Goal: Task Accomplishment & Management: Use online tool/utility

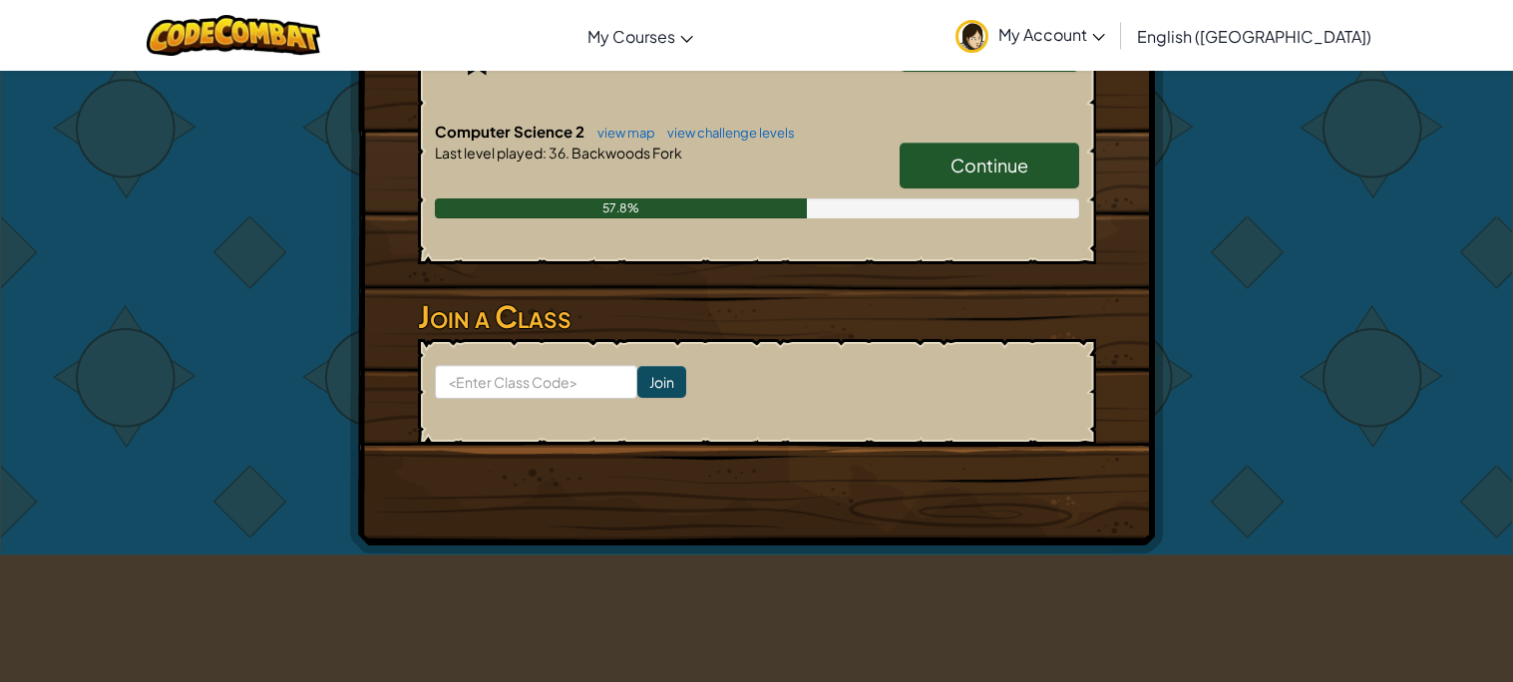
scroll to position [556, 0]
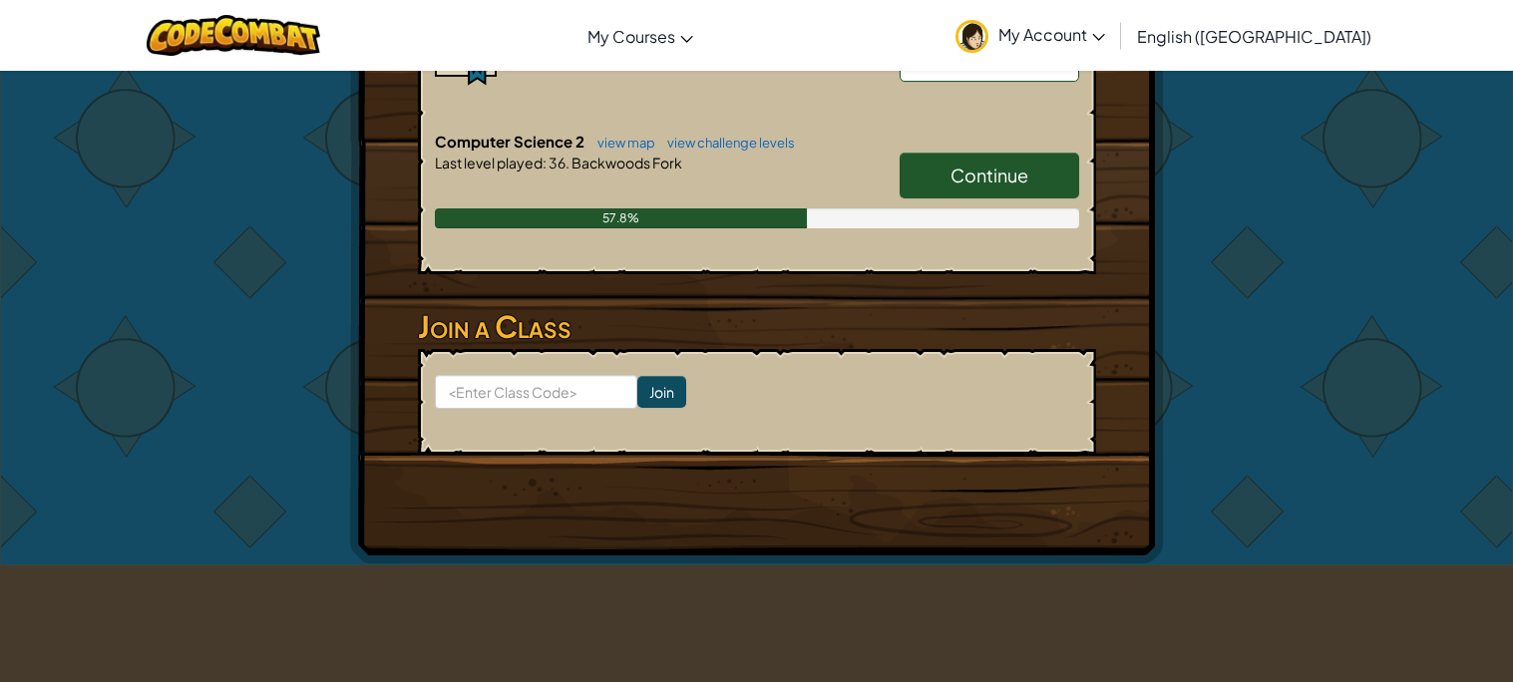
click at [999, 173] on span "Continue" at bounding box center [989, 175] width 78 height 23
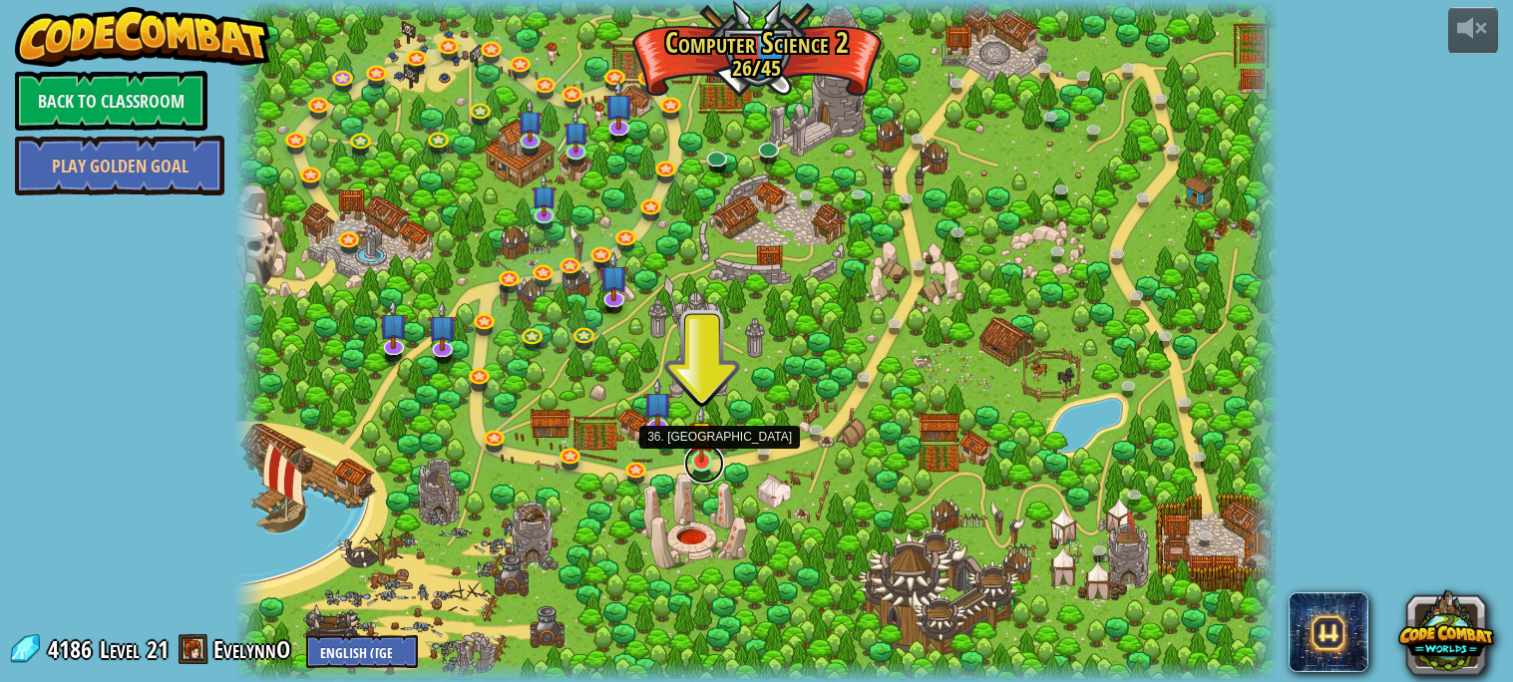
click at [701, 470] on link at bounding box center [704, 464] width 40 height 40
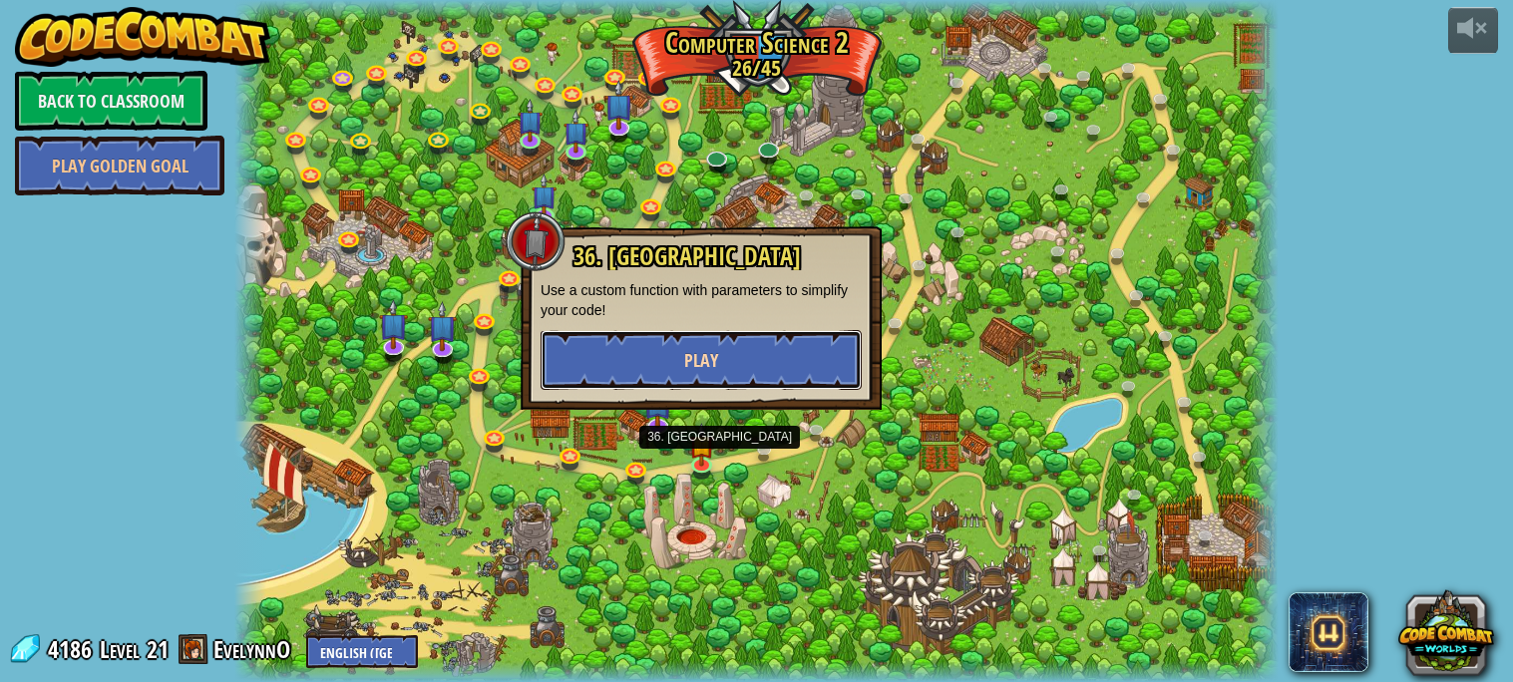
click at [826, 352] on button "Play" at bounding box center [700, 360] width 321 height 60
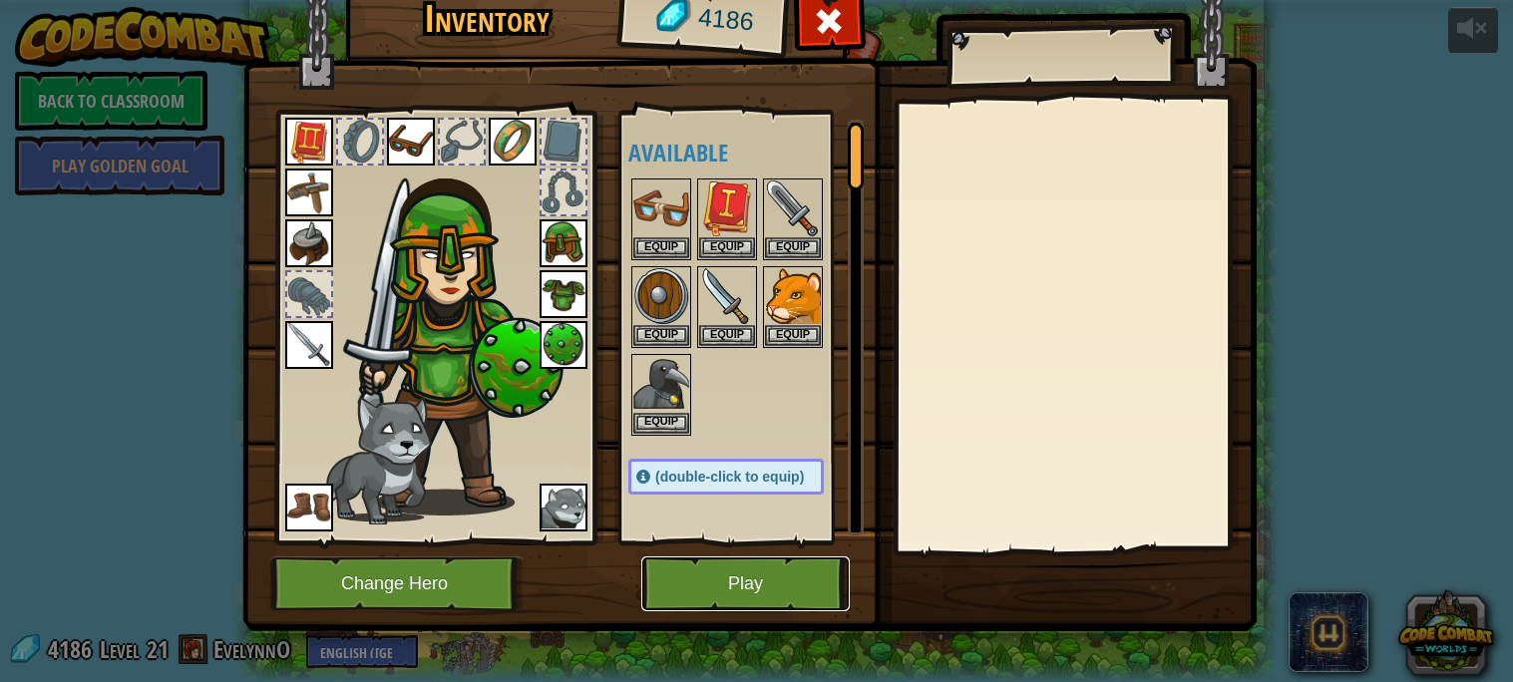
click at [684, 597] on button "Play" at bounding box center [745, 583] width 208 height 55
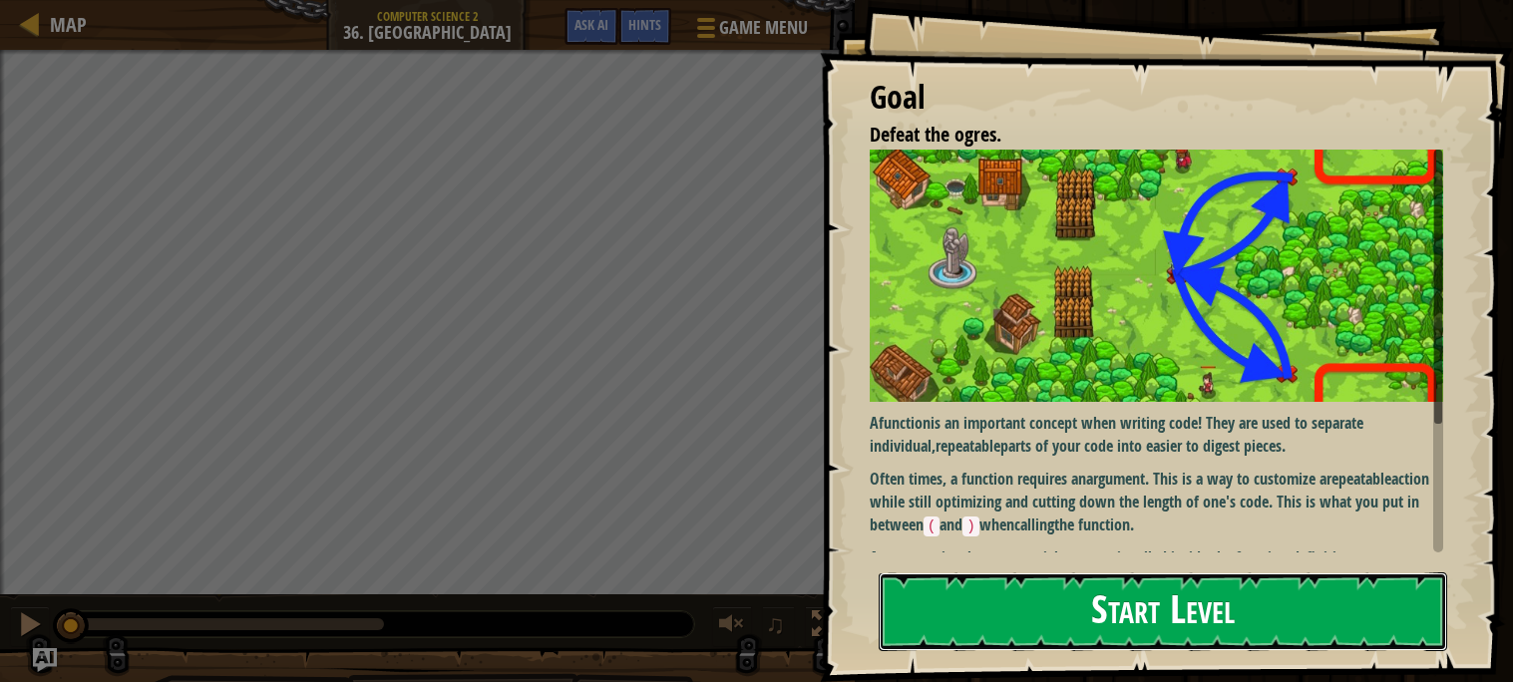
click at [1079, 592] on button "Start Level" at bounding box center [1162, 611] width 568 height 79
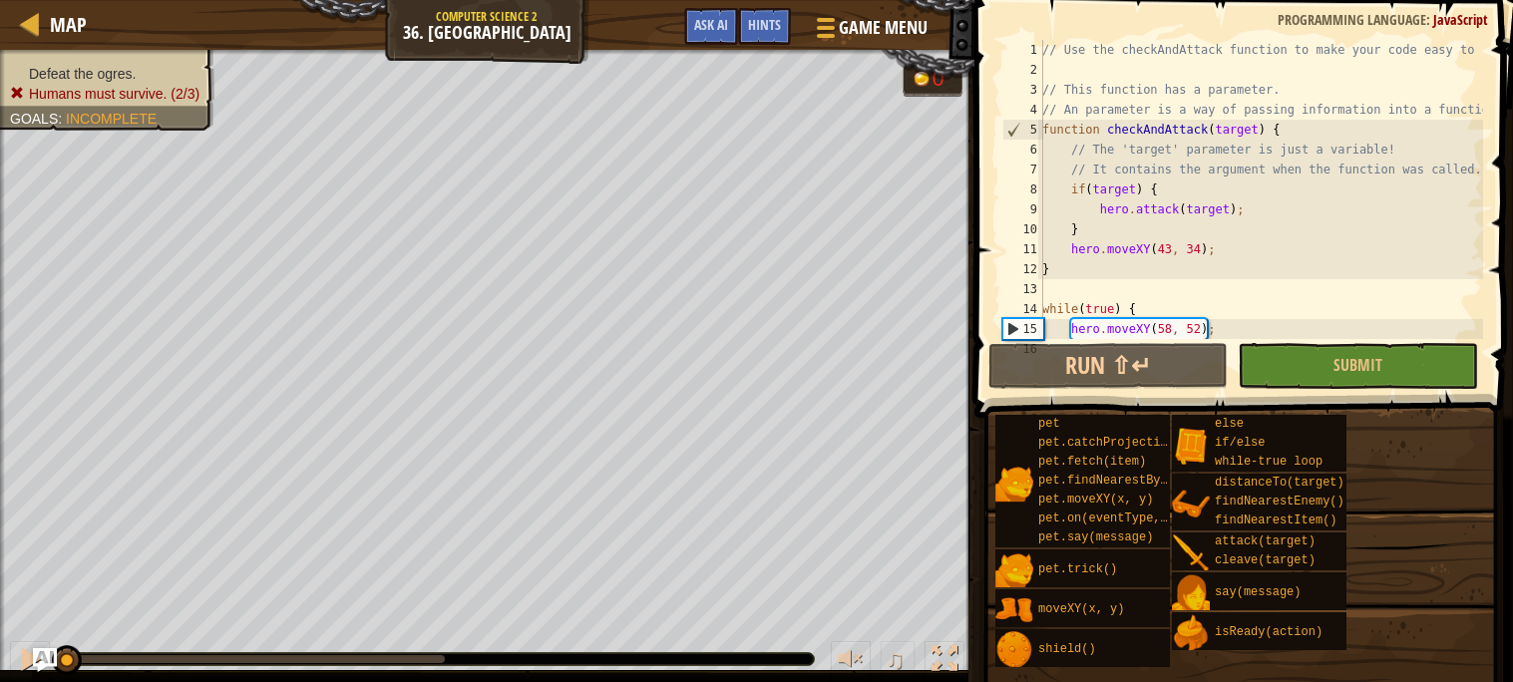
scroll to position [358, 0]
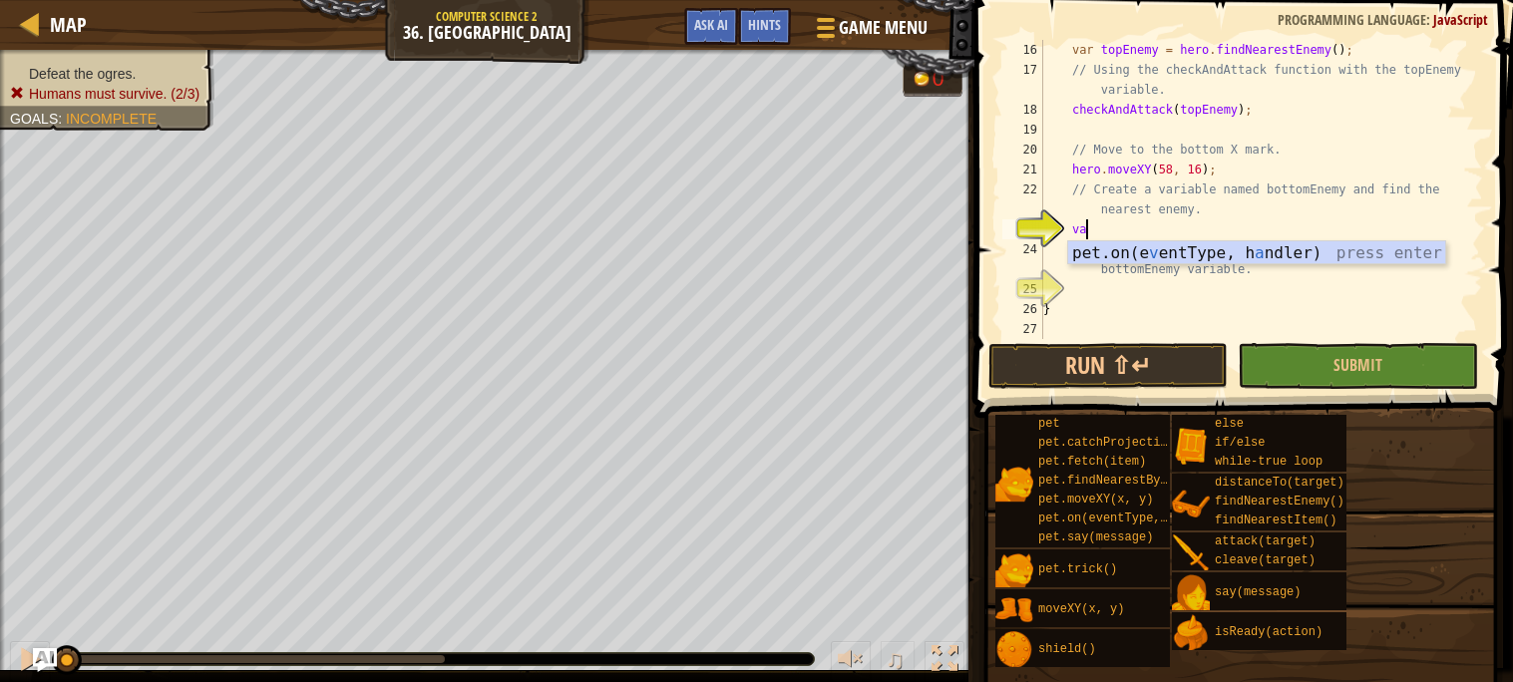
type textarea "v"
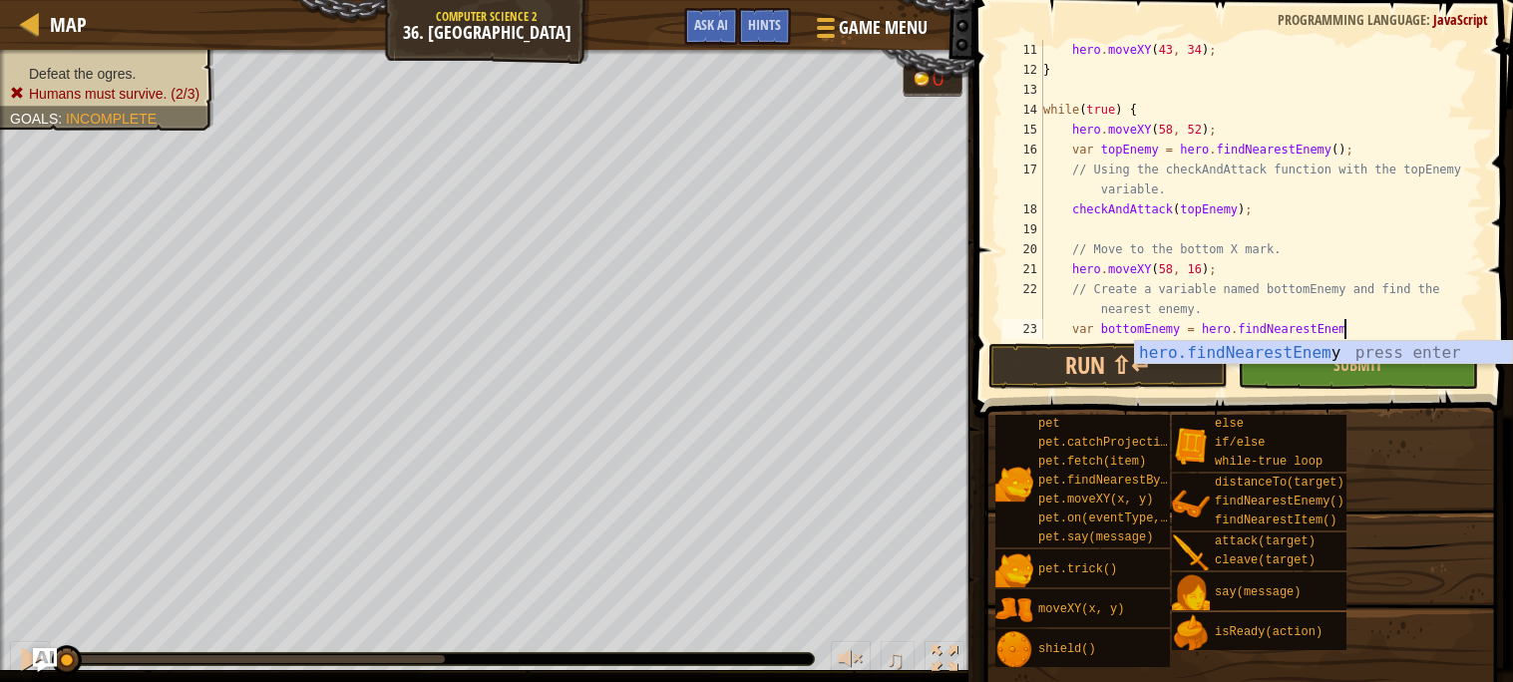
scroll to position [8, 24]
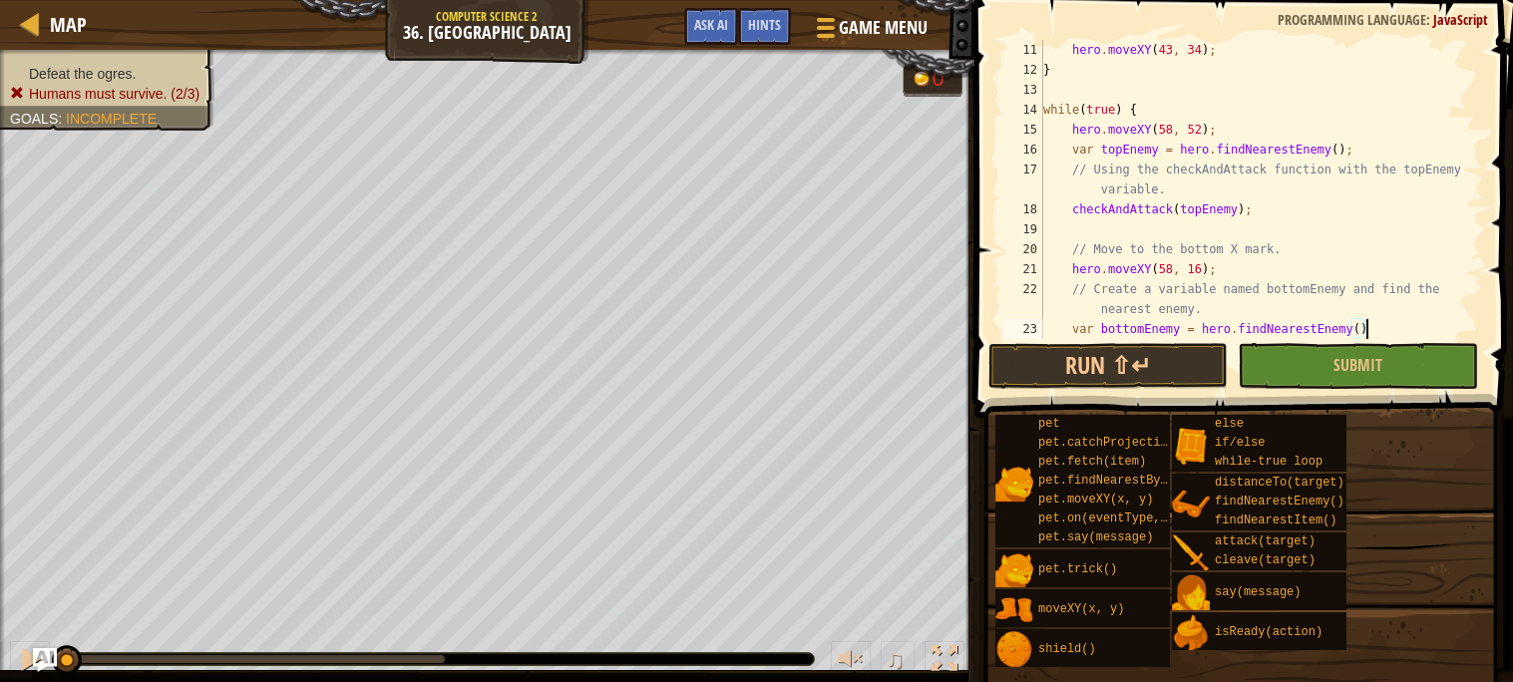
type textarea "var bottomEnemy = hero.findNearestEnemy();"
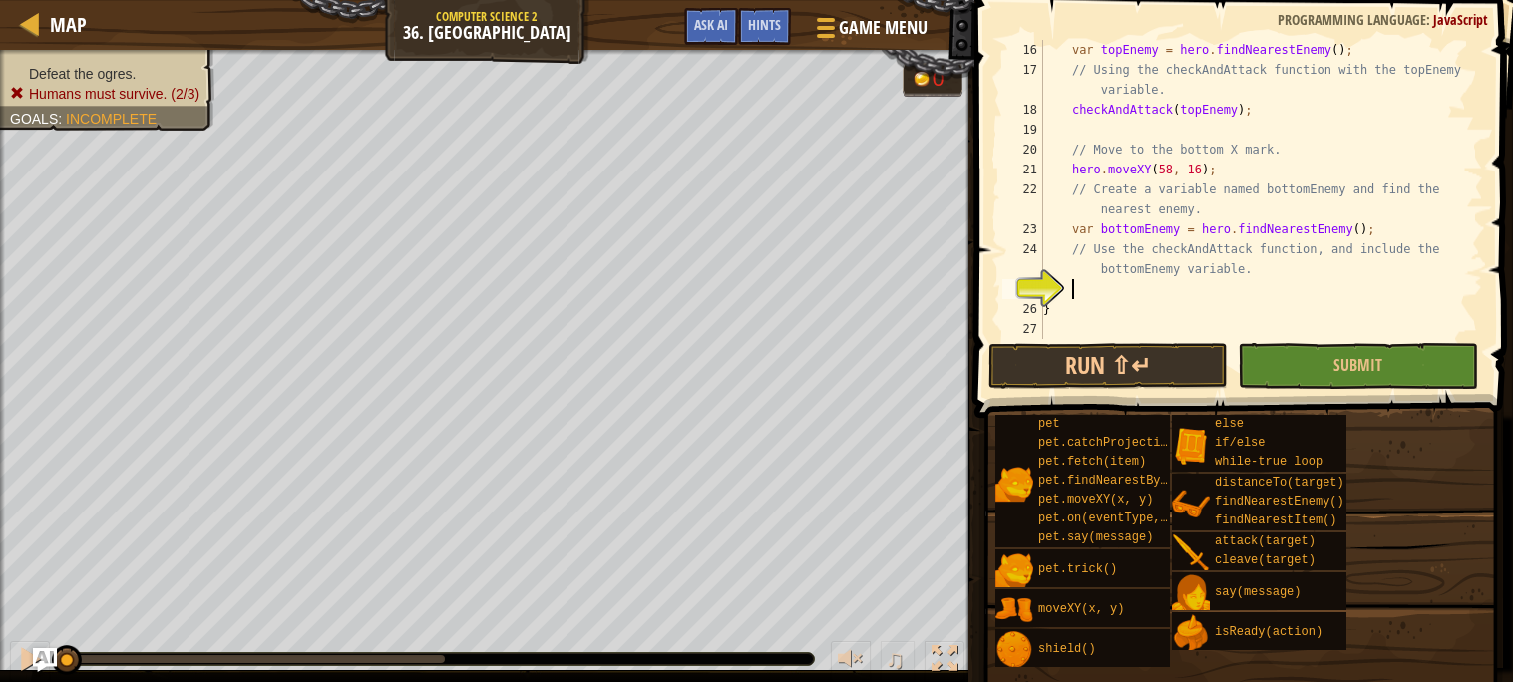
click at [1134, 289] on div "var topEnemy = hero . findNearestEnemy ( ) ; // Using the checkAndAttack functi…" at bounding box center [1261, 209] width 444 height 339
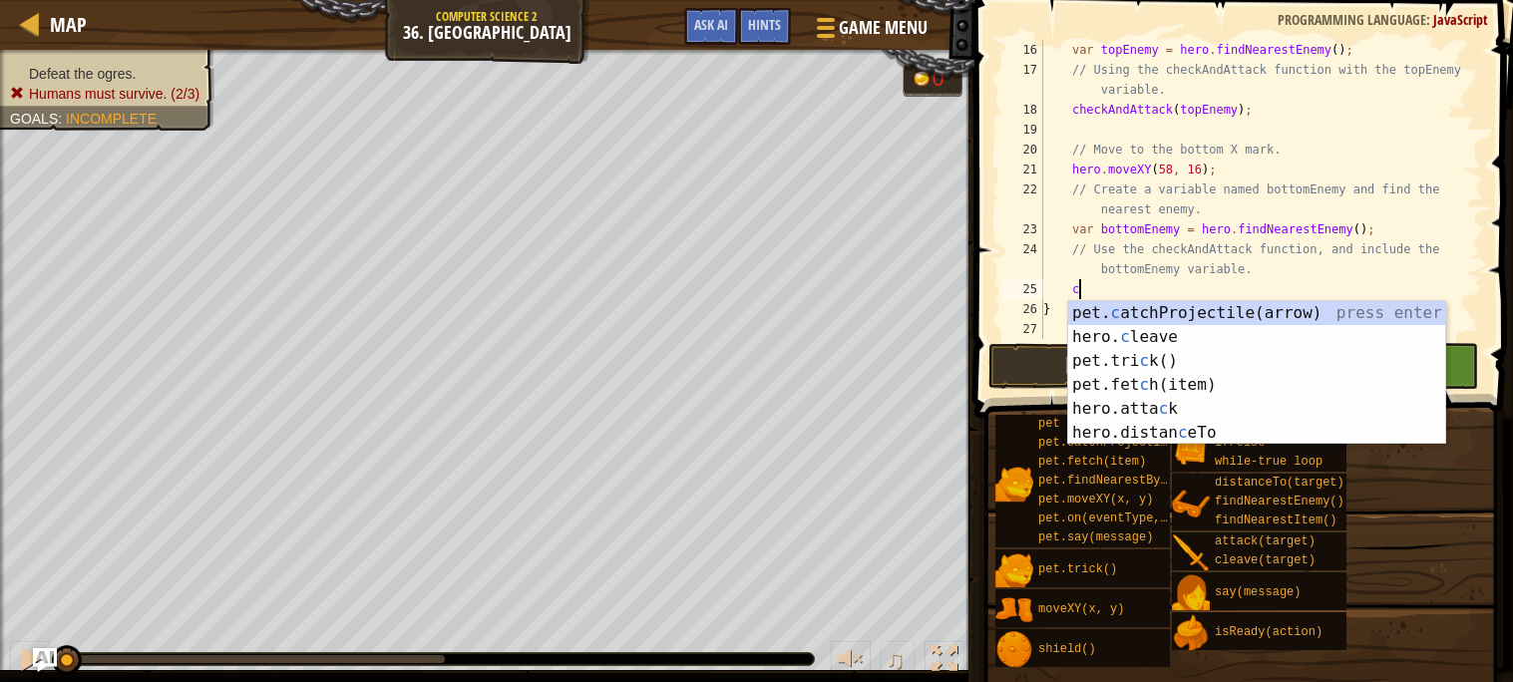
type textarea "c"
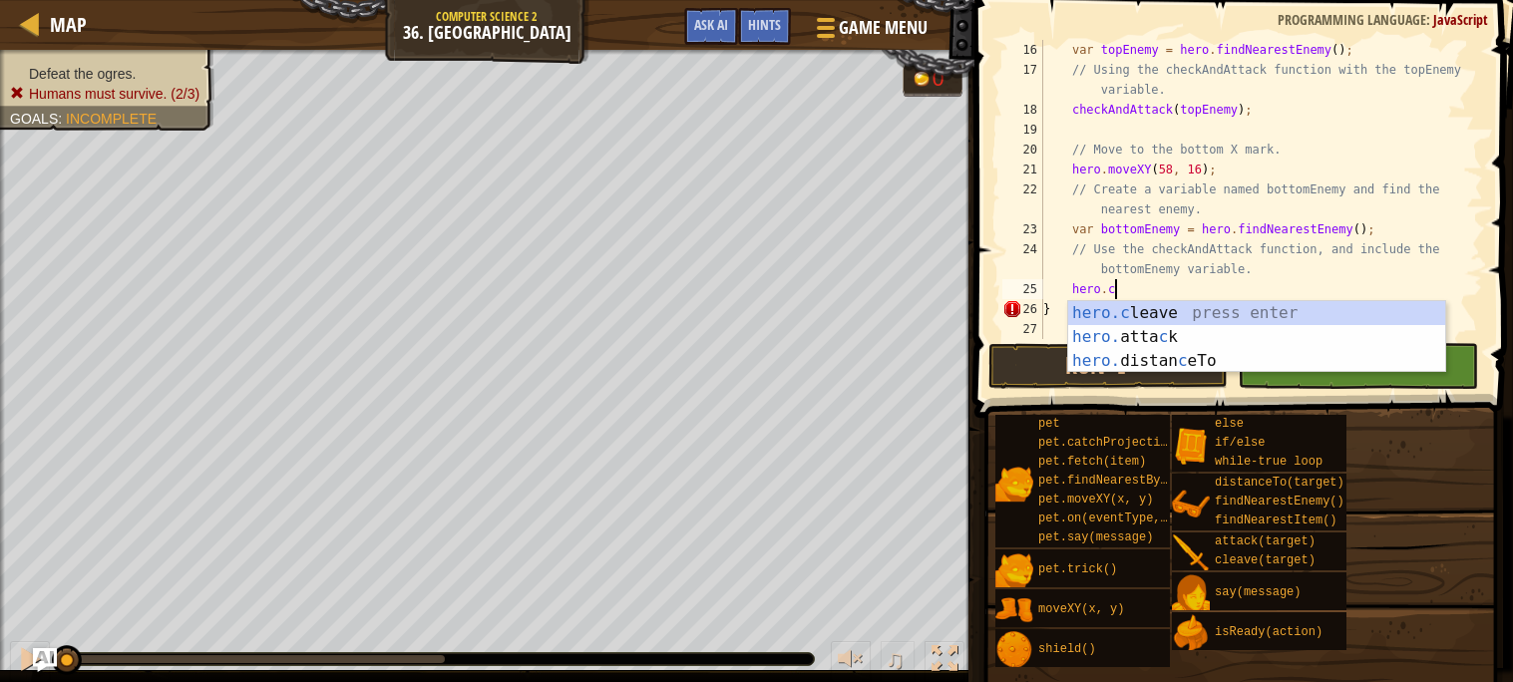
scroll to position [8, 4]
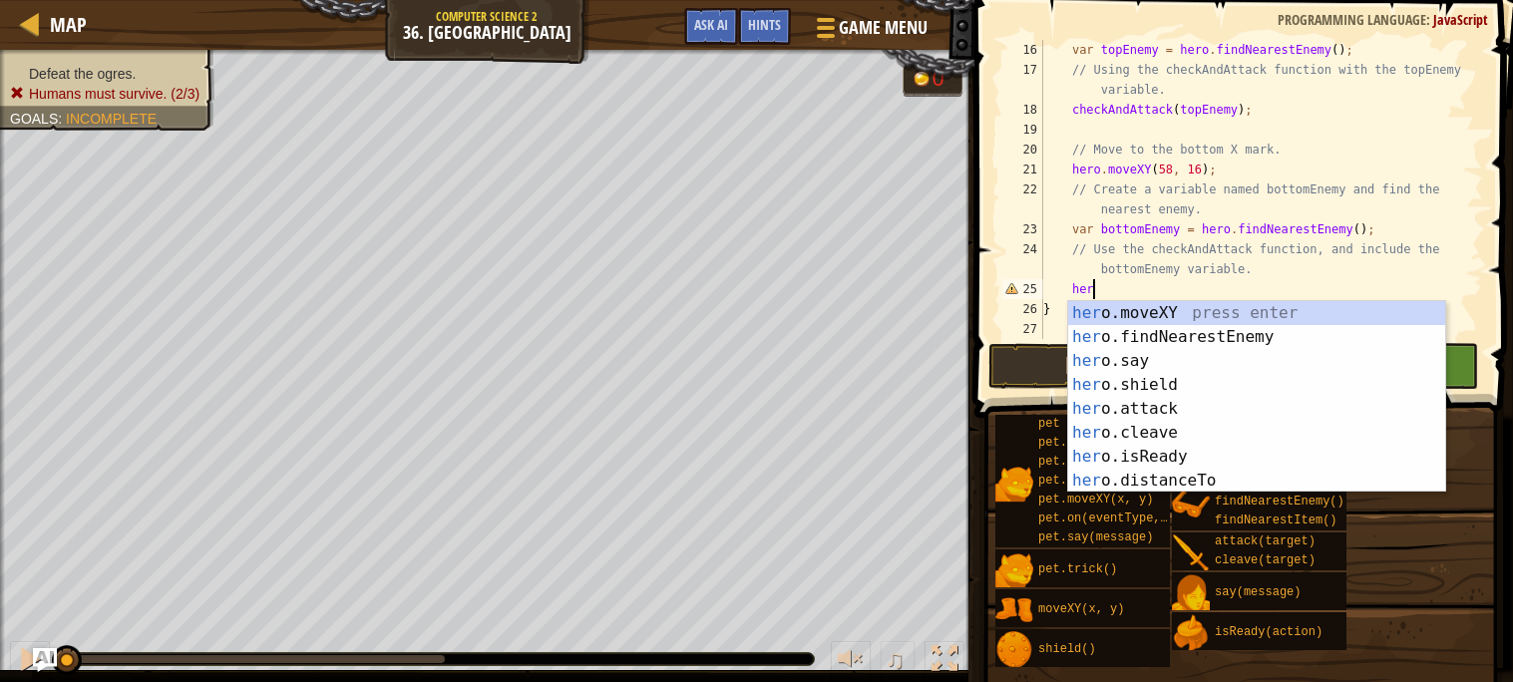
type textarea "h"
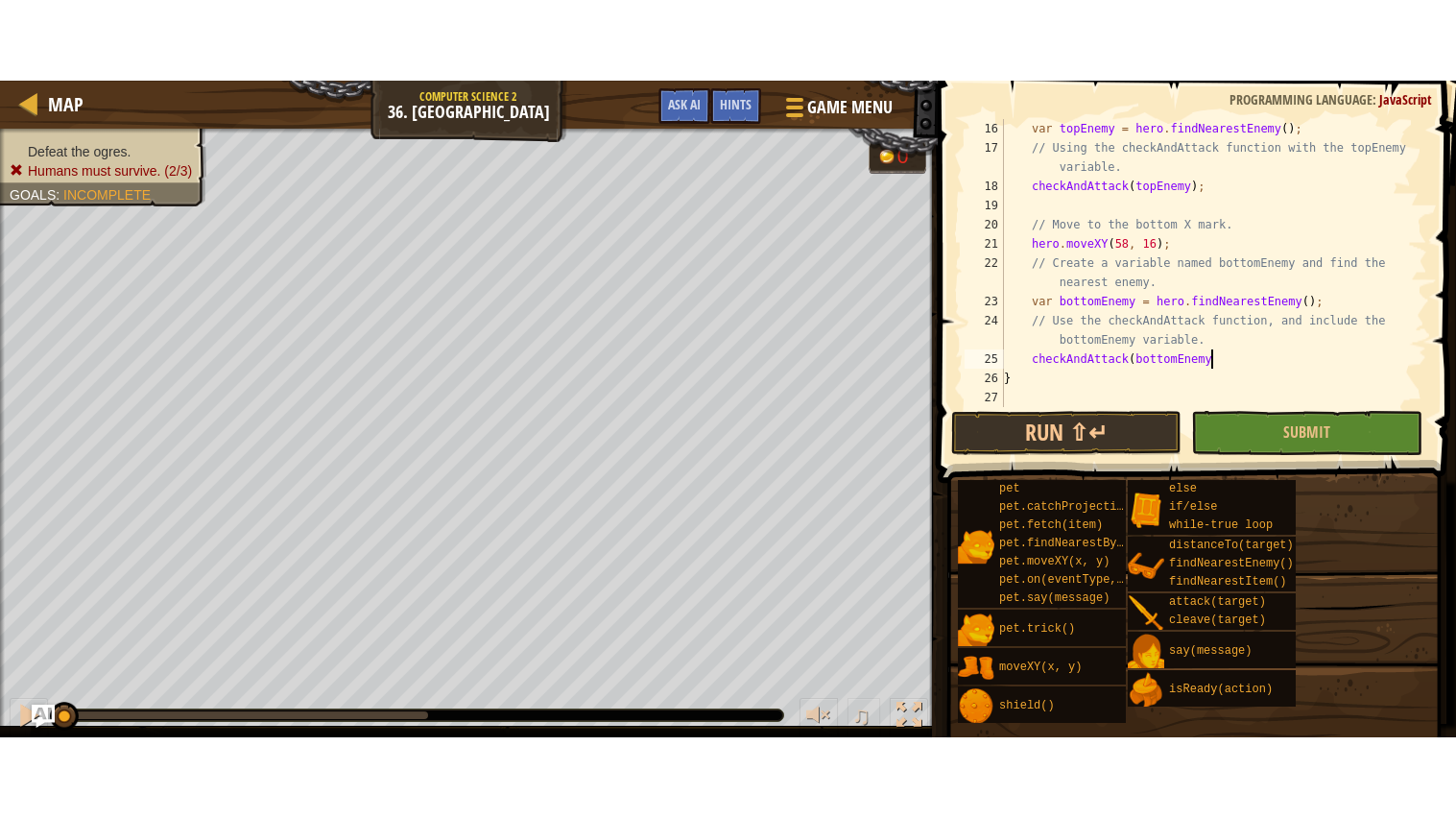
scroll to position [8, 16]
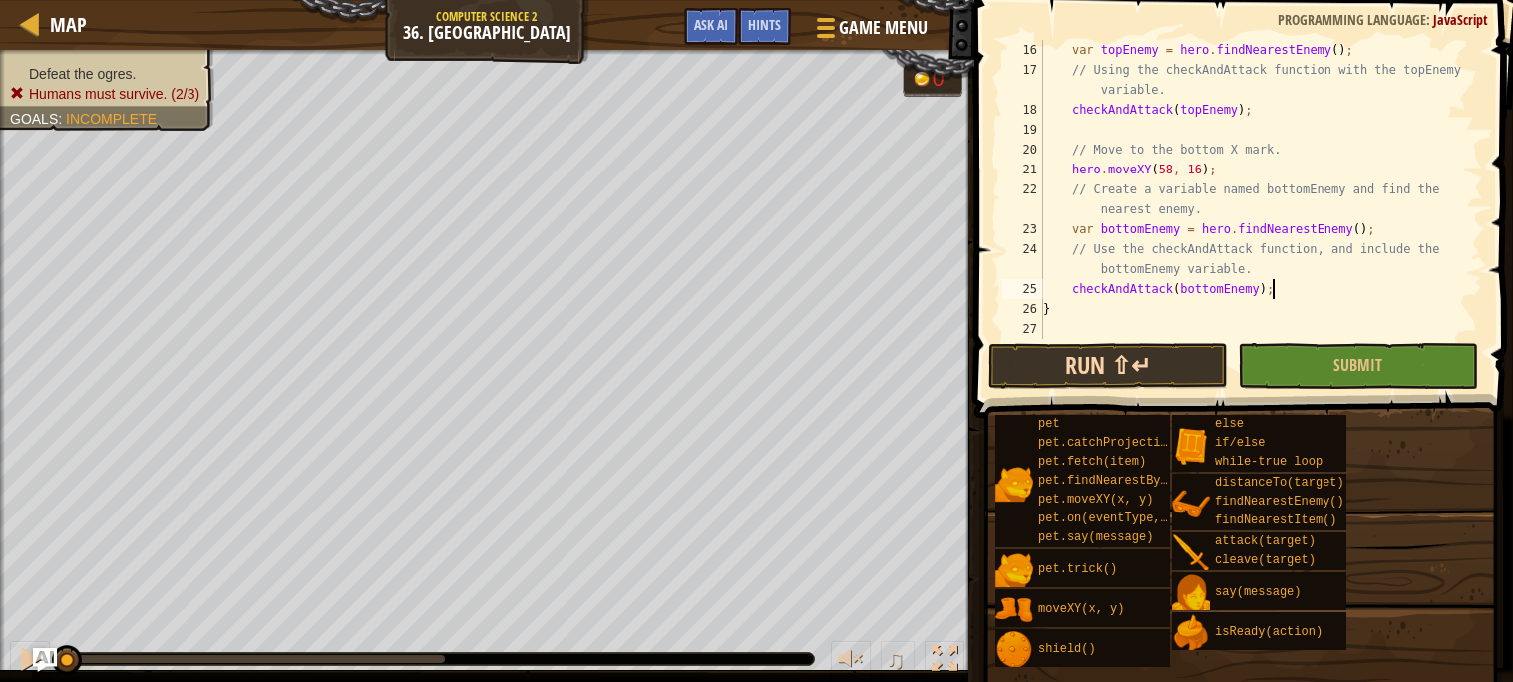
type textarea "checkAndAttack(bottomEnemy);"
click at [1061, 367] on button "Run ⇧↵" at bounding box center [1107, 366] width 239 height 46
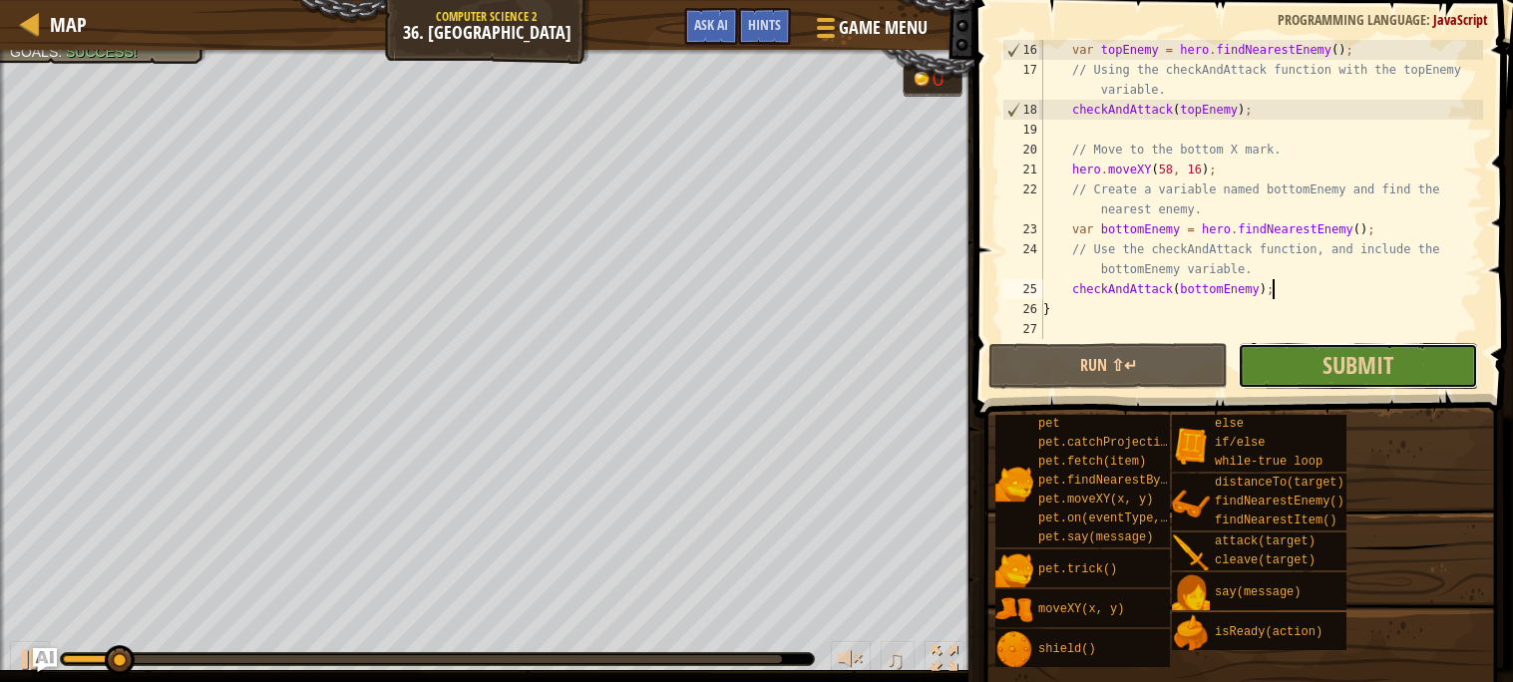
click at [1299, 375] on button "Submit" at bounding box center [1356, 366] width 239 height 46
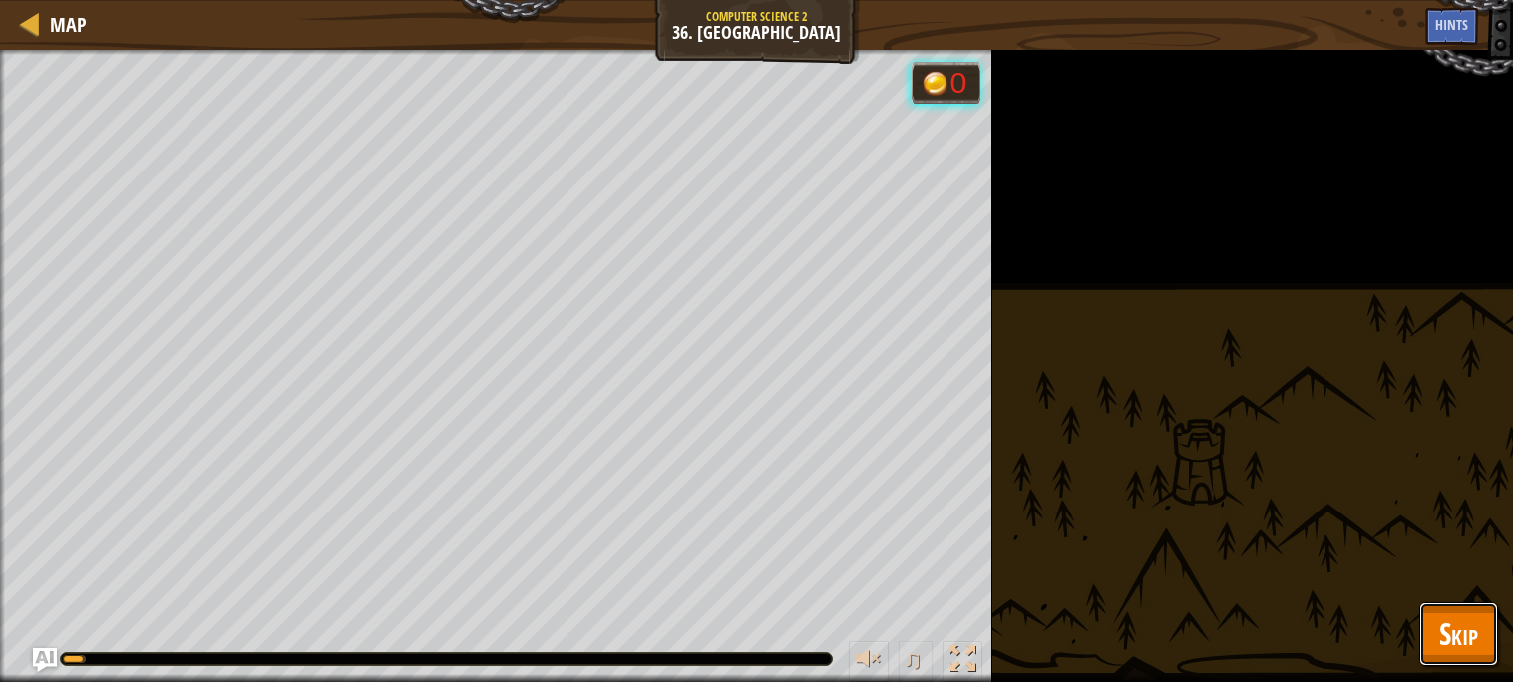
click at [1480, 633] on button "Skip" at bounding box center [1458, 634] width 79 height 64
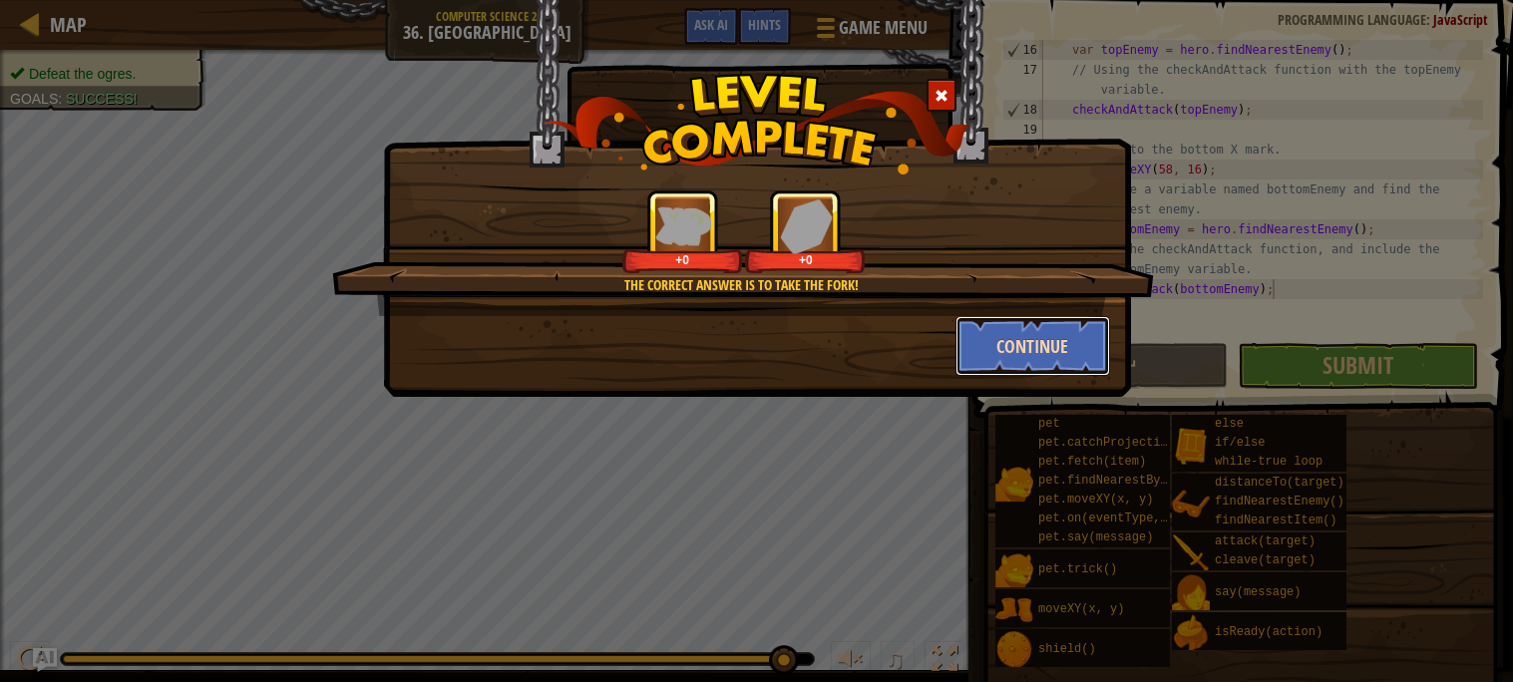
click at [965, 349] on button "Continue" at bounding box center [1032, 346] width 155 height 60
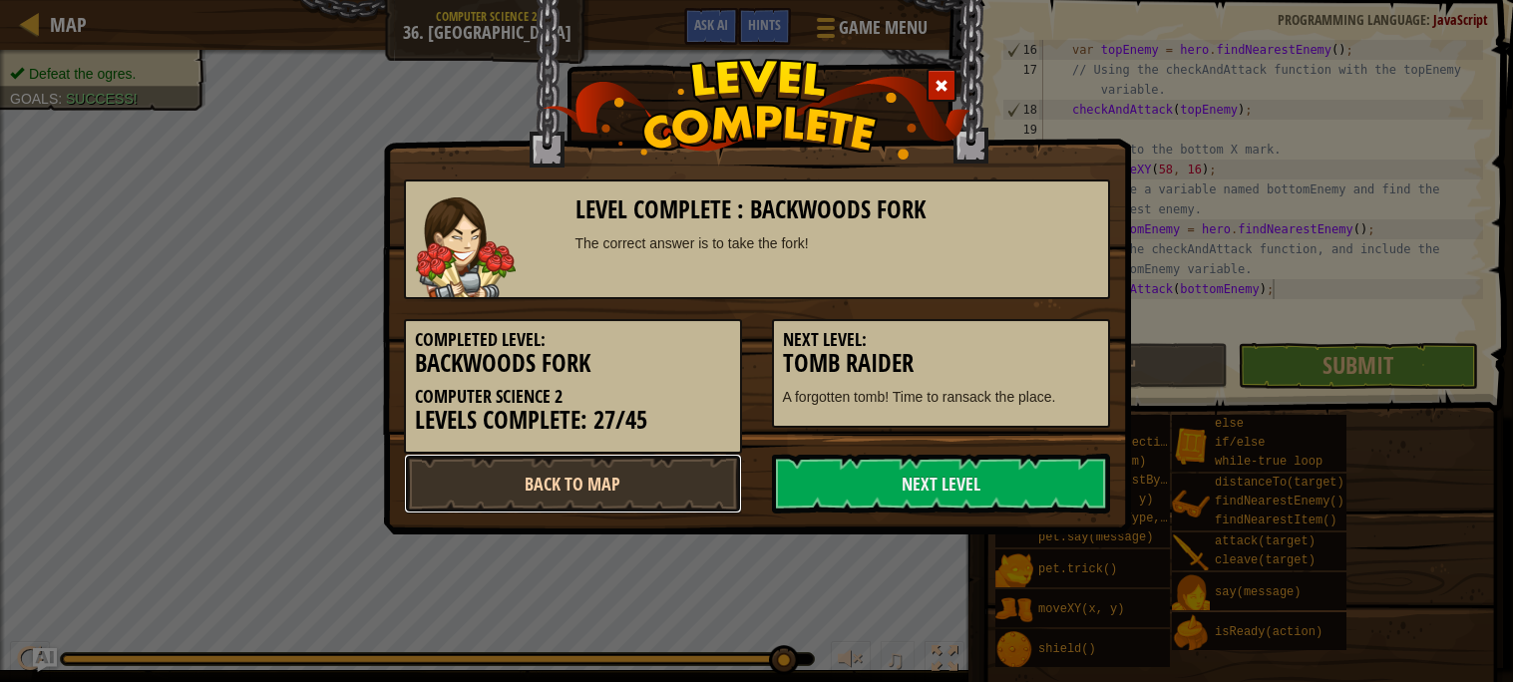
click at [691, 476] on link "Back to Map" at bounding box center [573, 484] width 338 height 60
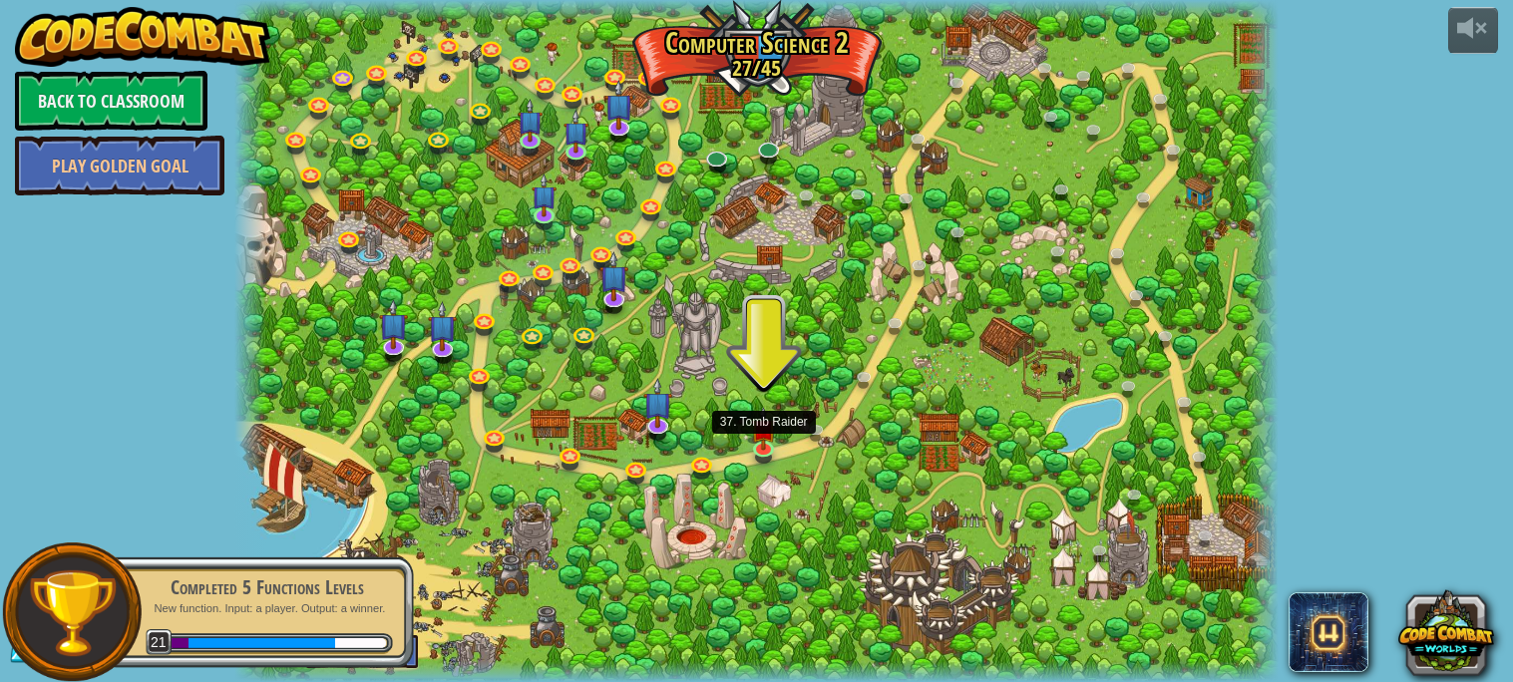
click at [740, 451] on div at bounding box center [755, 341] width 1043 height 682
click at [751, 452] on link at bounding box center [766, 448] width 40 height 40
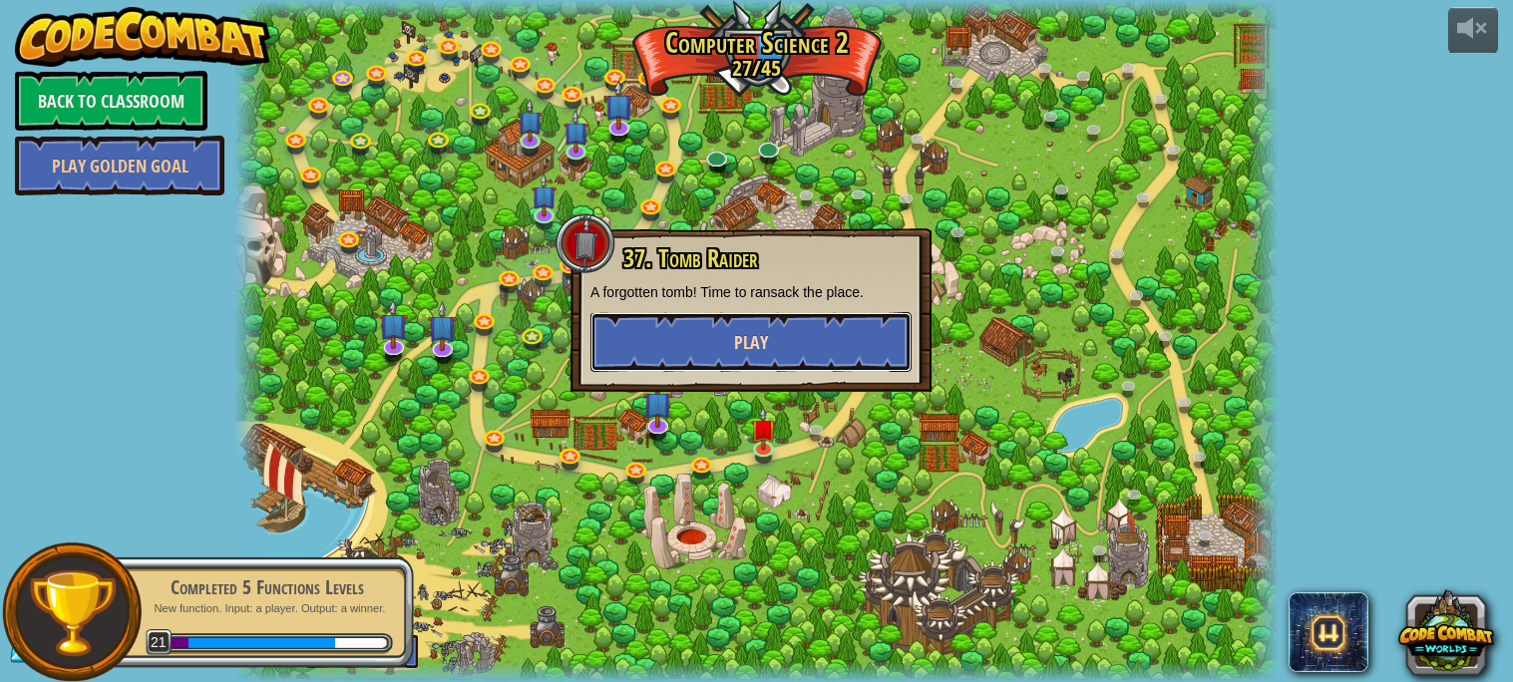
click at [761, 341] on span "Play" at bounding box center [751, 342] width 34 height 25
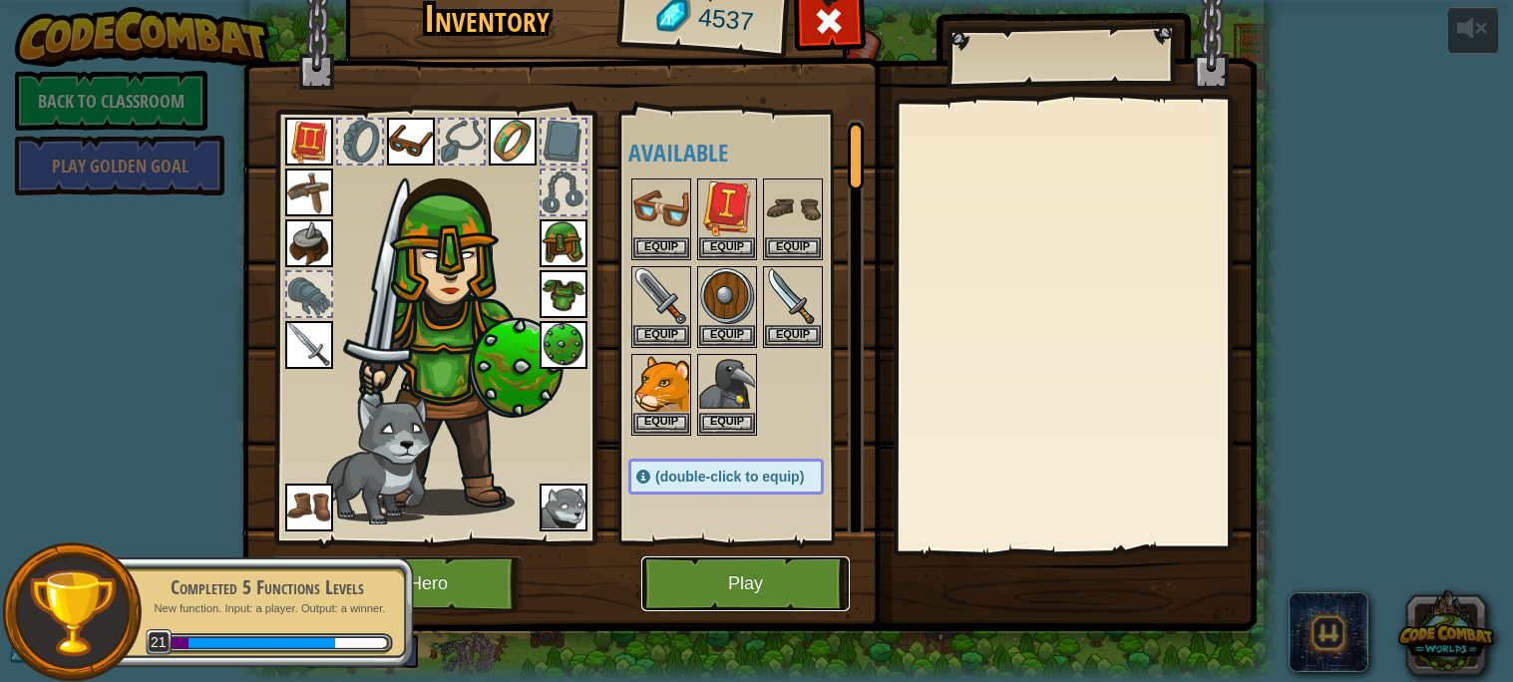
click at [773, 580] on button "Play" at bounding box center [745, 583] width 208 height 55
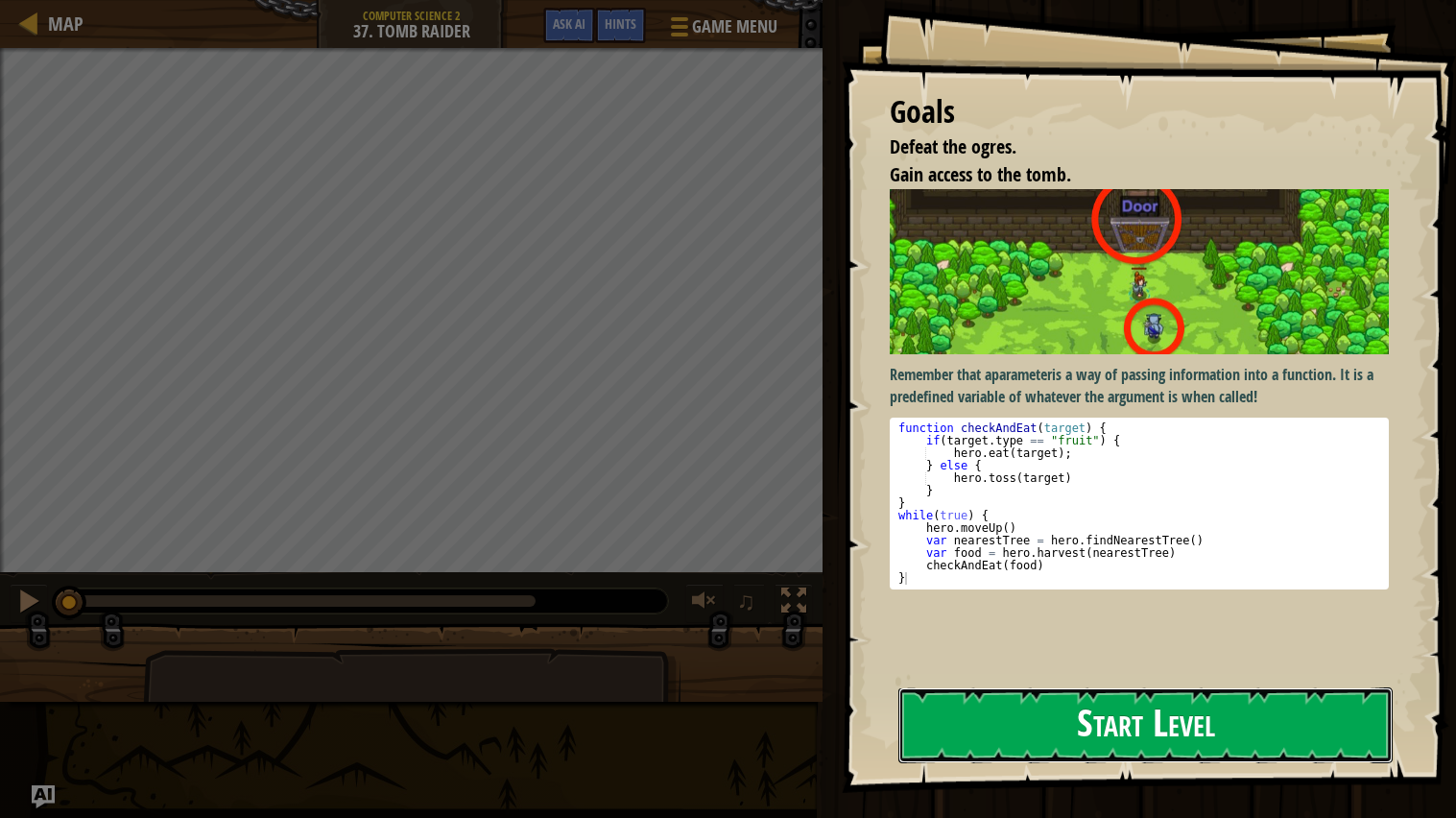
click at [1170, 655] on button "Start Level" at bounding box center [1145, 725] width 495 height 76
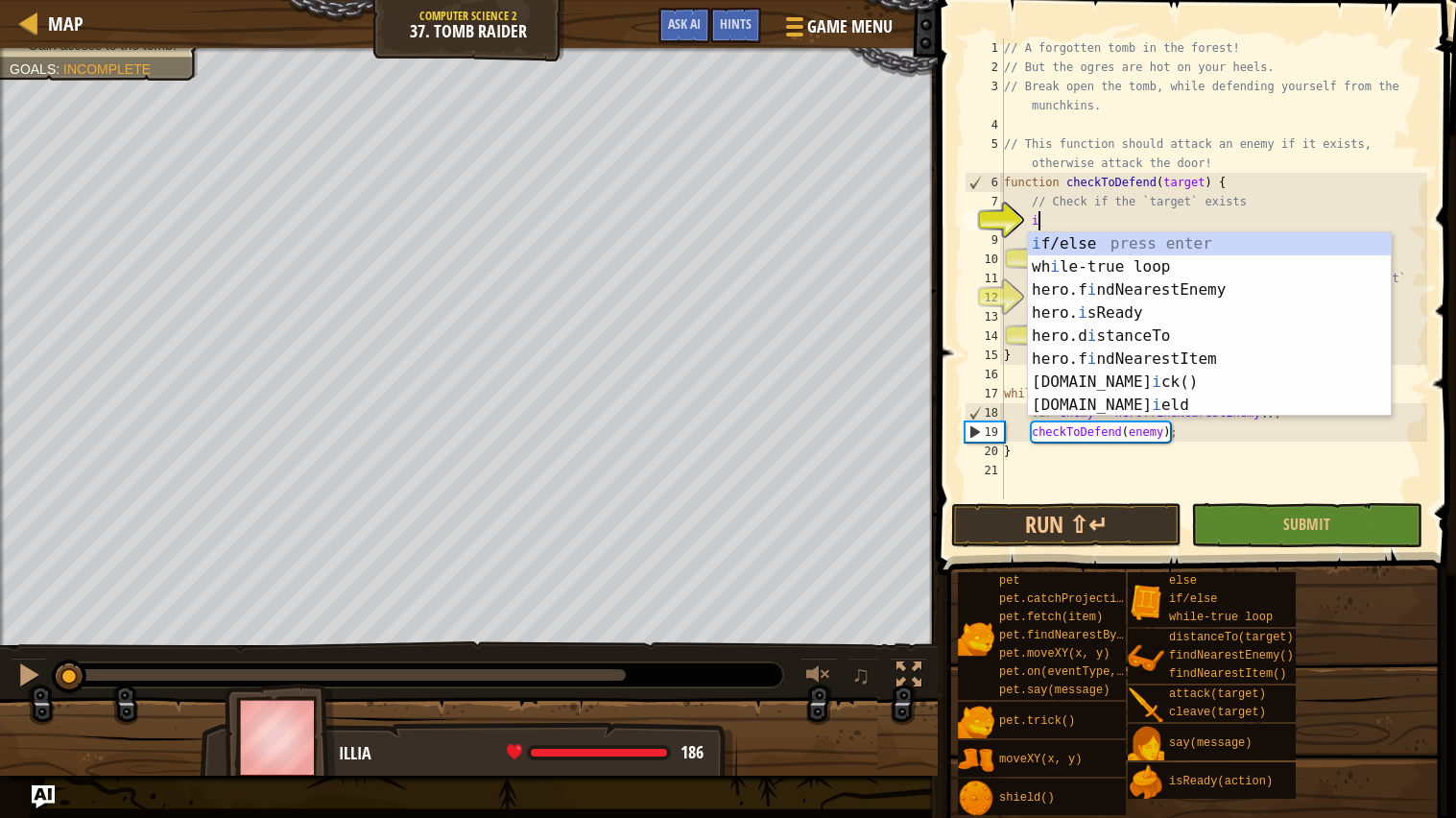
scroll to position [8, 2]
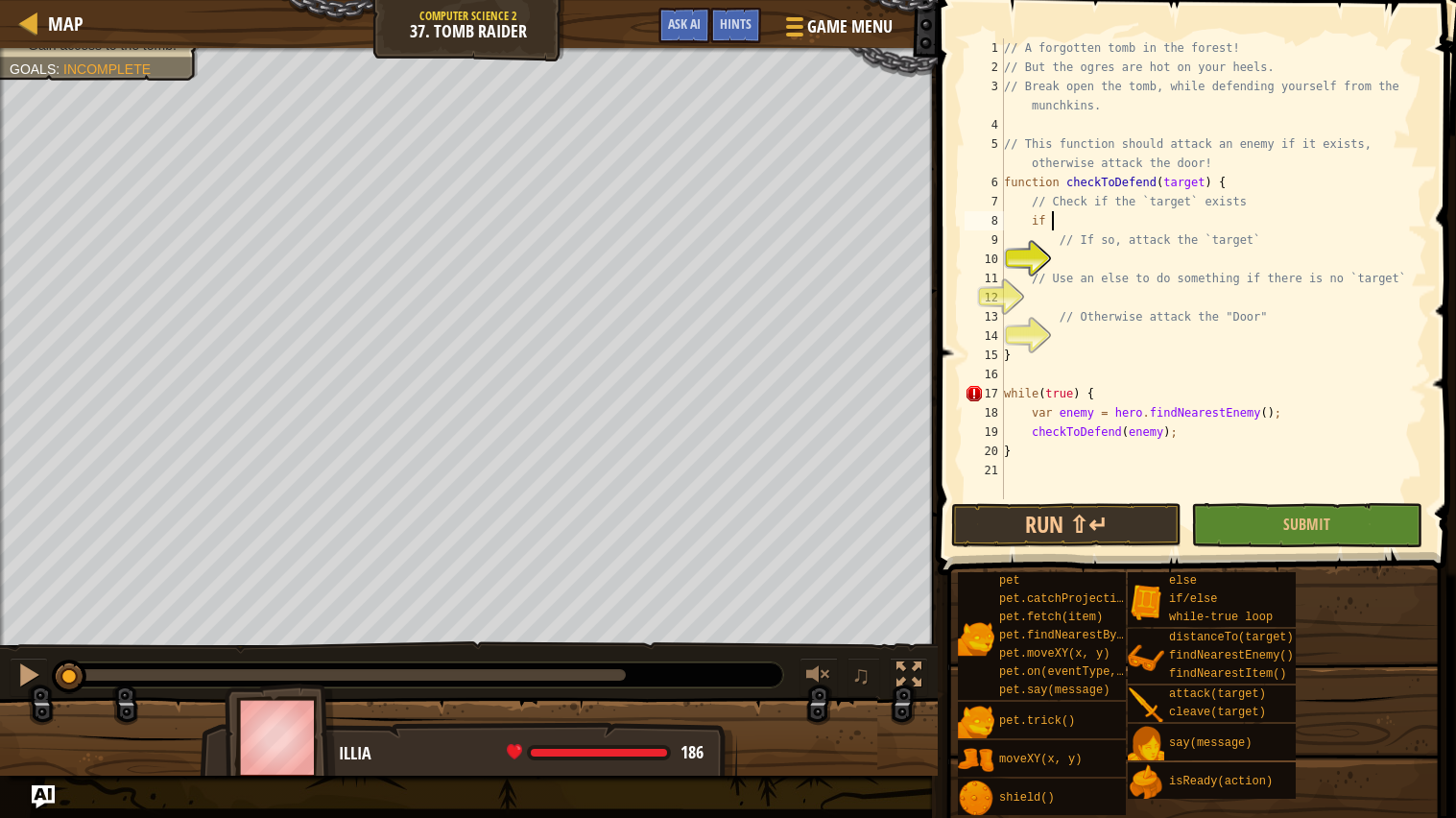
type textarea "i"
click at [1139, 243] on div "if /else press enter" at bounding box center [1209, 267] width 363 height 69
type textarea "if (enemy) {"
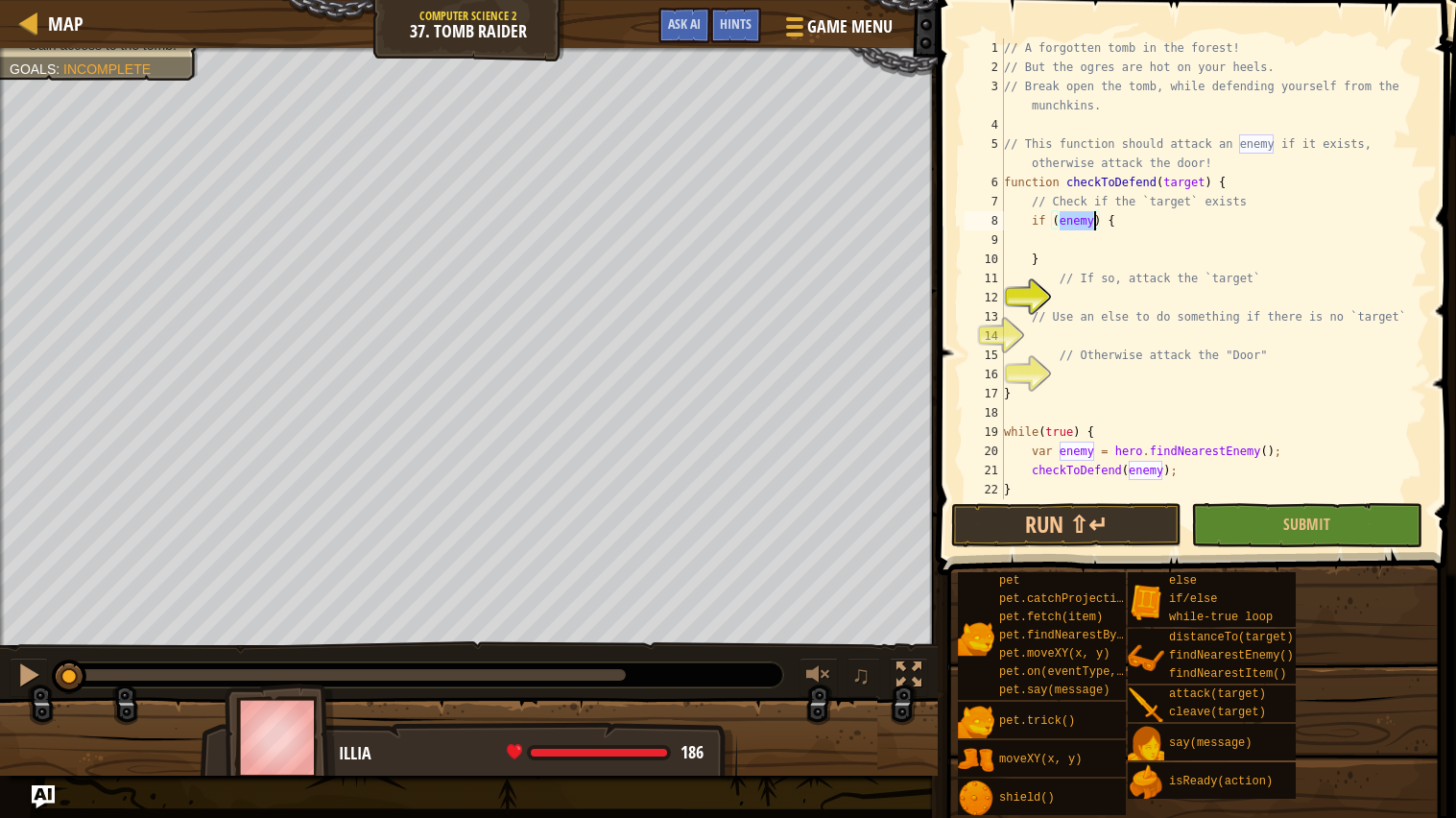
click at [1110, 247] on div "// A forgotten tomb in the forest! // But the ogres are hot on your heels. // B…" at bounding box center [1213, 288] width 427 height 499
click at [1087, 261] on div "// A forgotten tomb in the forest! // But the ogres are hot on your heels. // B…" at bounding box center [1213, 288] width 427 height 499
type textarea "}"
click at [1097, 287] on div "// A forgotten tomb in the forest! // But the ogres are hot on your heels. // B…" at bounding box center [1213, 288] width 427 height 499
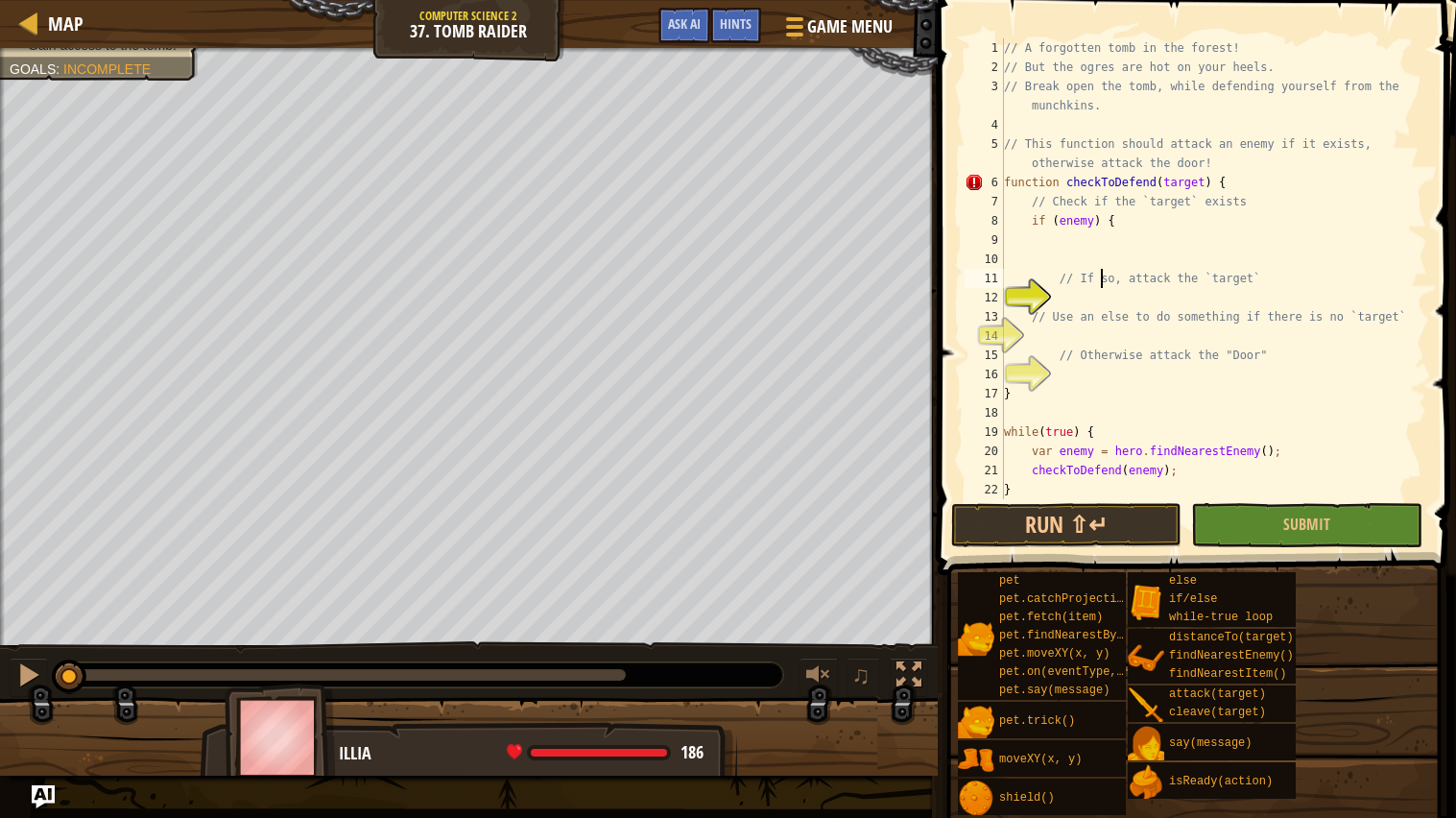
type textarea "// If so, attack the `target`"
click at [1101, 293] on div "// A forgotten tomb in the forest! // But the ogres are hot on your heels. // B…" at bounding box center [1213, 288] width 427 height 499
type textarea "hero.attack(enemy);"
click at [1126, 337] on div "// A forgotten tomb in the forest! // But the ogres are hot on your heels. // B…" at bounding box center [1213, 288] width 427 height 499
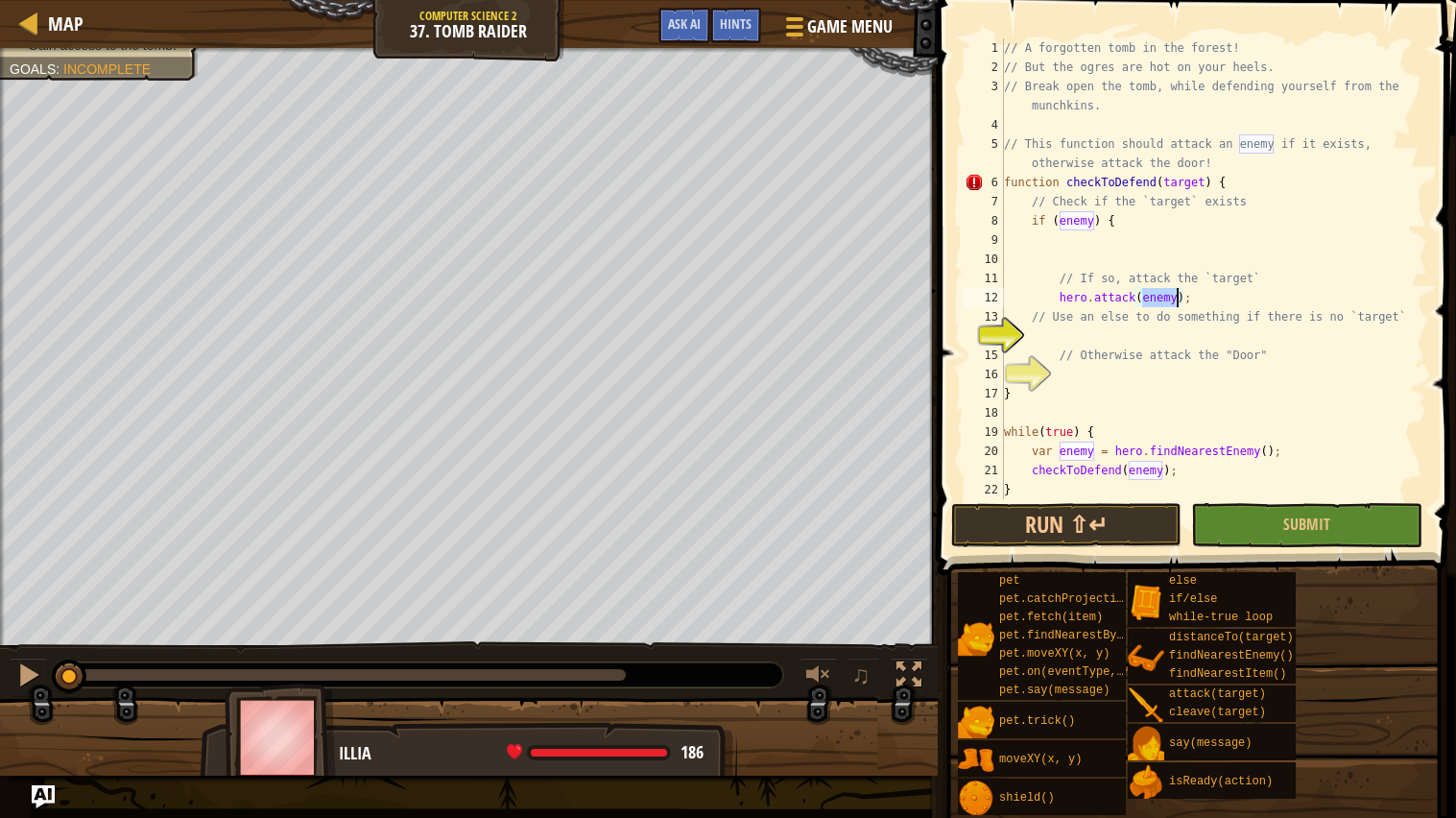
scroll to position [8, 1]
type textarea "} else {"
click at [1151, 371] on div "// A forgotten tomb in the forest! // But the ogres are hot on your heels. // B…" at bounding box center [1213, 288] width 427 height 499
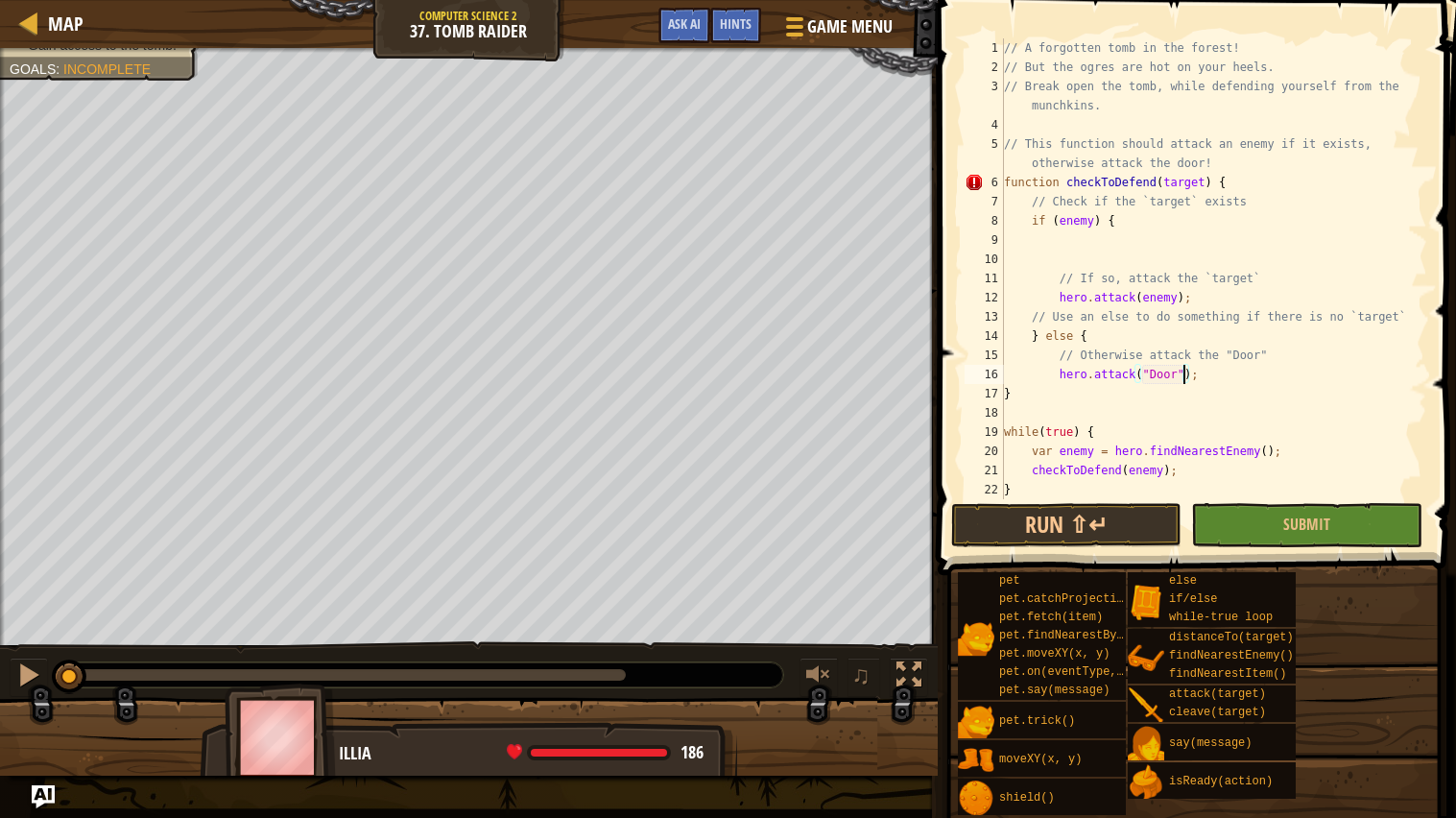
click at [1057, 389] on div "// A forgotten tomb in the forest! // But the ogres are hot on your heels. // B…" at bounding box center [1213, 288] width 427 height 499
type textarea "}"
click at [1005, 393] on div "// A forgotten tomb in the forest! // But the ogres are hot on your heels. // B…" at bounding box center [1213, 288] width 427 height 499
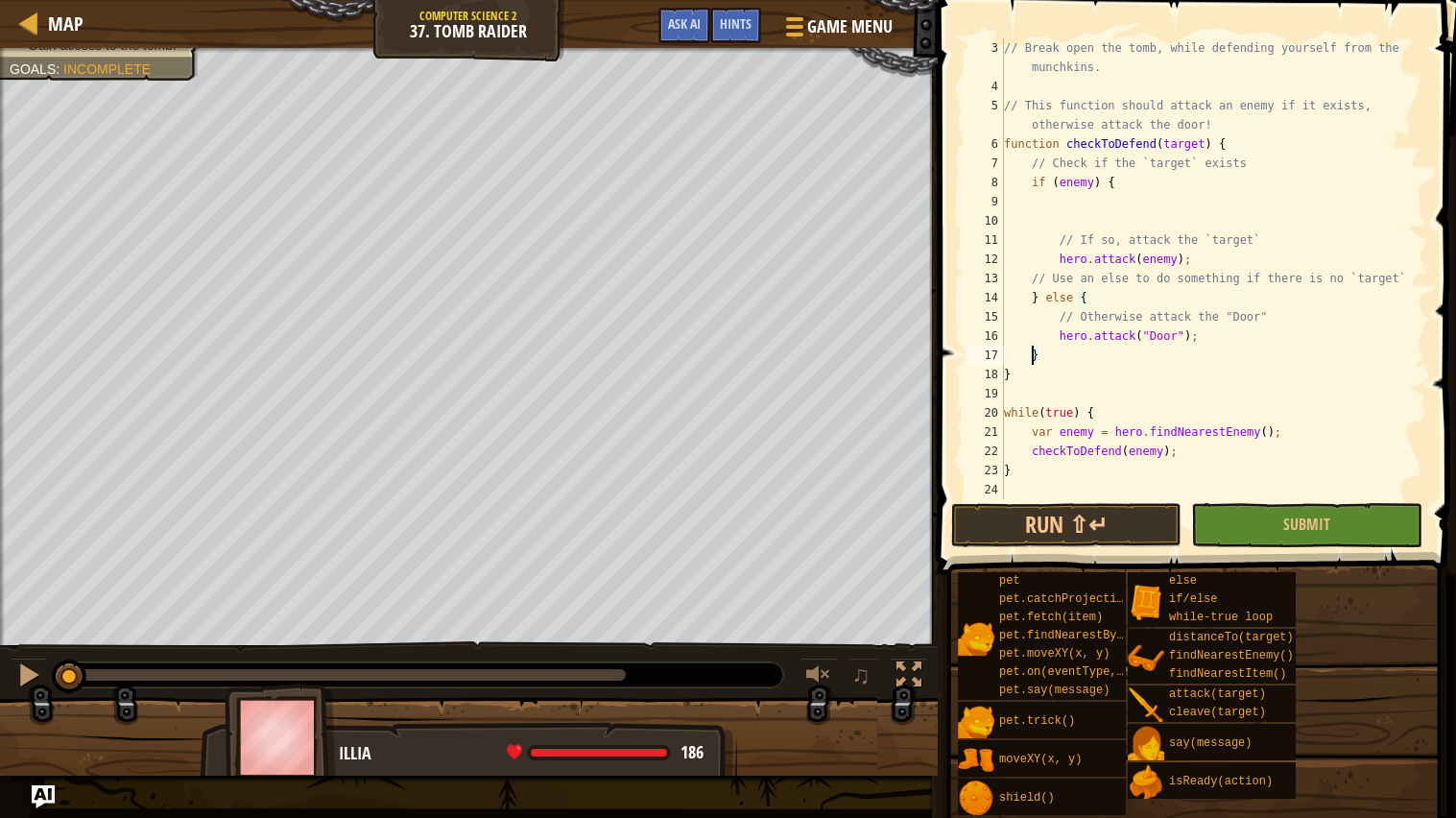
scroll to position [38, 0]
type textarea "}"
click at [1080, 533] on button "Run ⇧↵" at bounding box center [1065, 525] width 230 height 44
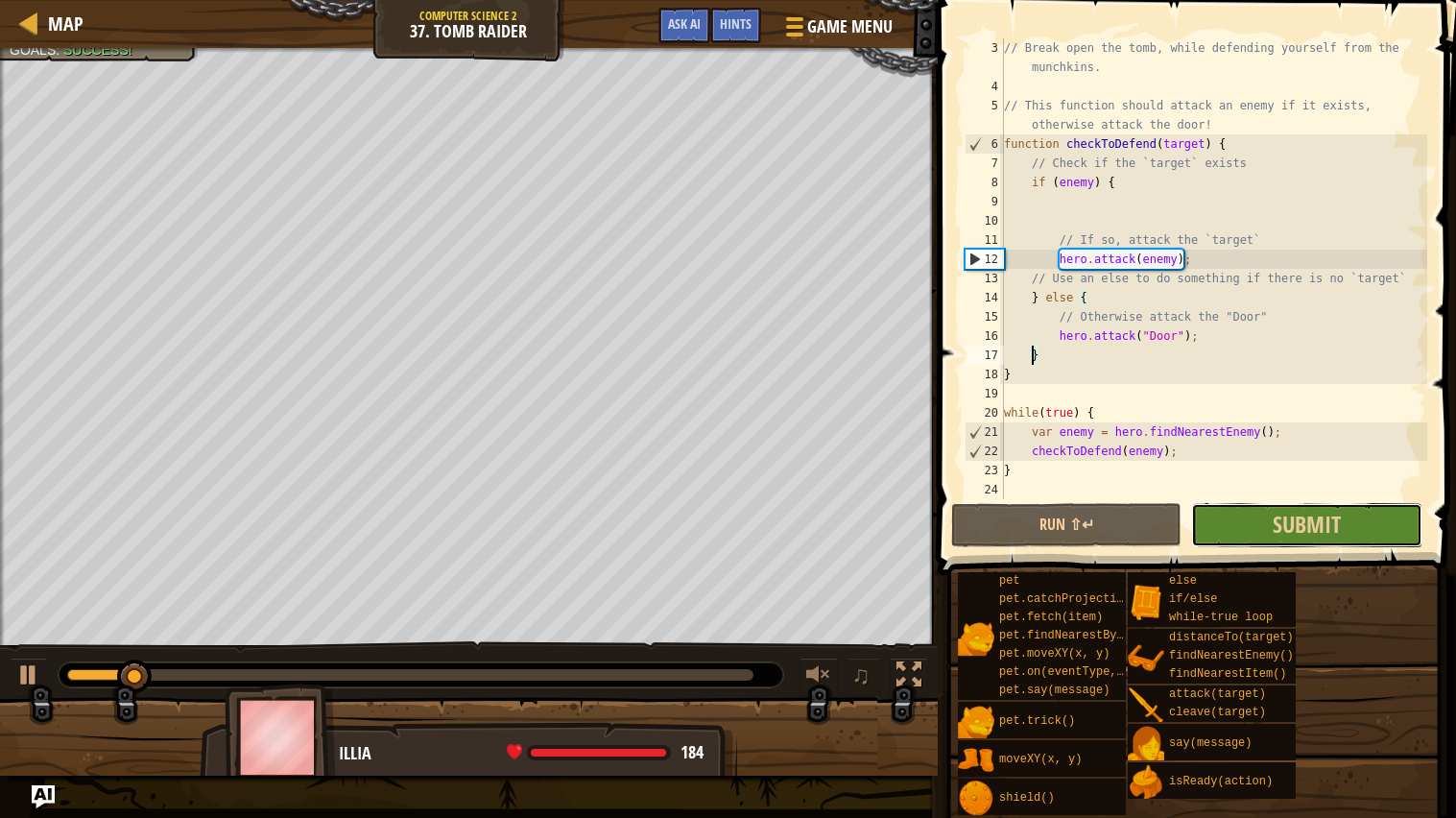
click at [1353, 514] on button "Submit" at bounding box center [1305, 525] width 230 height 44
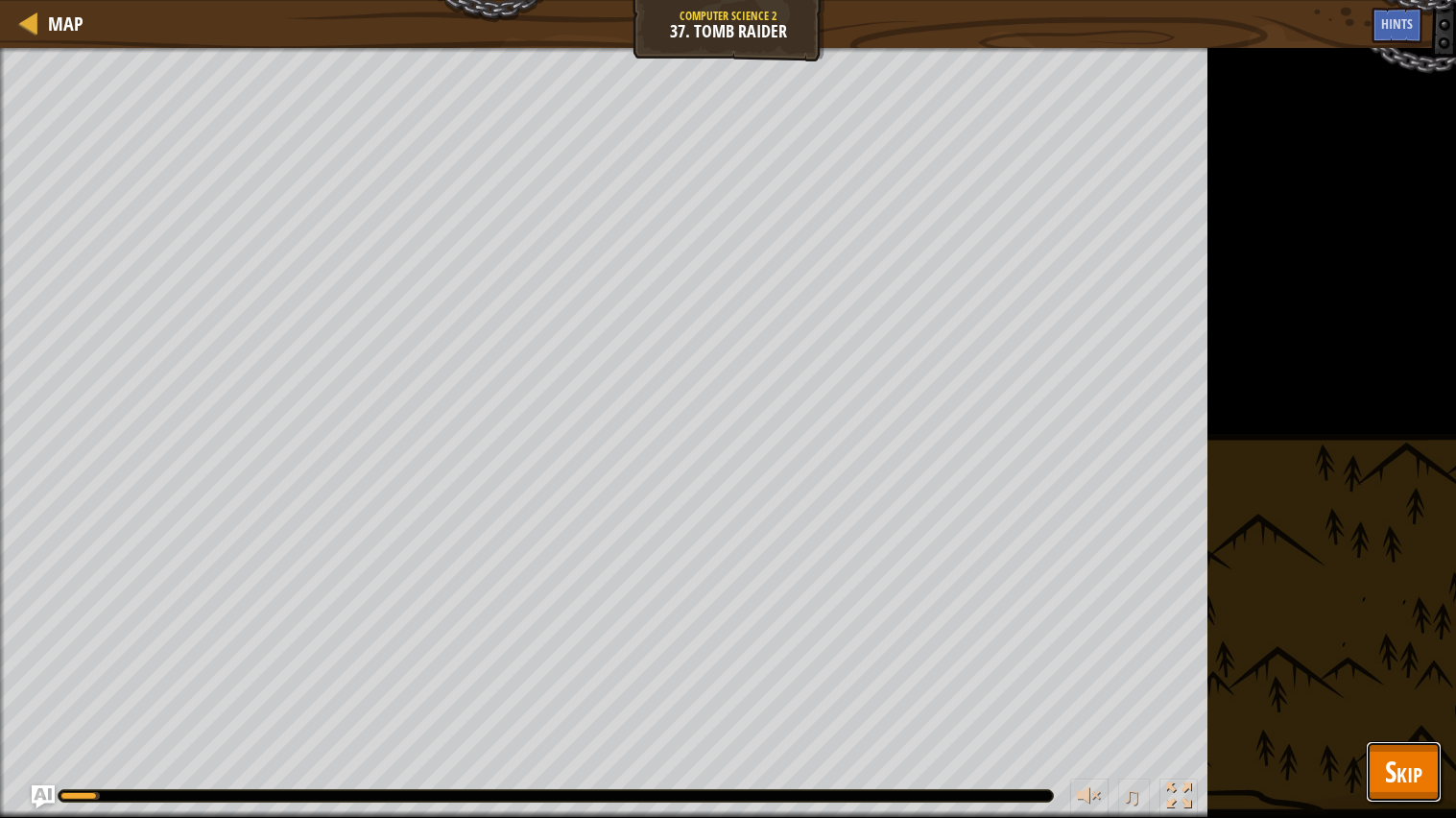
click at [1426, 655] on button "Skip" at bounding box center [1403, 772] width 76 height 62
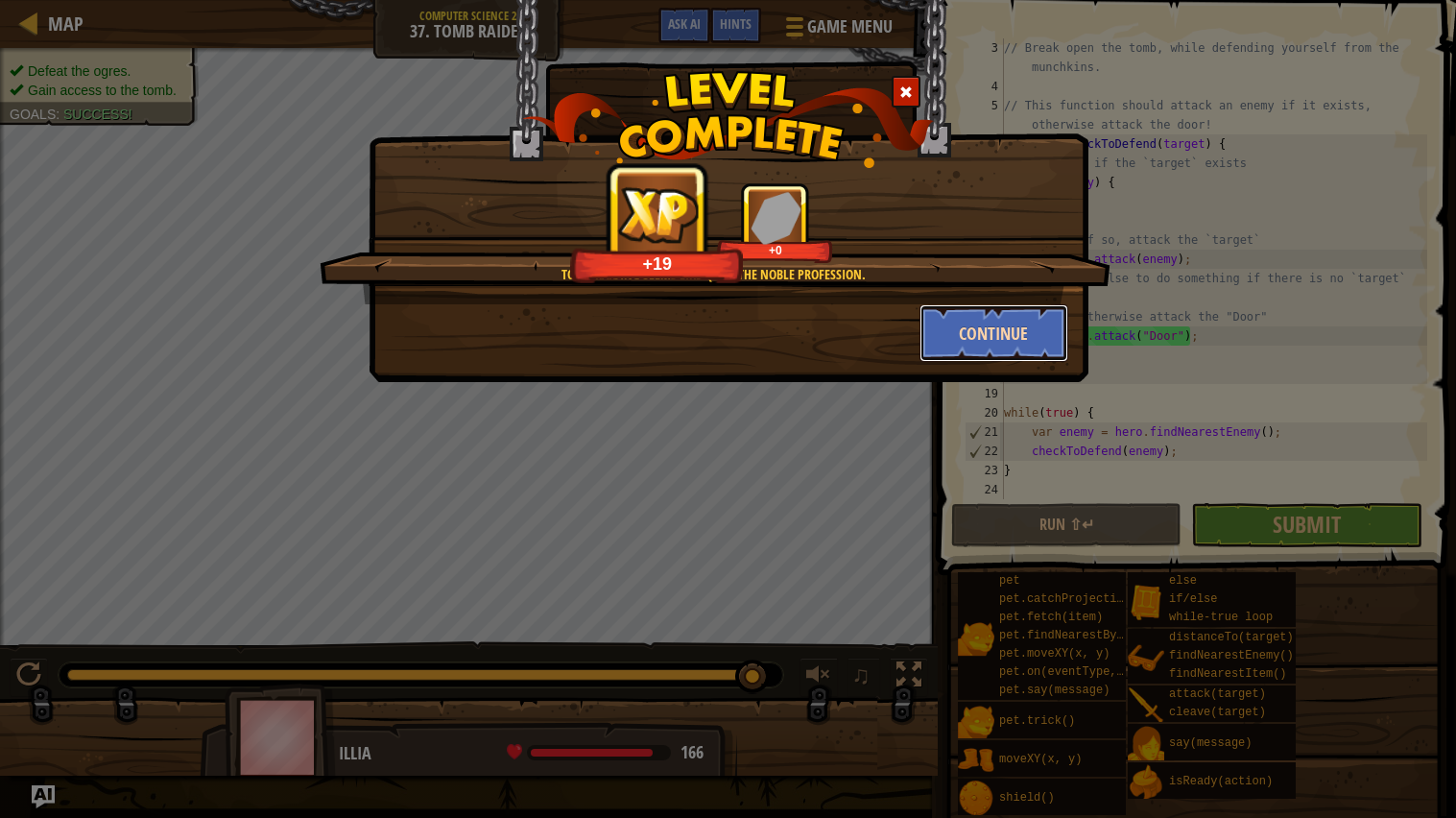
click at [960, 346] on button "Continue" at bounding box center [993, 333] width 149 height 58
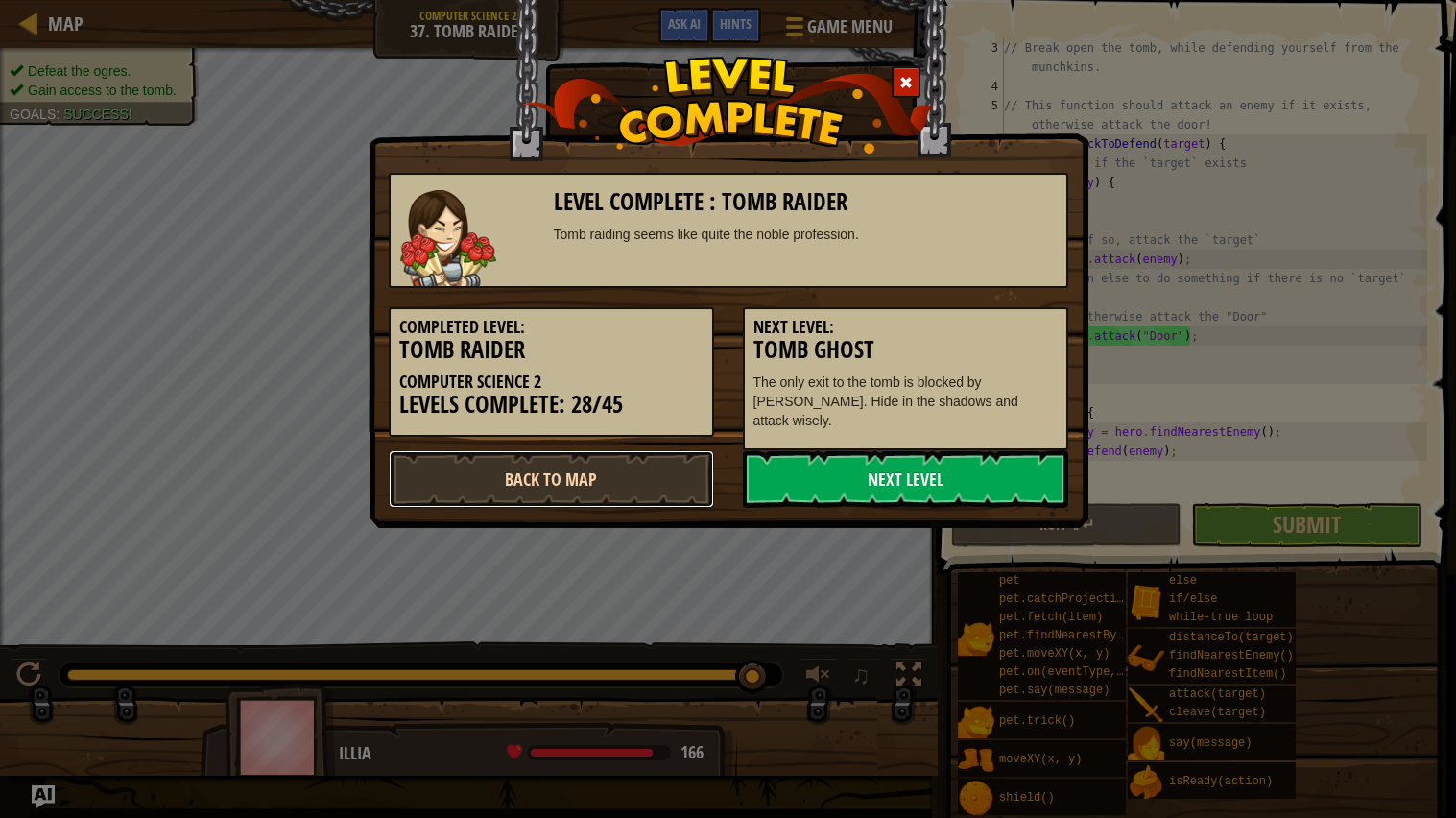
click at [538, 450] on link "Back to Map" at bounding box center [551, 479] width 325 height 58
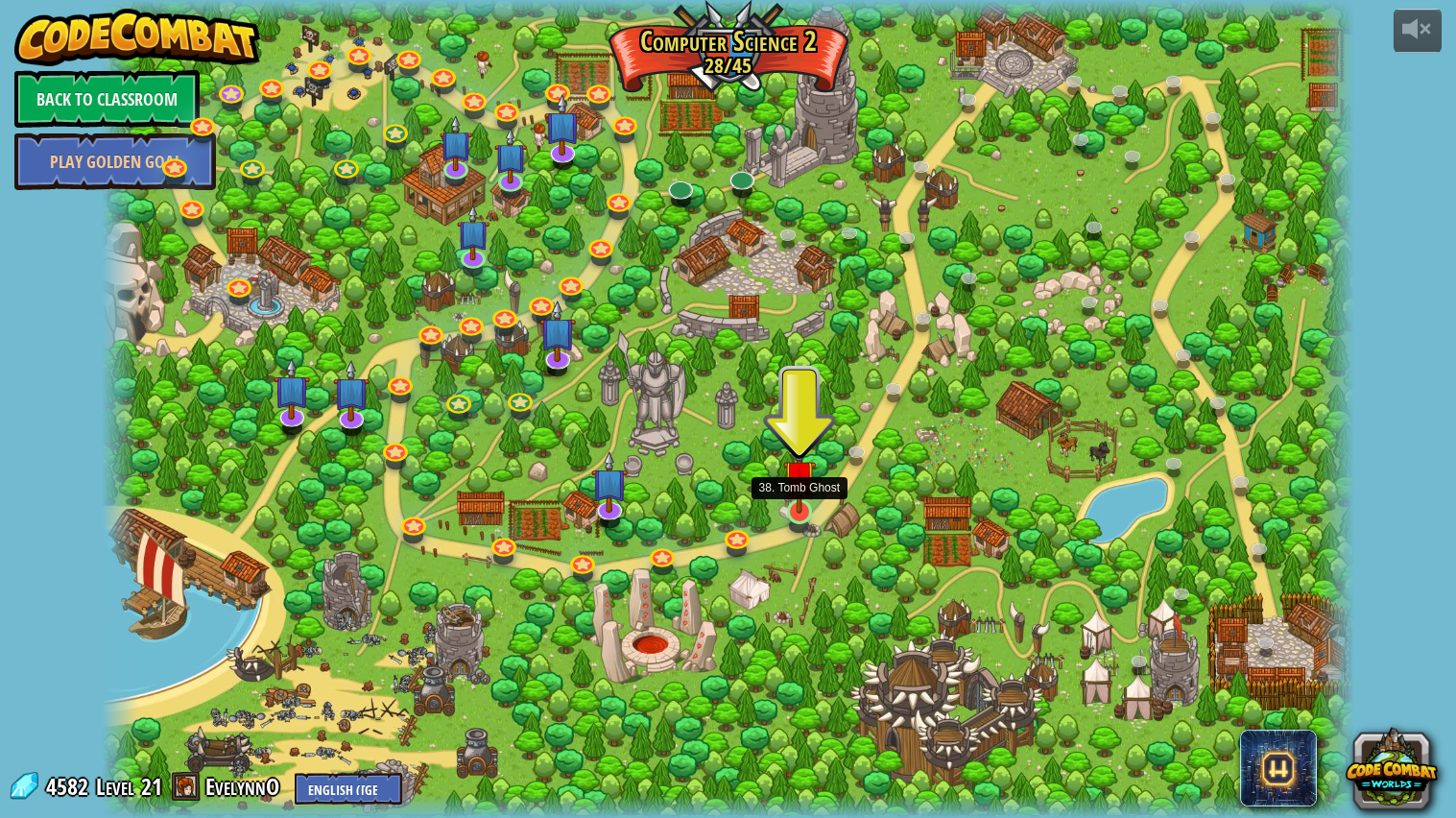
click at [805, 506] on img at bounding box center [800, 476] width 33 height 75
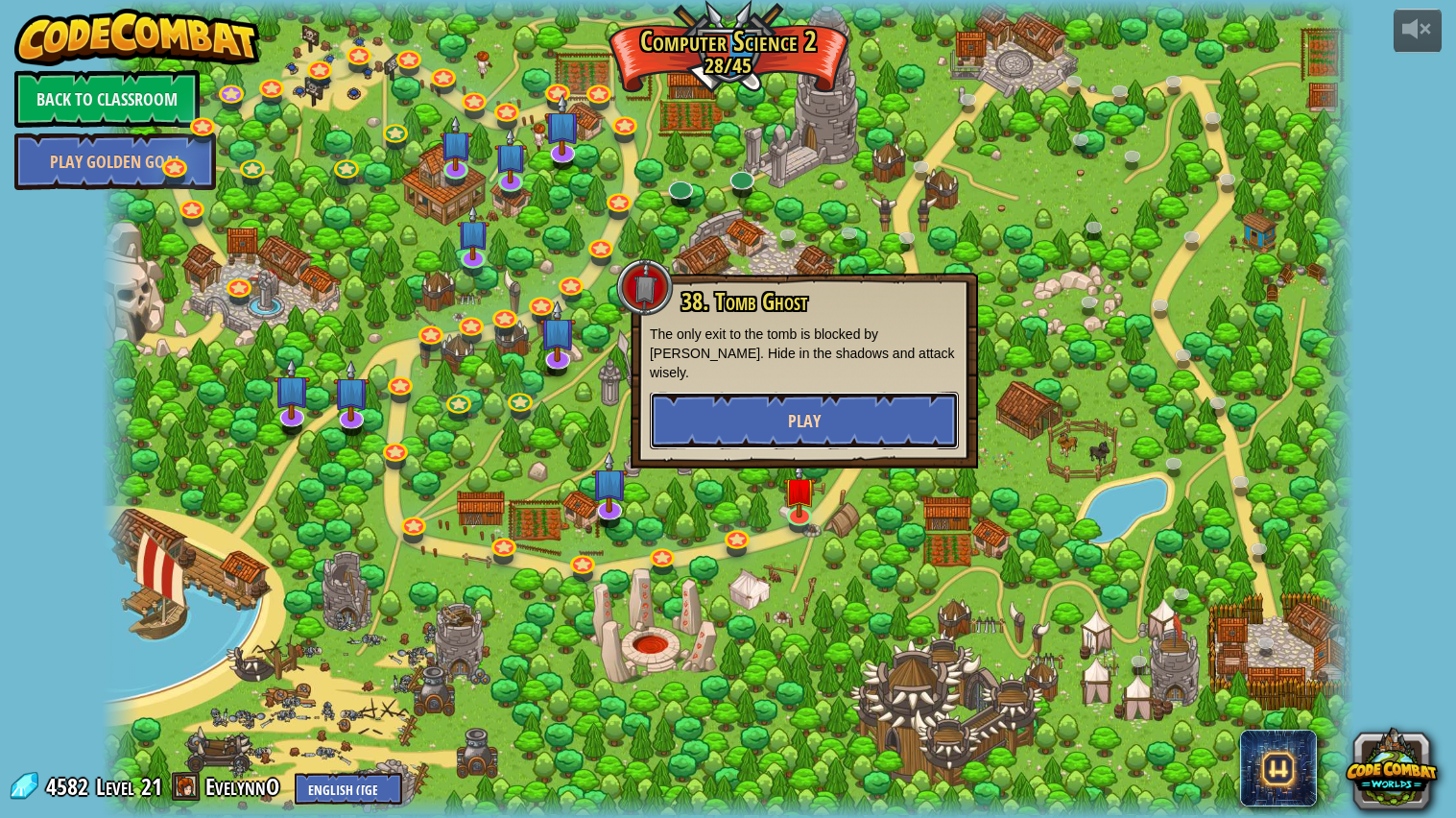
click at [916, 404] on button "Play" at bounding box center [804, 421] width 309 height 58
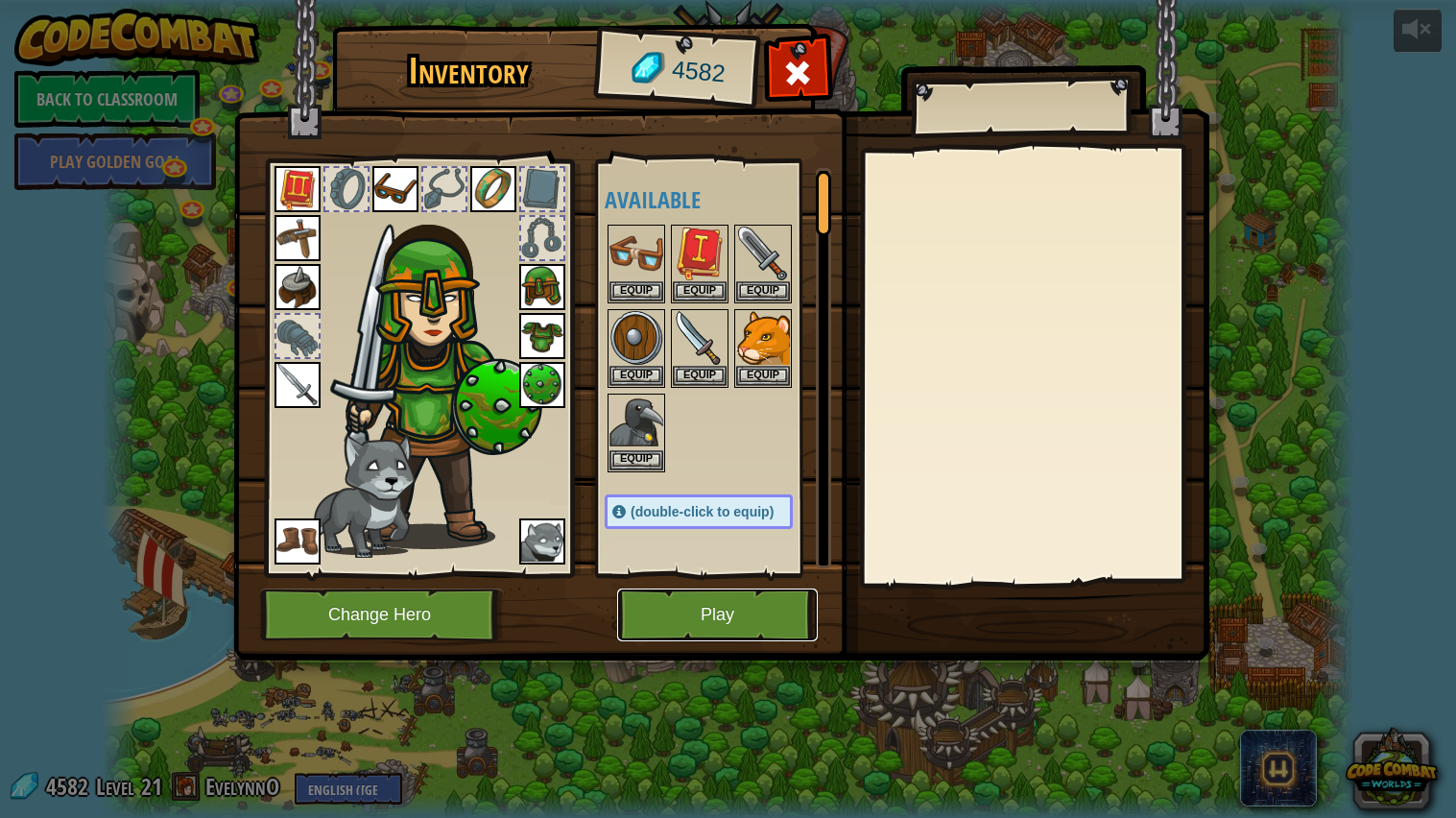
click at [758, 635] on button "Play" at bounding box center [717, 614] width 200 height 53
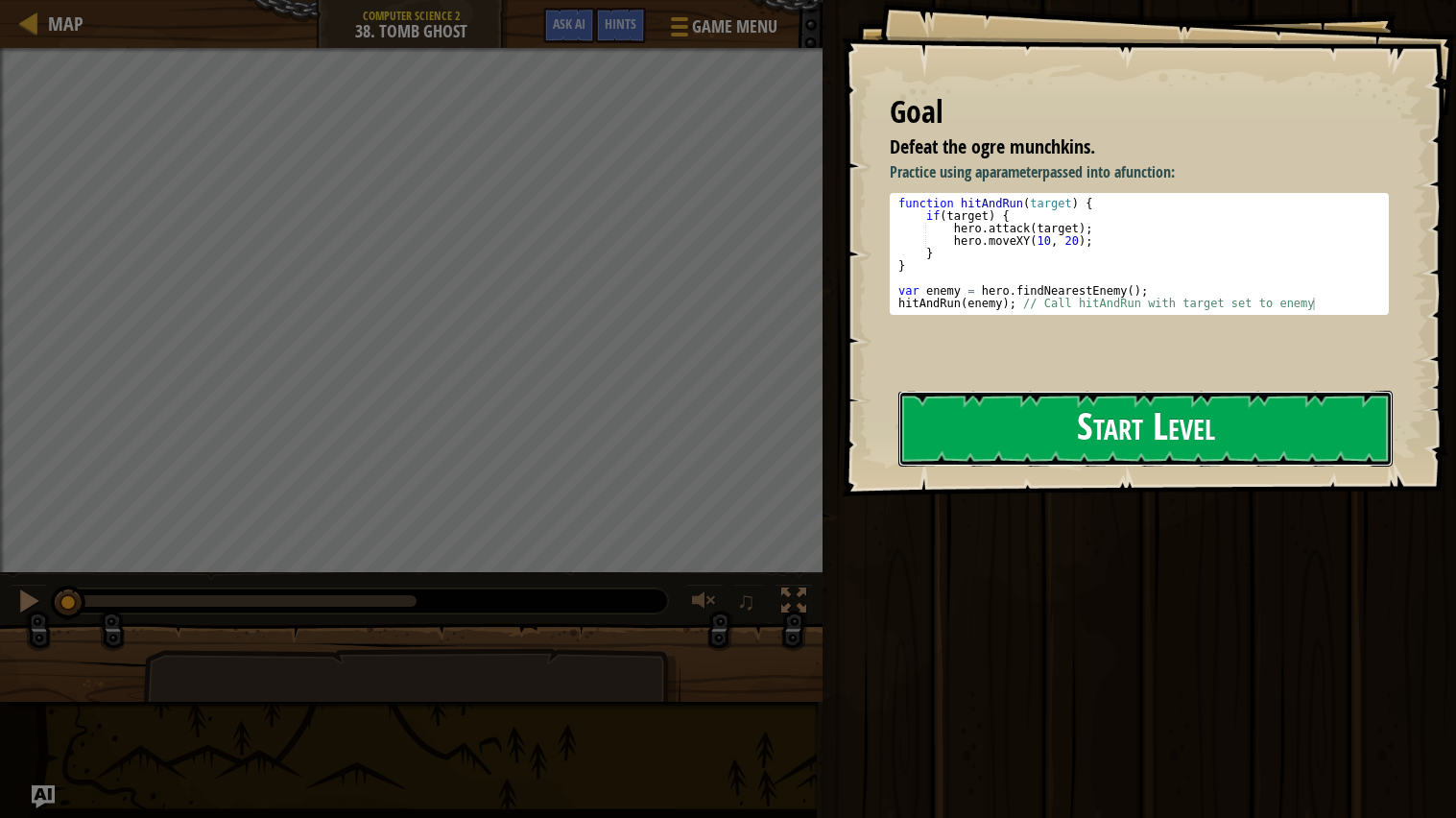
click at [1037, 452] on button "Start Level" at bounding box center [1145, 428] width 495 height 76
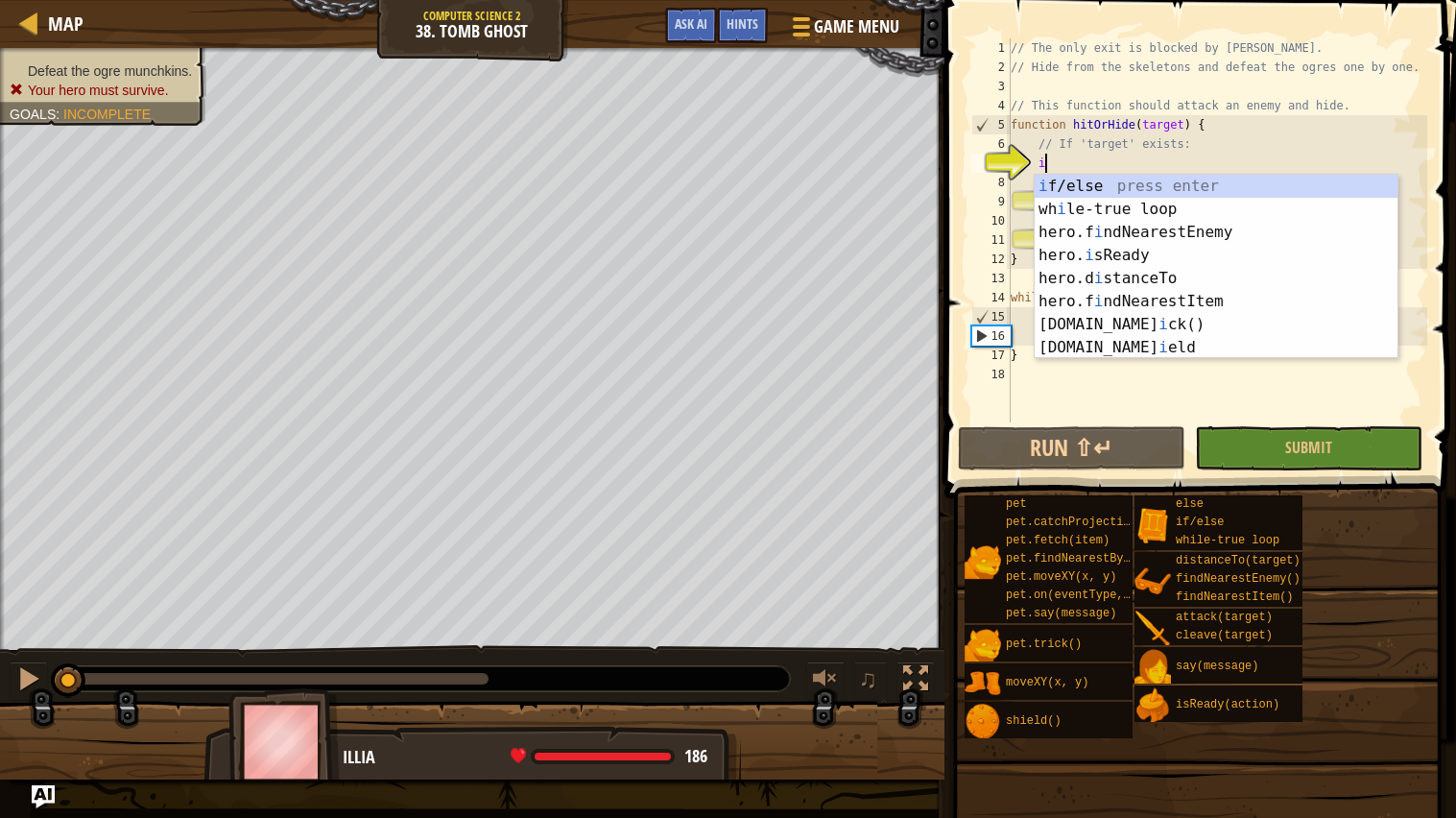
scroll to position [8, 2]
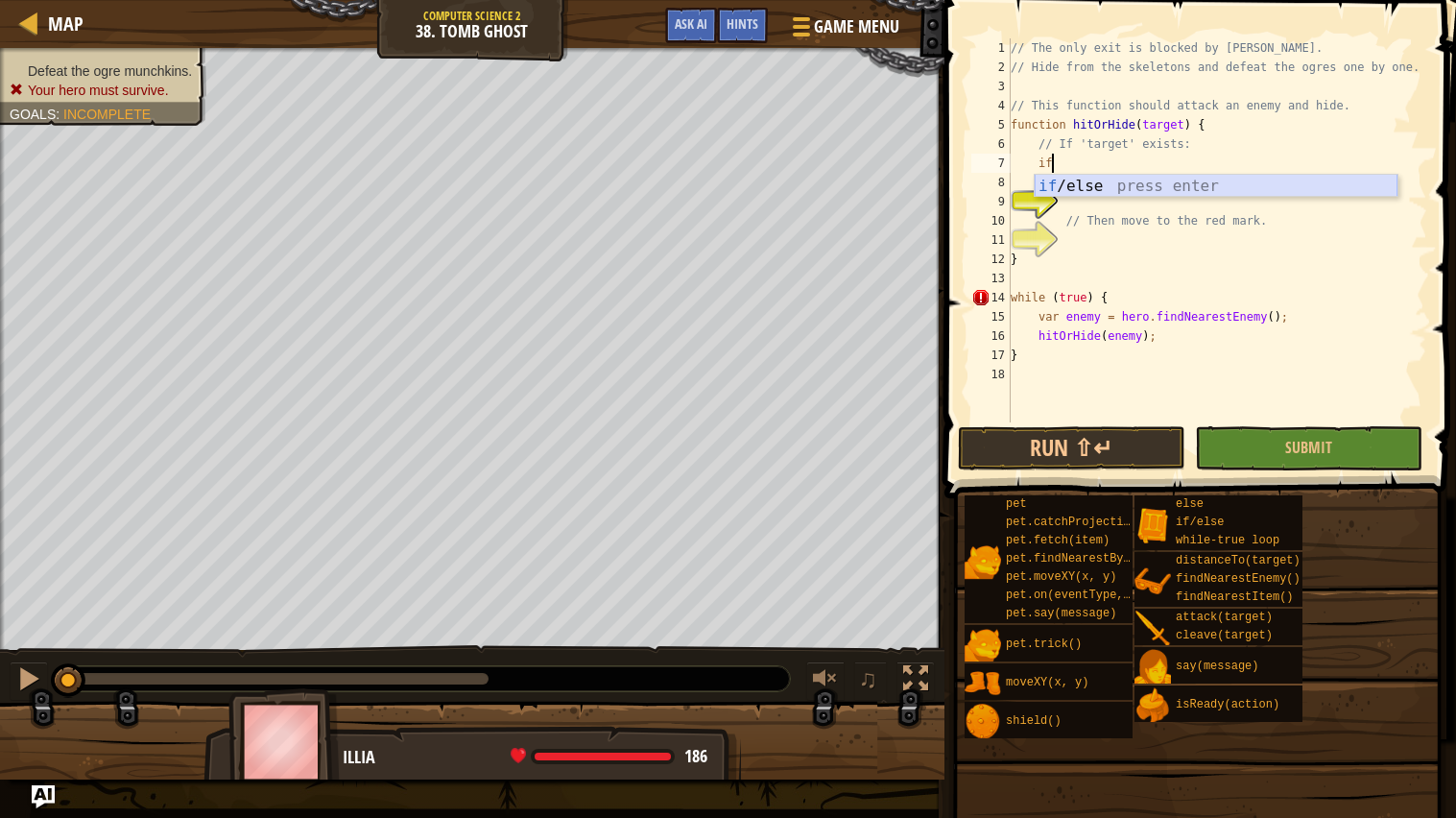
click at [1179, 180] on div "if /else press enter" at bounding box center [1215, 209] width 363 height 69
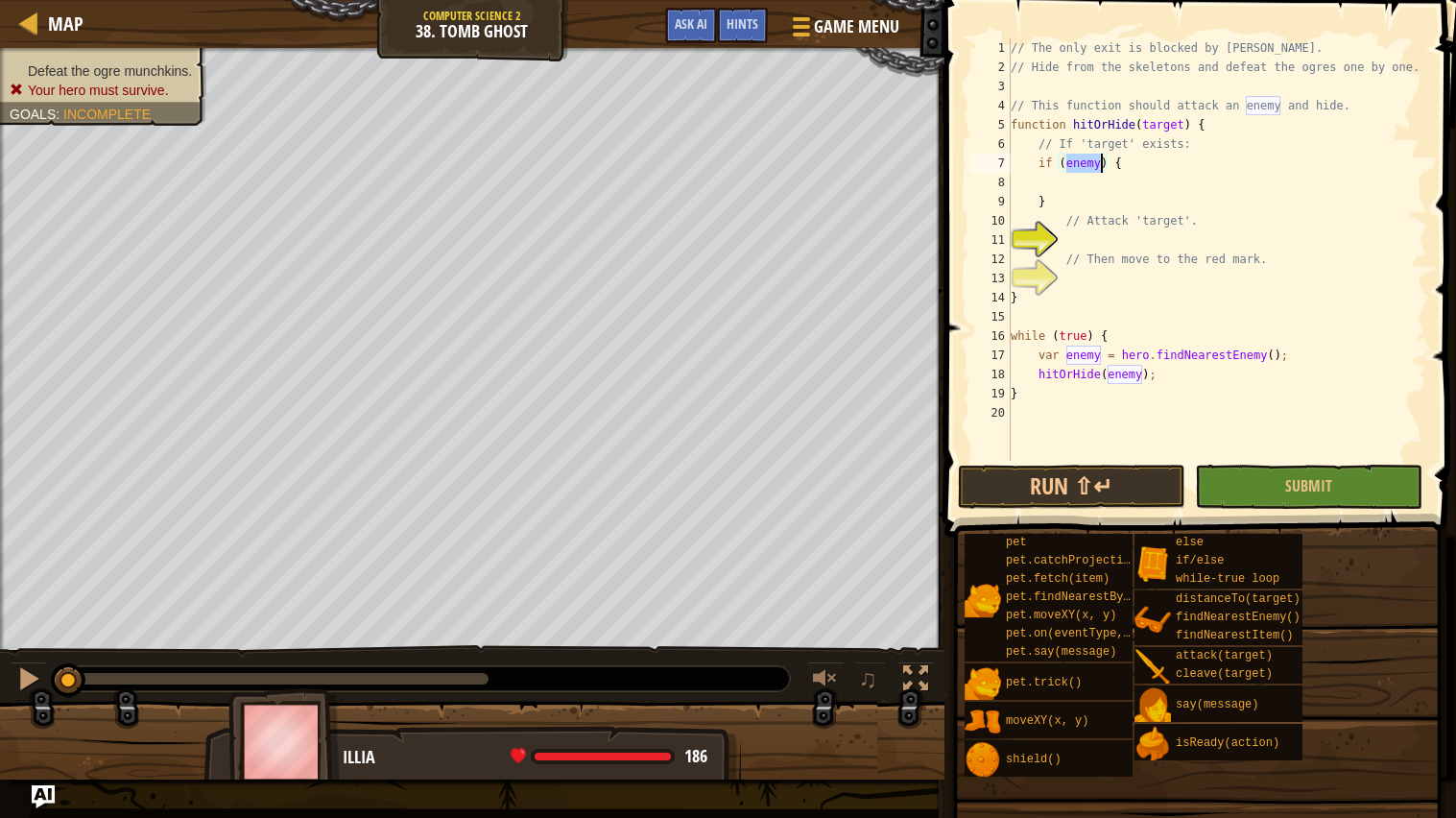
click at [1077, 206] on div "// The only exit is blocked by [PERSON_NAME] // Hide from the skeletons and def…" at bounding box center [1216, 268] width 421 height 461
type textarea "}"
click at [1081, 168] on div "// The only exit is blocked by [PERSON_NAME] // Hide from the skeletons and def…" at bounding box center [1216, 268] width 421 height 461
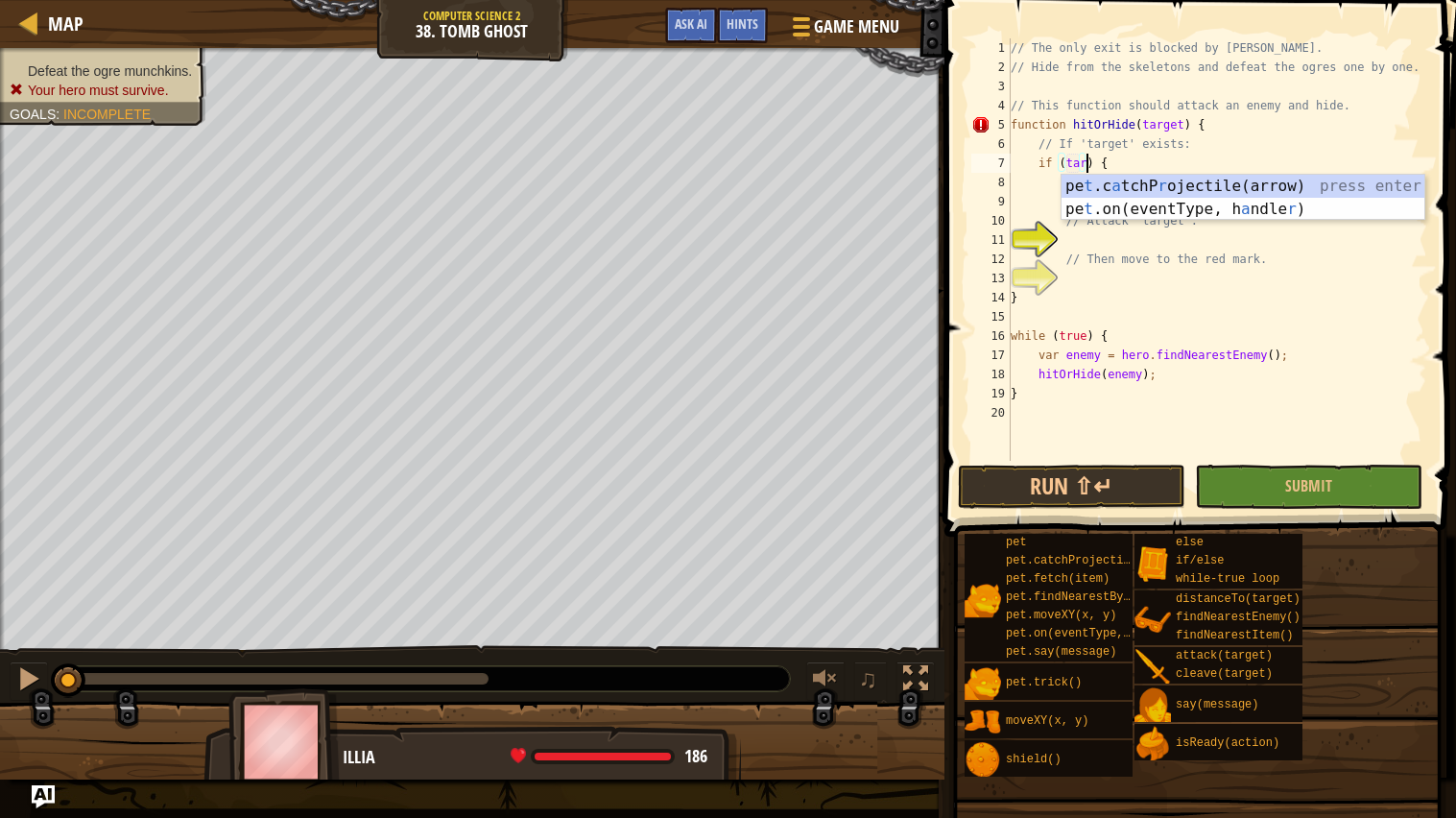
scroll to position [8, 7]
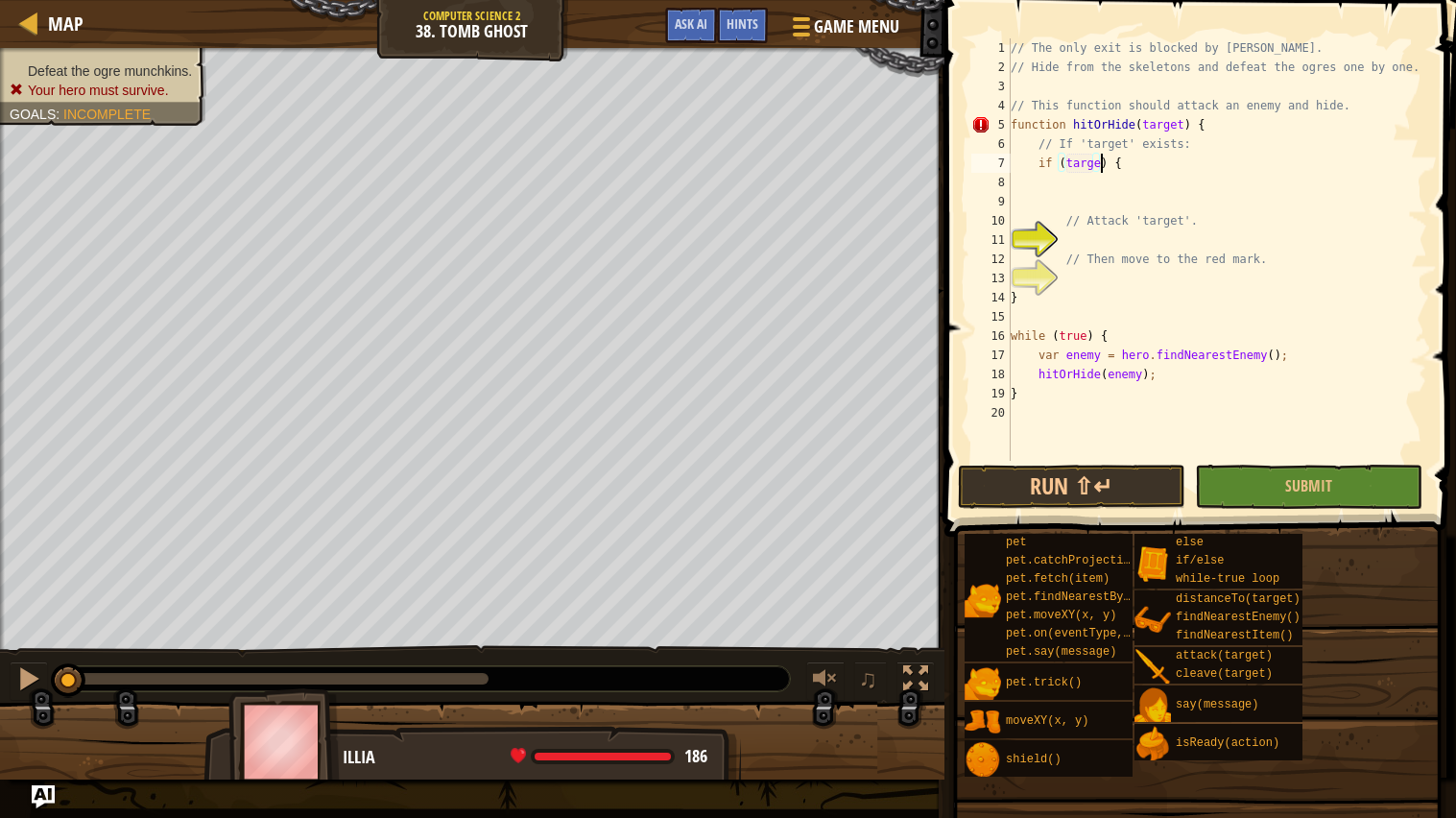
type textarea "if (target) {"
click at [1086, 243] on div "// The only exit is blocked by [PERSON_NAME] // Hide from the skeletons and def…" at bounding box center [1216, 268] width 421 height 461
type textarea "hero.attack(target);"
click at [1162, 274] on div "// The only exit is blocked by [PERSON_NAME] // Hide from the skeletons and def…" at bounding box center [1216, 268] width 421 height 461
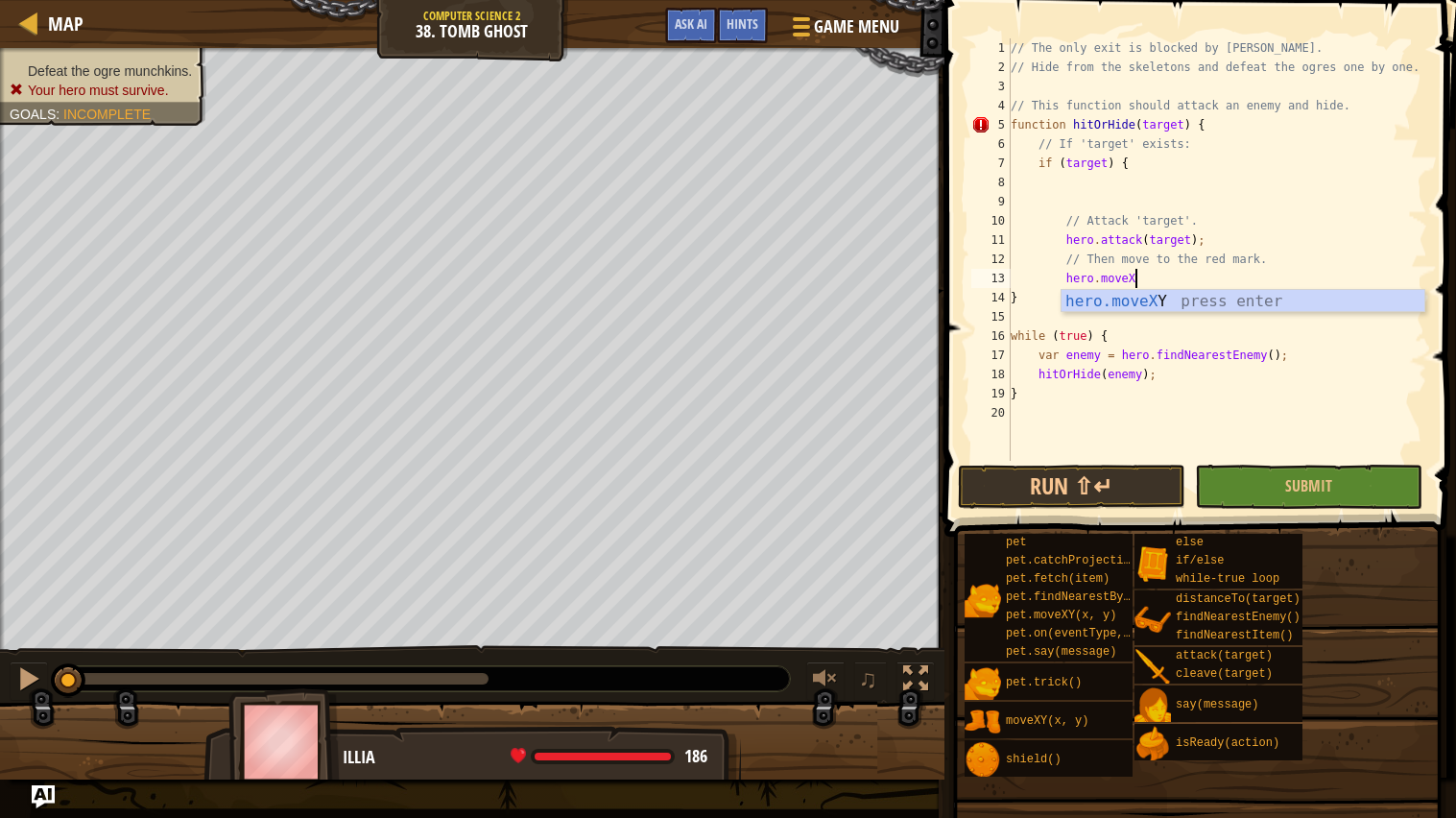
scroll to position [8, 9]
click at [895, 655] on div "Defeat the ogre munchkins. Your hero must survive. Goals : Incomplete ♫ Illia 1…" at bounding box center [728, 414] width 1456 height 731
type textarea "hero.moveXY(32, 17);"
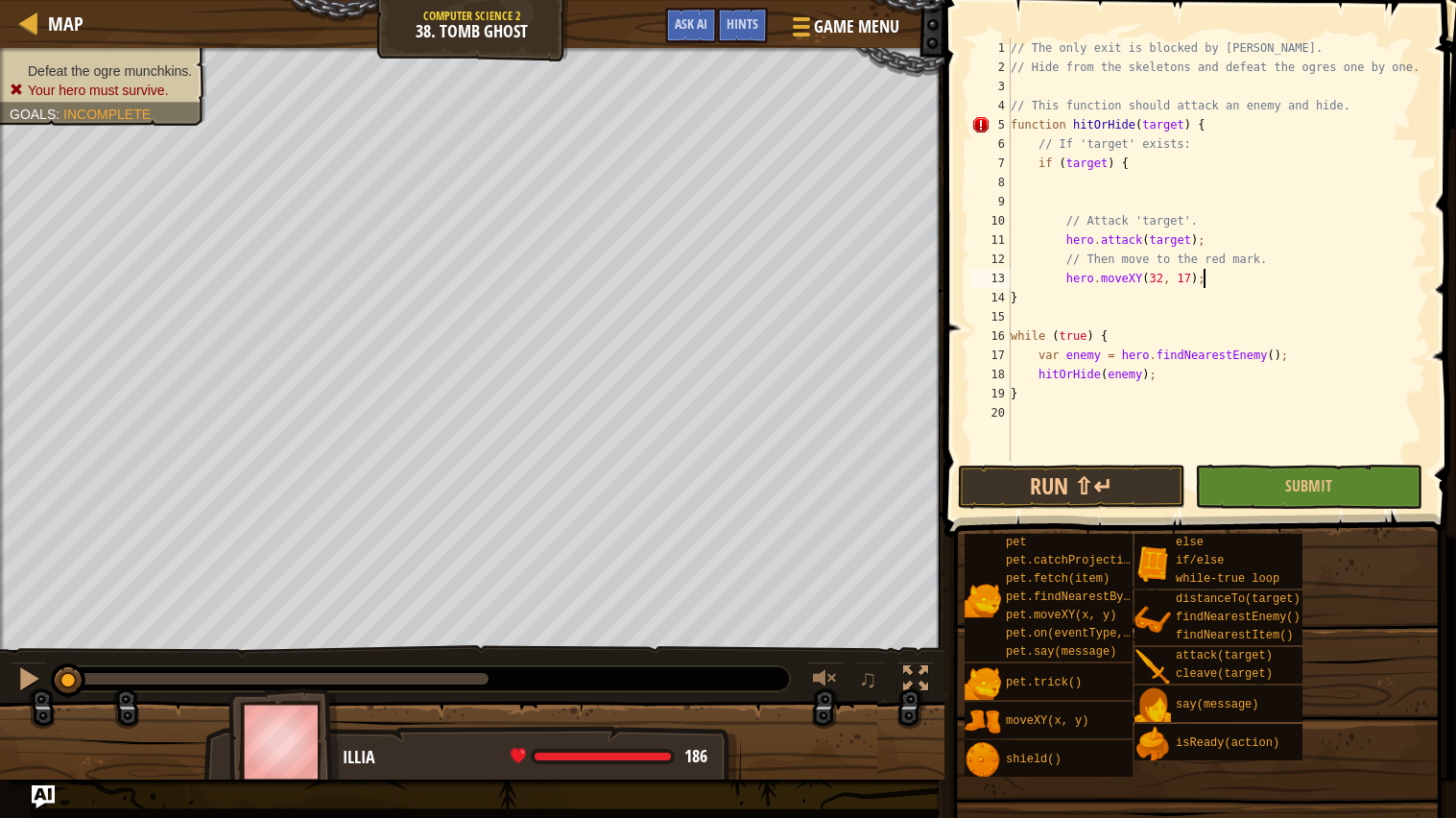
click at [1028, 312] on div "// The only exit is blocked by [PERSON_NAME] // Hide from the skeletons and def…" at bounding box center [1216, 268] width 421 height 461
click at [1012, 295] on div "// The only exit is blocked by [PERSON_NAME] // Hide from the skeletons and def…" at bounding box center [1216, 268] width 421 height 461
click at [1090, 467] on button "Run ⇧↵" at bounding box center [1071, 487] width 227 height 44
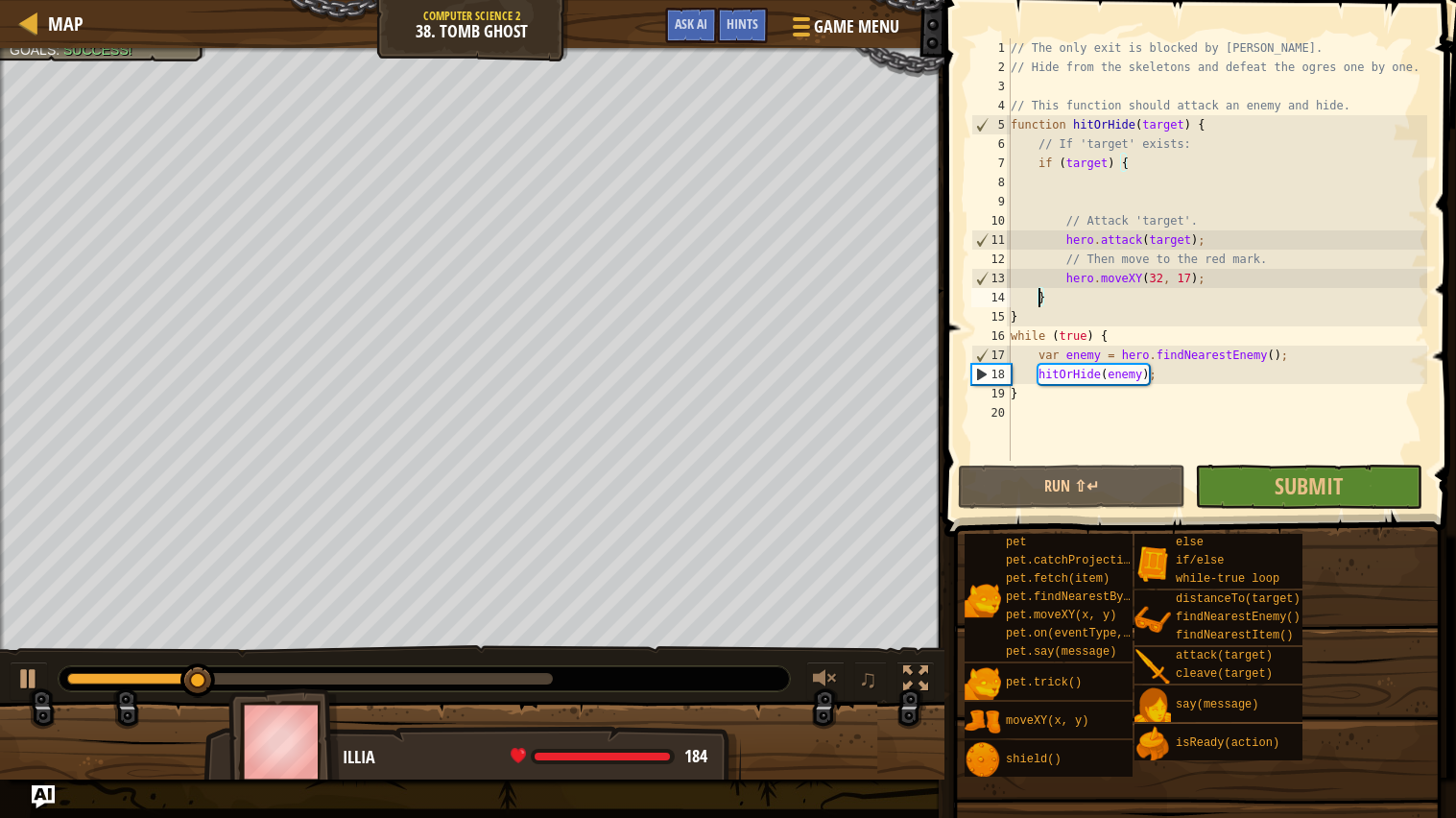
click at [1160, 280] on div "// The only exit is blocked by [PERSON_NAME] // Hide from the skeletons and def…" at bounding box center [1216, 268] width 421 height 461
click at [1188, 277] on div "// The only exit is blocked by [PERSON_NAME] // Hide from the skeletons and def…" at bounding box center [1216, 268] width 421 height 461
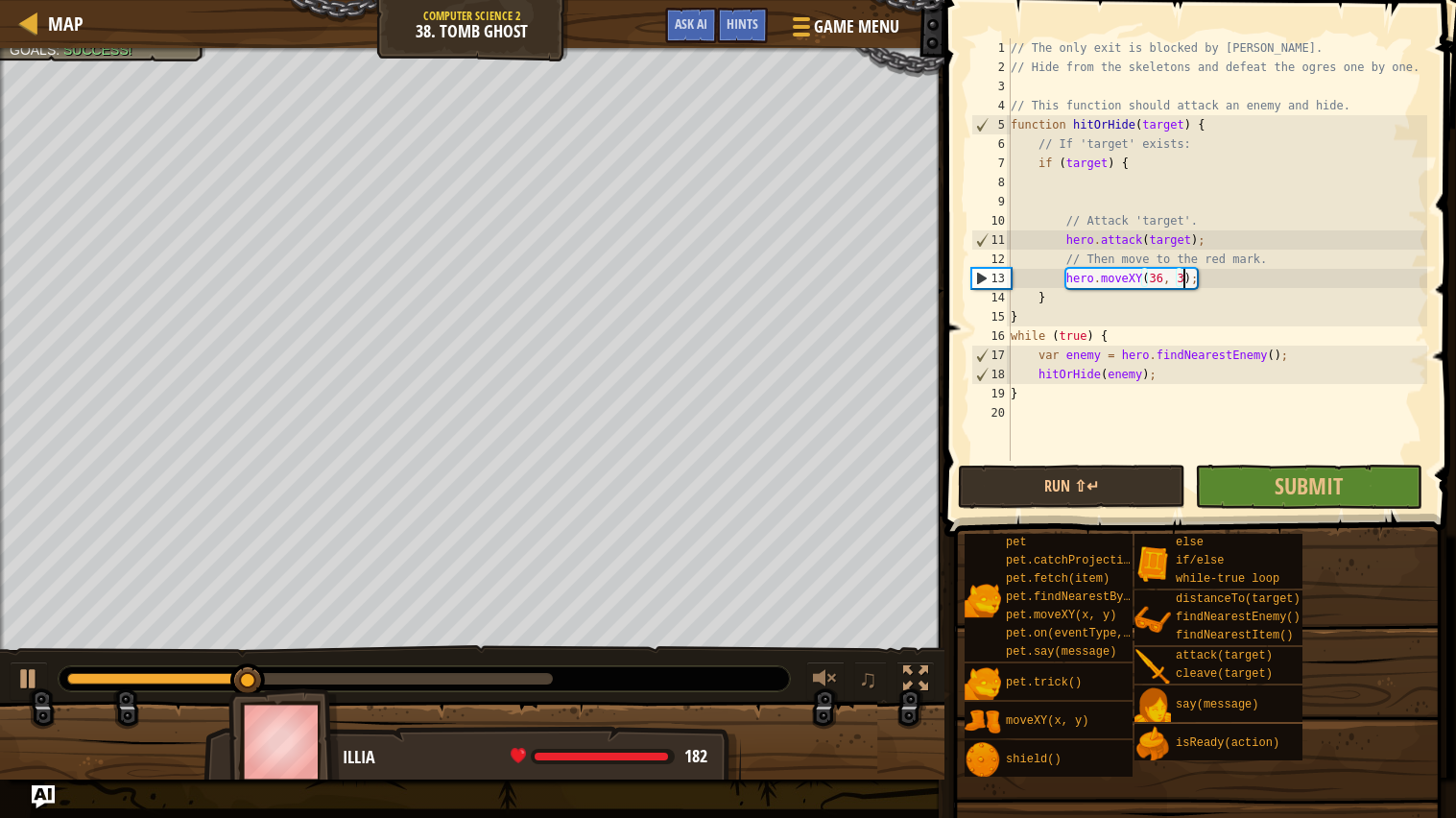
scroll to position [8, 14]
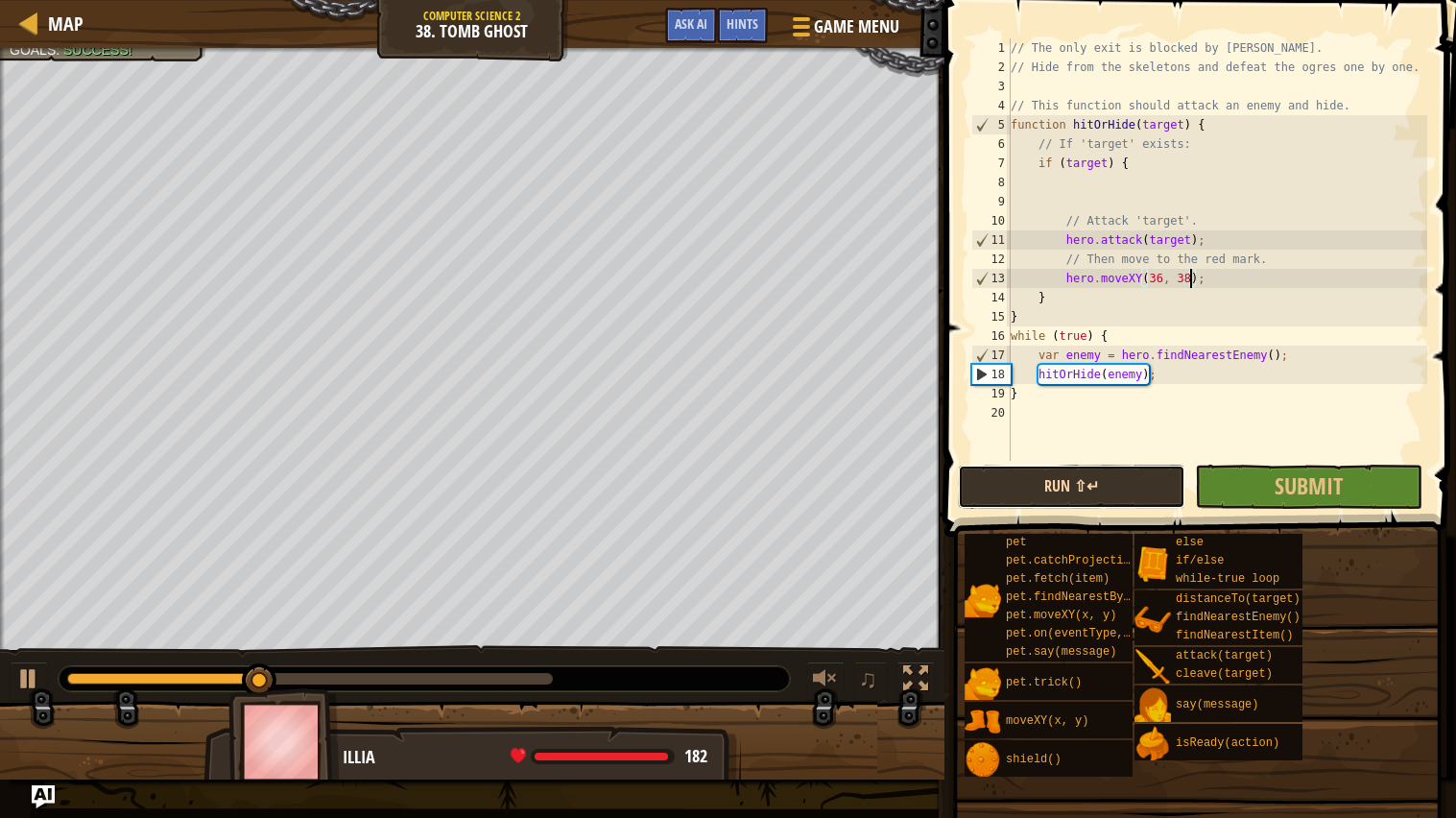
click at [1130, 472] on button "Run ⇧↵" at bounding box center [1071, 487] width 227 height 44
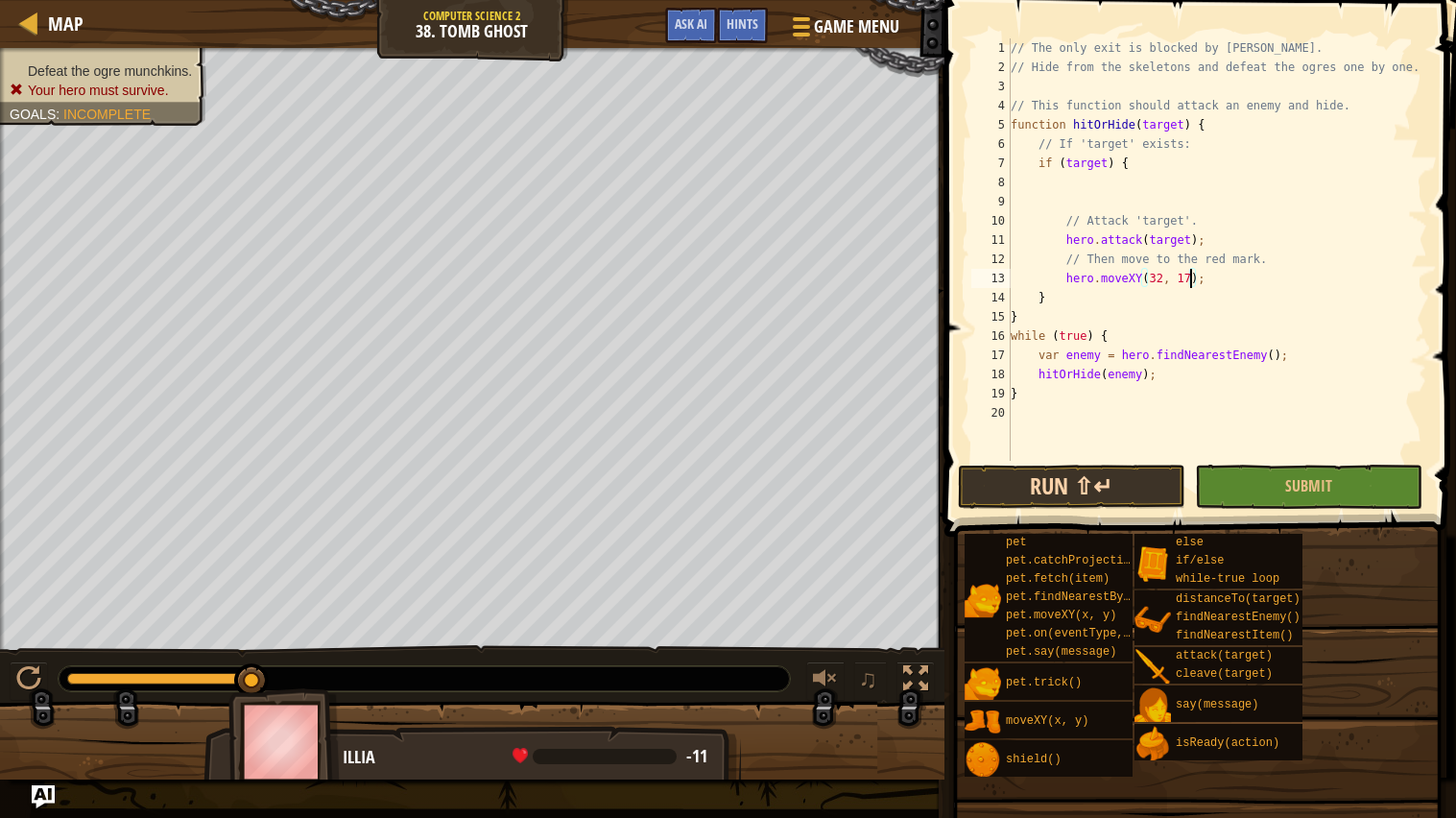
type textarea "hero.moveXY(32, 17);"
click at [1104, 504] on button "Run ⇧↵" at bounding box center [1071, 487] width 227 height 44
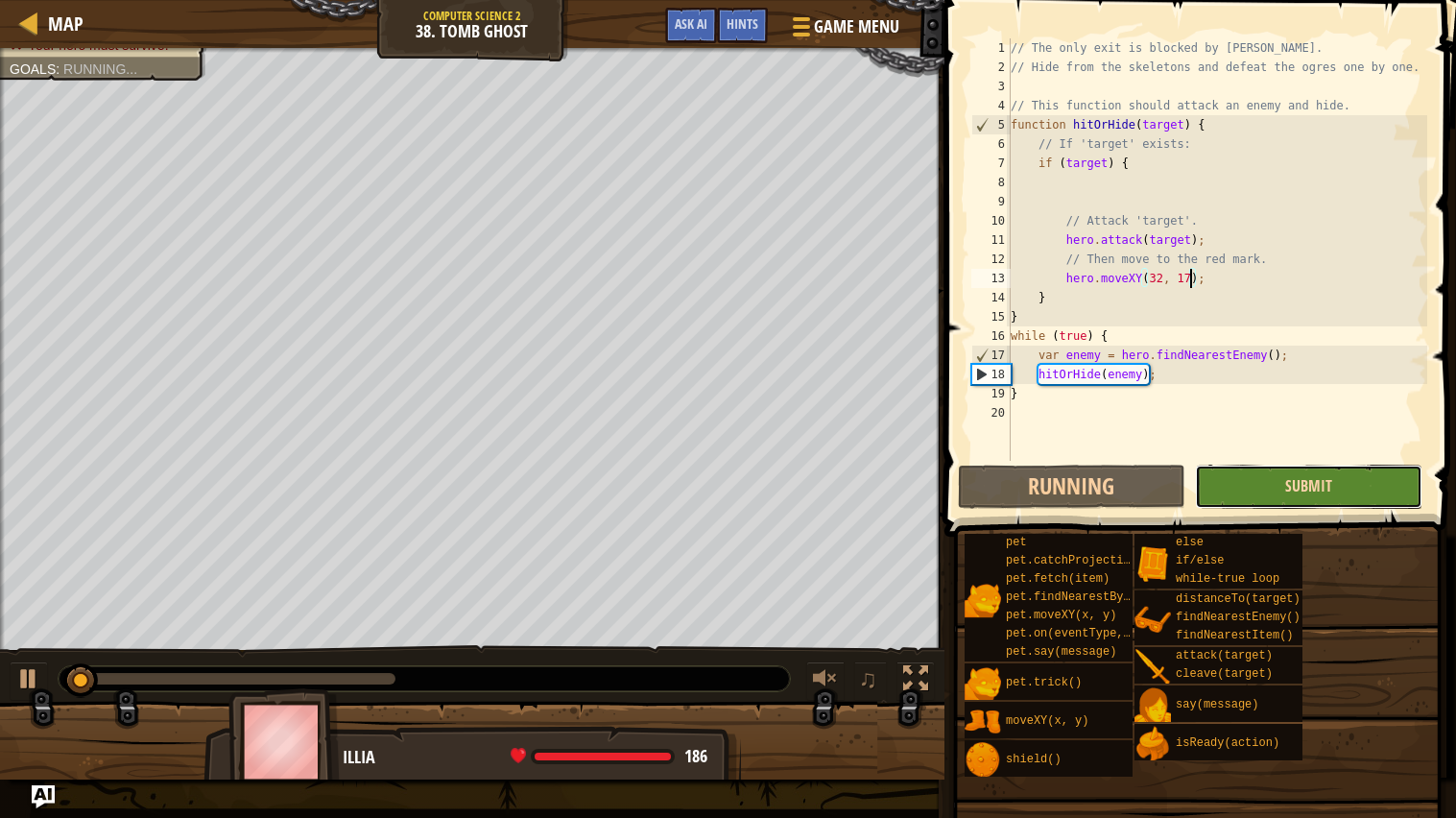
click at [1305, 484] on span "Submit" at bounding box center [1308, 486] width 47 height 21
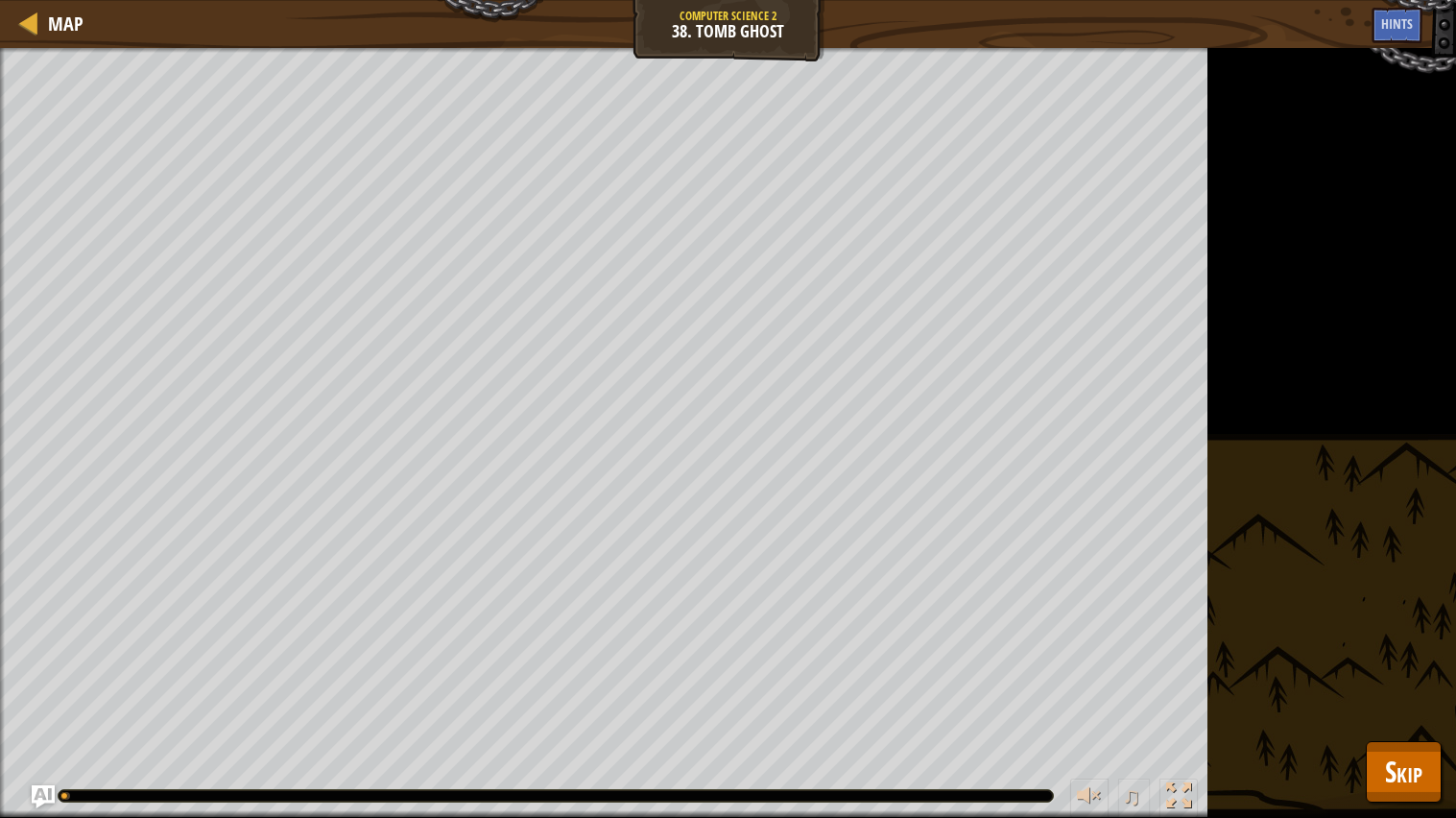
click at [1418, 655] on div "Defeat the ogre munchkins. Your hero must survive. Goals : Running... ♫ Illia 1…" at bounding box center [728, 433] width 1456 height 770
click at [1418, 655] on button "Skip" at bounding box center [1403, 772] width 76 height 62
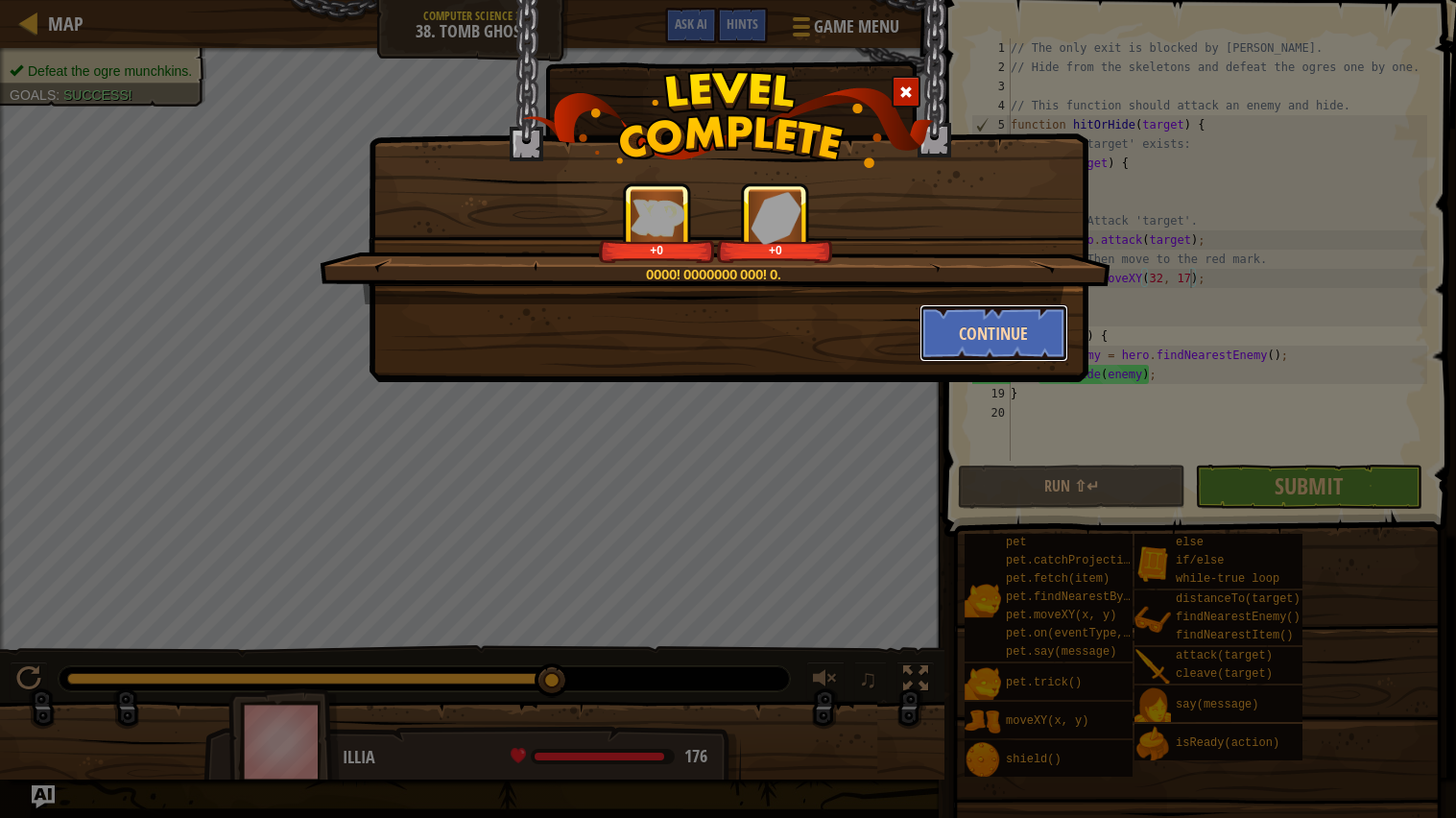
click at [973, 334] on button "Continue" at bounding box center [993, 333] width 149 height 58
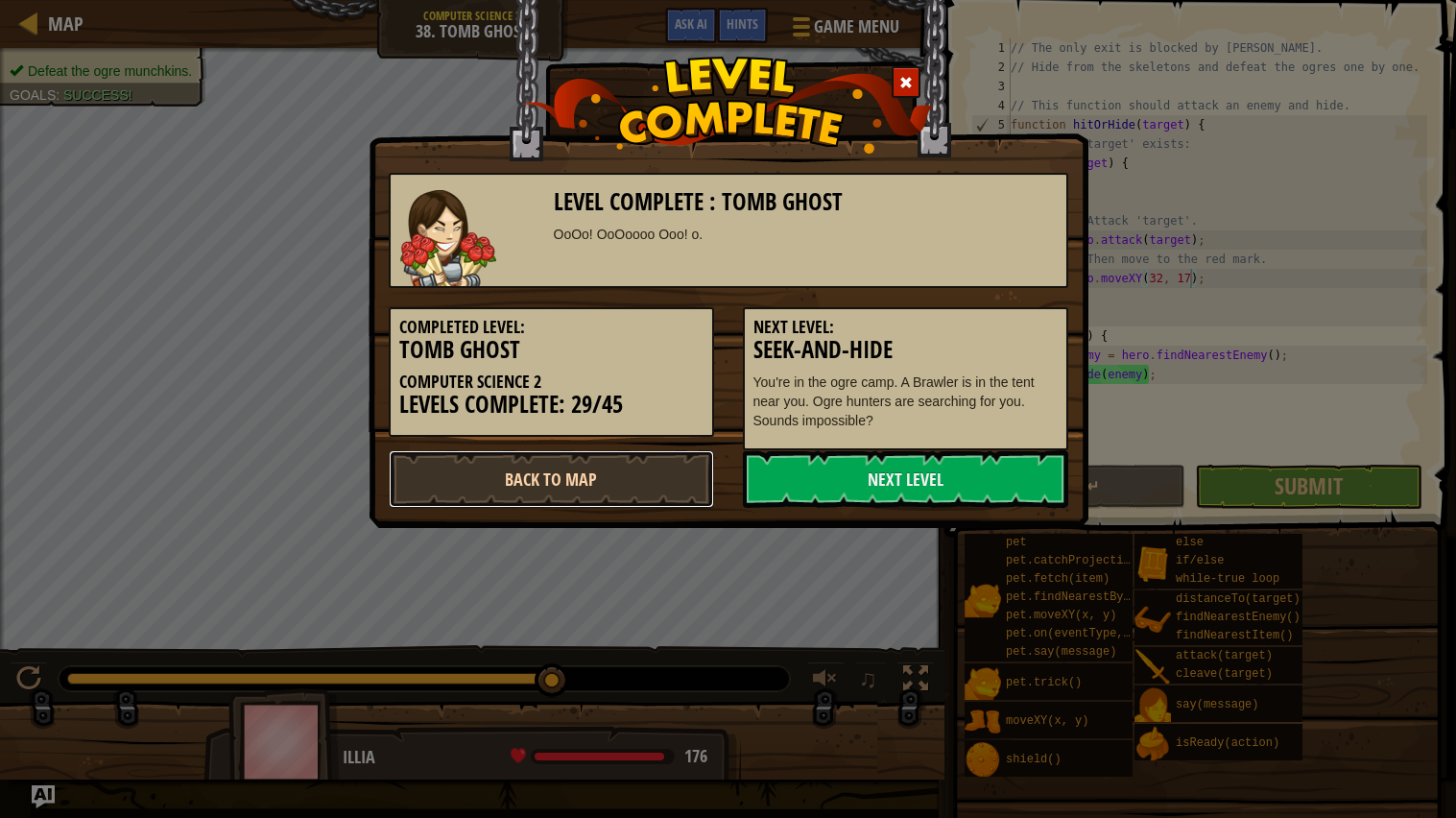
click at [601, 474] on link "Back to Map" at bounding box center [551, 479] width 325 height 58
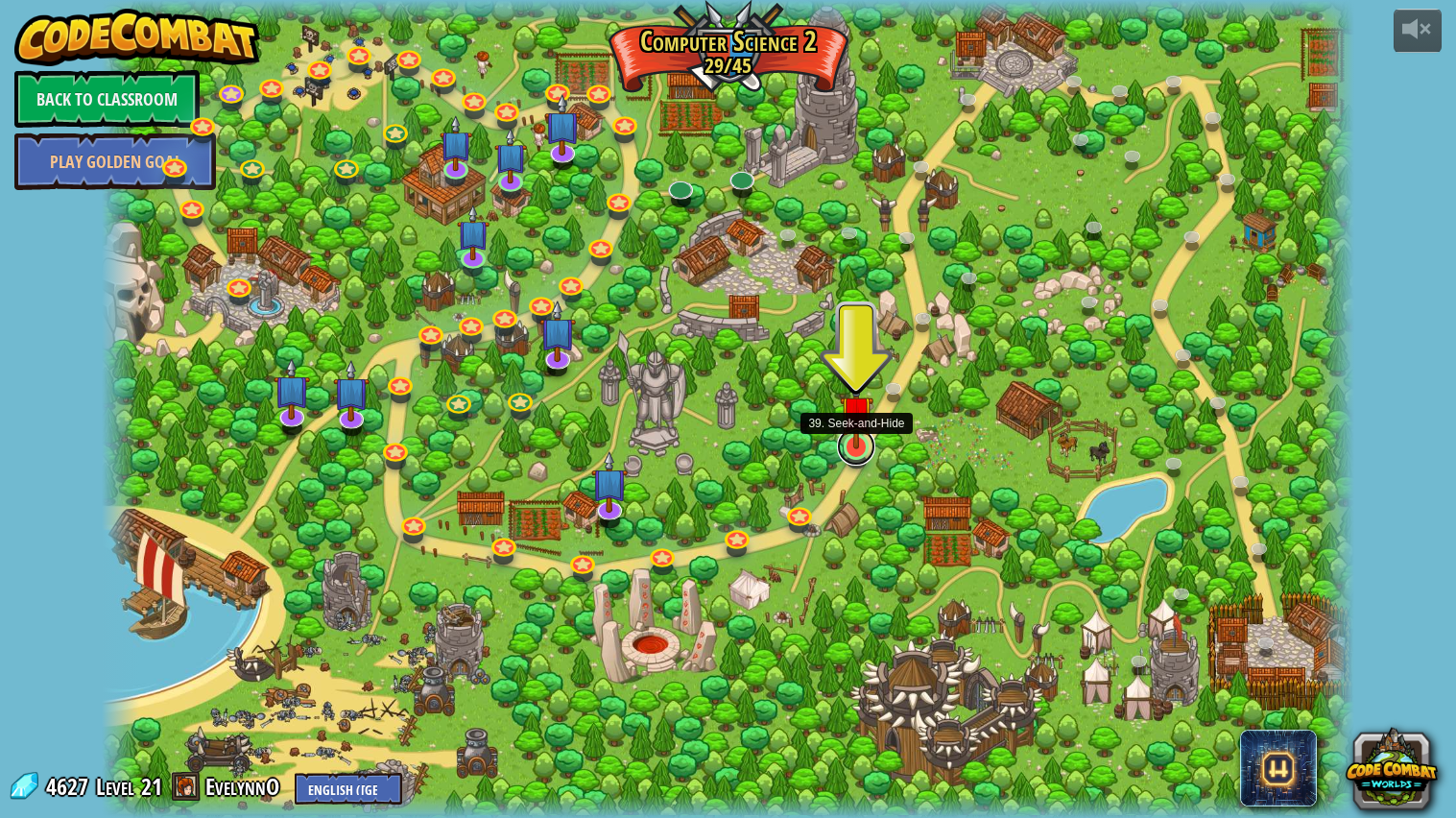
click at [846, 458] on link at bounding box center [856, 447] width 38 height 38
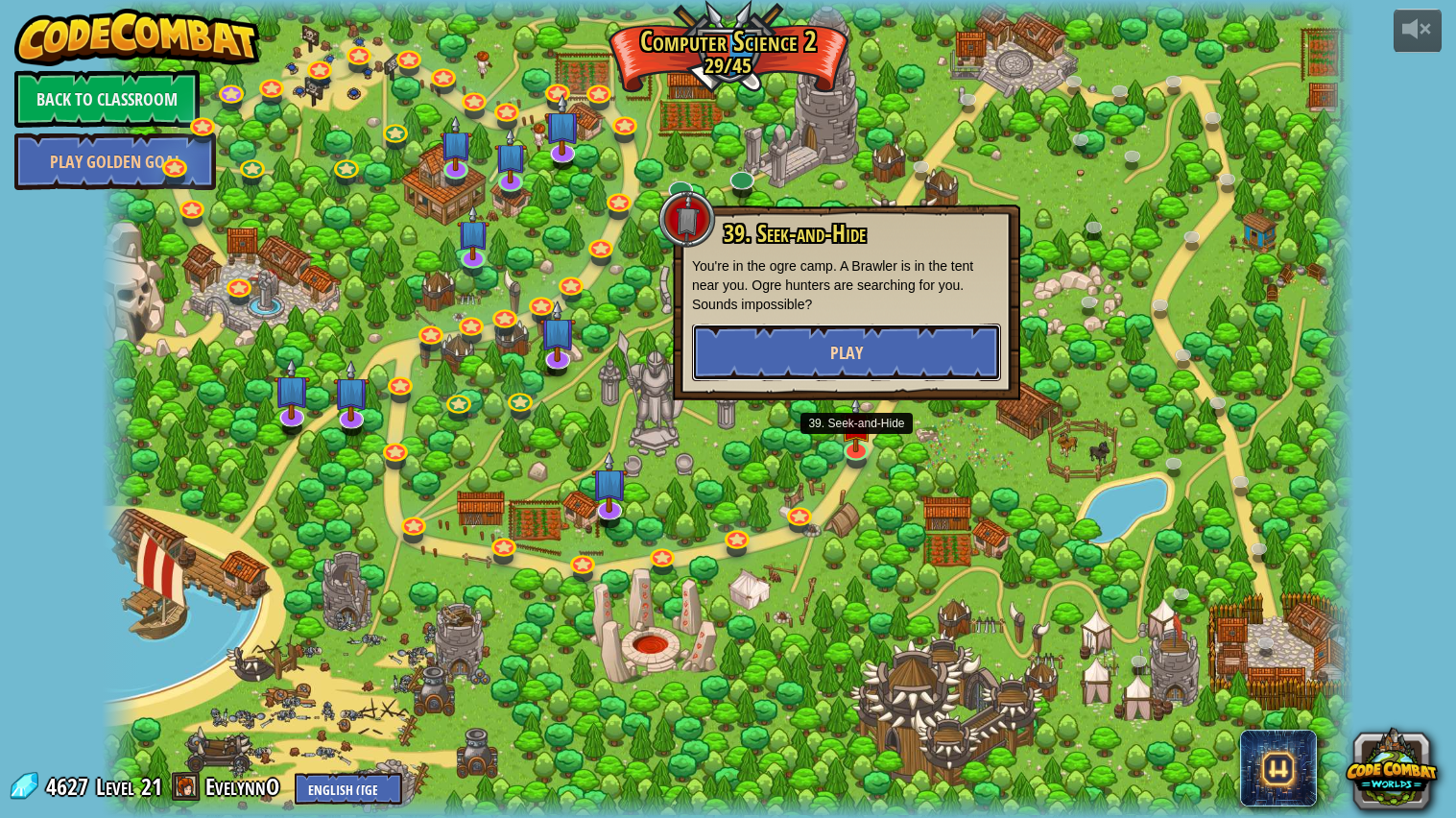
click at [910, 354] on button "Play" at bounding box center [846, 352] width 309 height 58
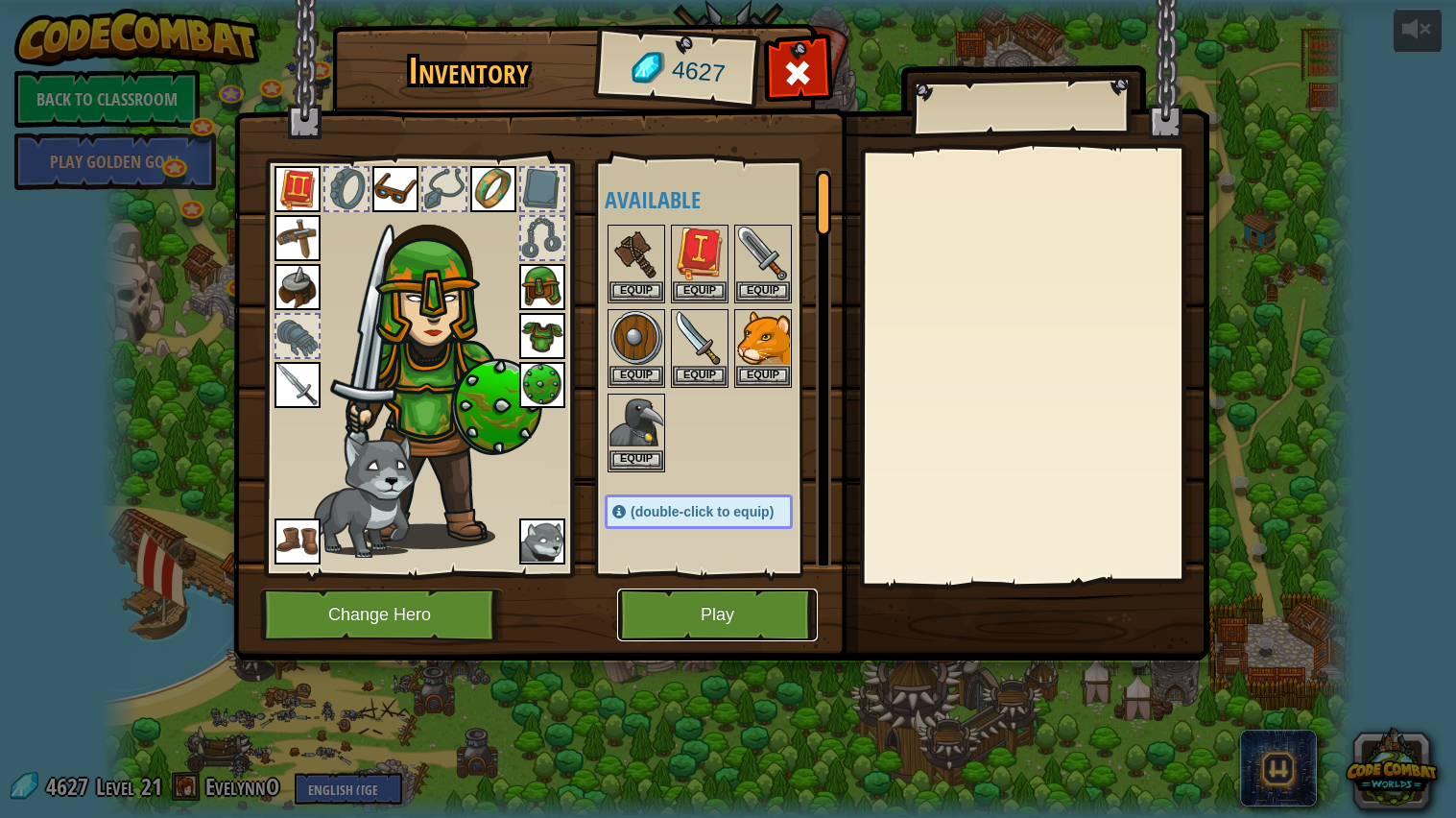
click at [683, 639] on button "Play" at bounding box center [717, 614] width 200 height 53
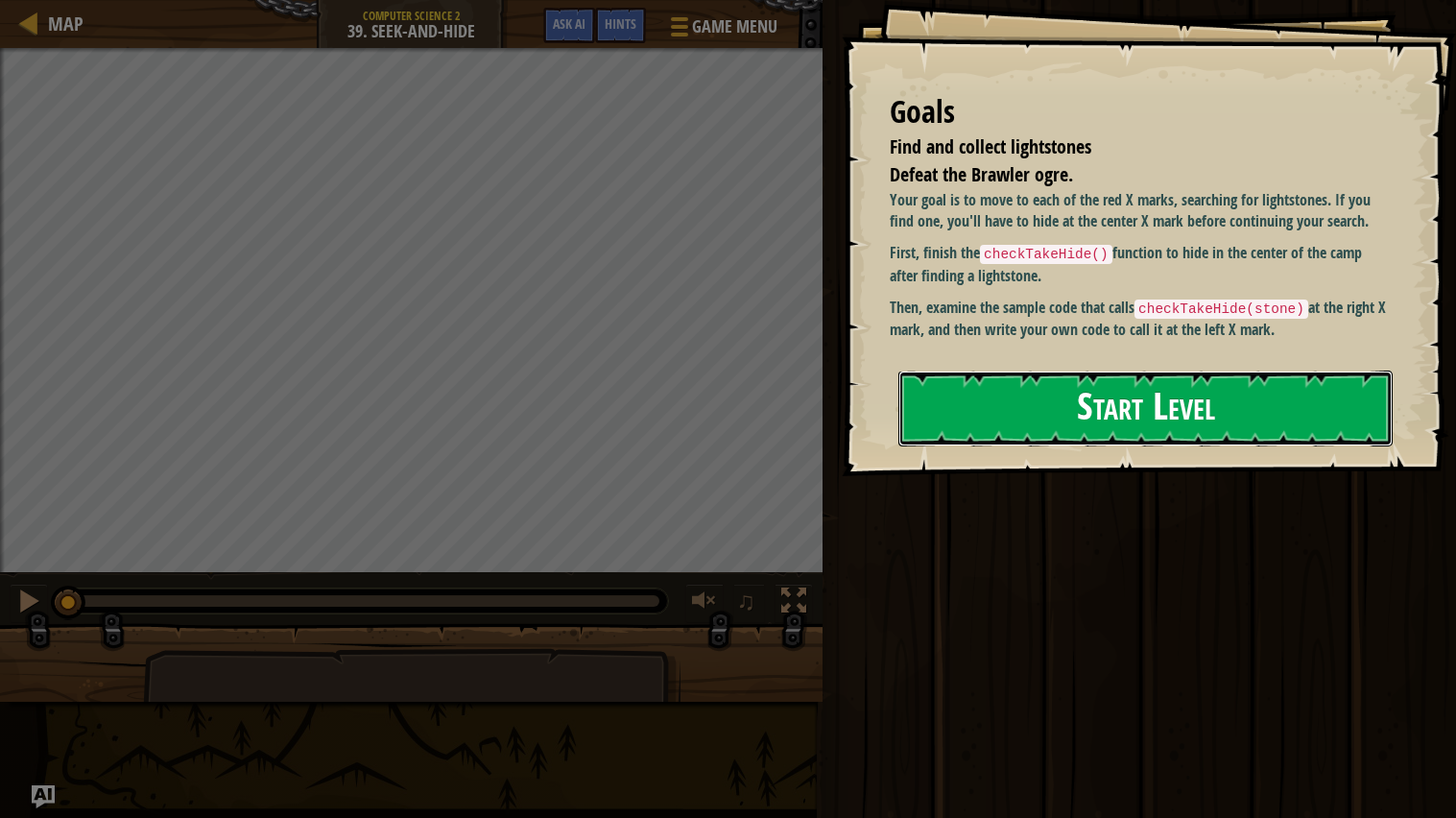
click at [1291, 384] on button "Start Level" at bounding box center [1145, 408] width 495 height 76
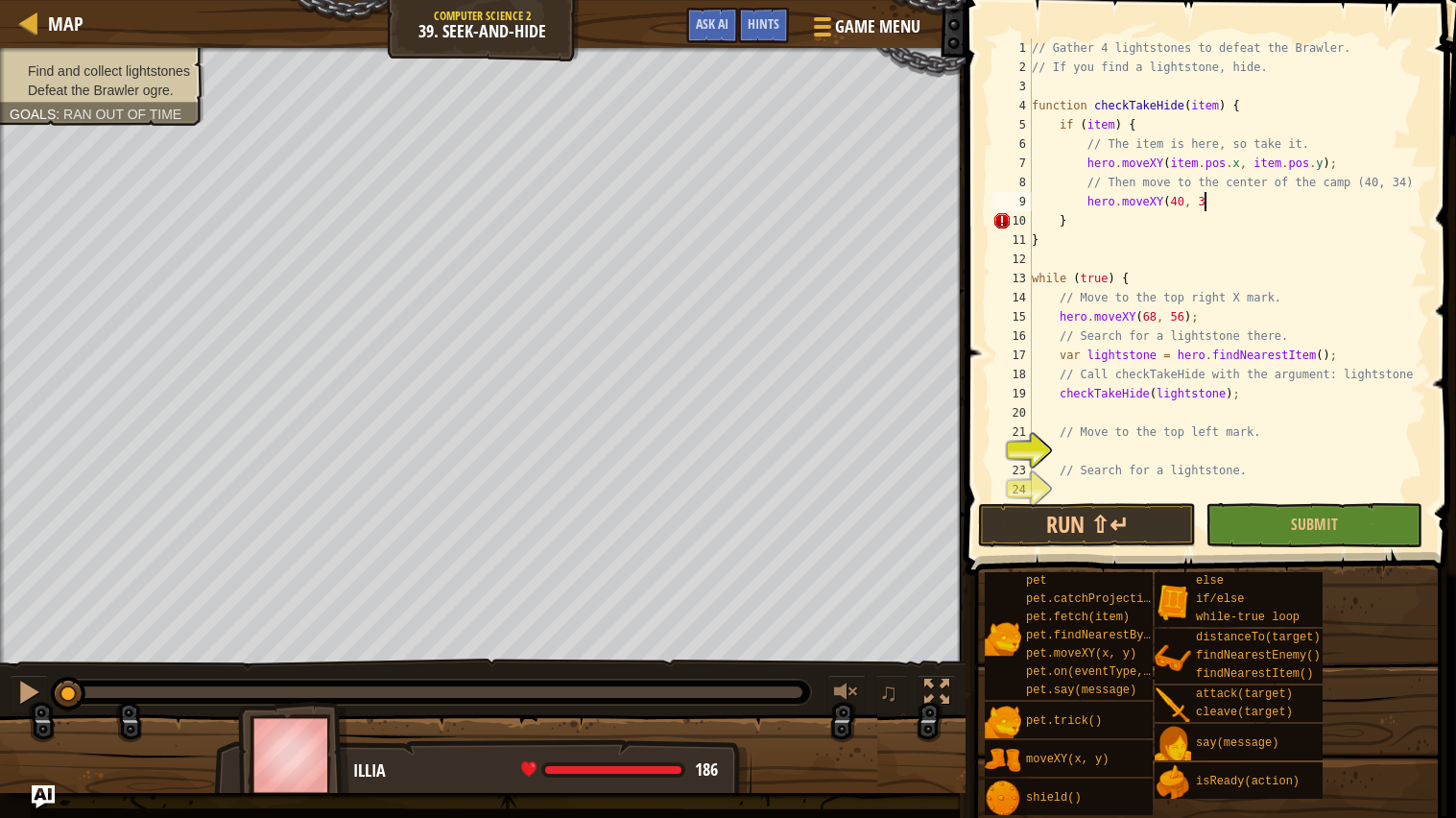
scroll to position [8, 13]
type textarea "hero.moveXY(40, 34);"
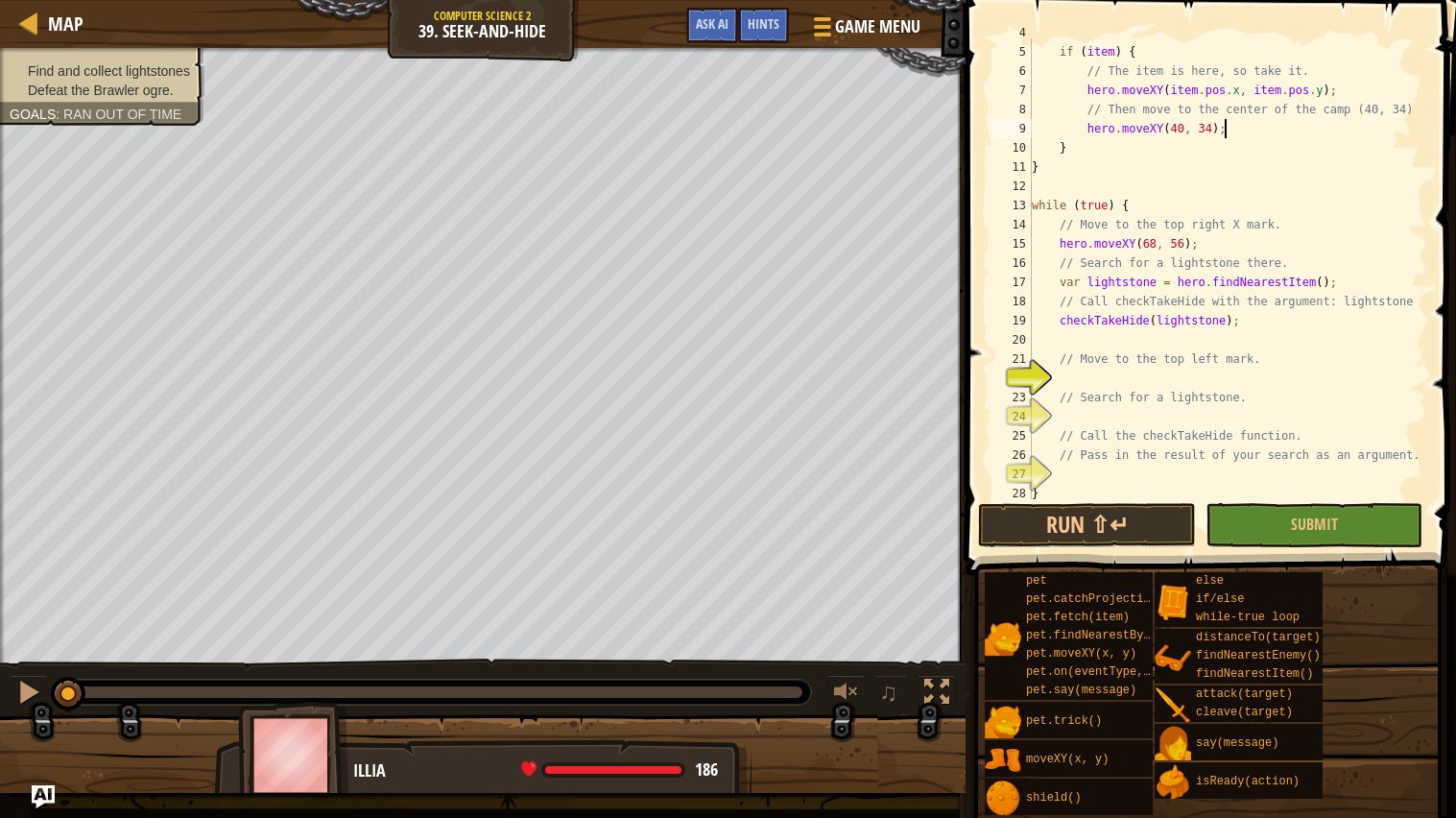
scroll to position [75, 0]
click at [1071, 372] on div "function checkTakeHide ( item ) { if ( item ) { // The item is here, so take it…" at bounding box center [1227, 269] width 399 height 499
type textarea "hero.moveXY(12, 56);"
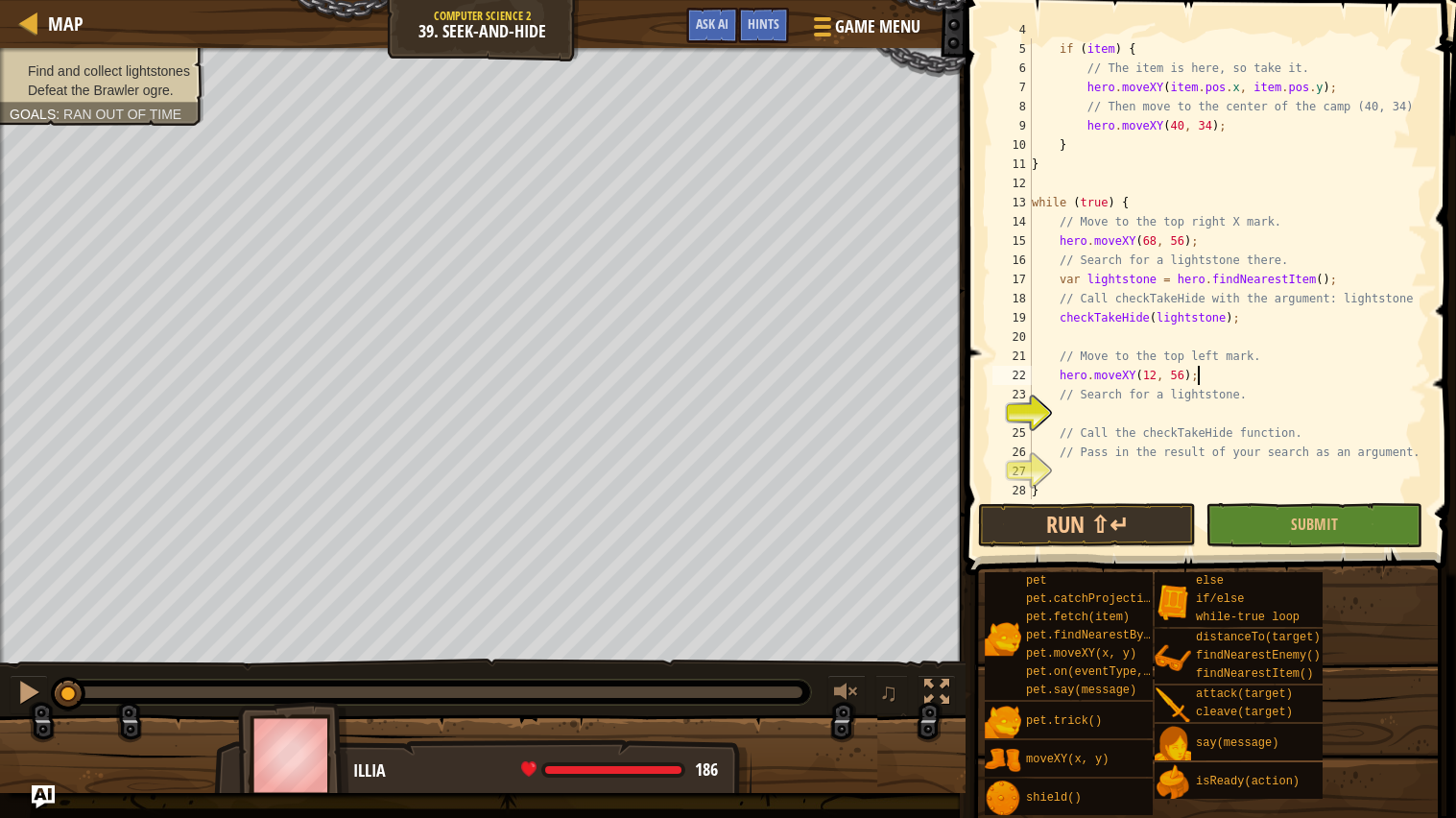
click at [1133, 412] on div "function checkTakeHide ( item ) { if ( item ) { // The item is here, so take it…" at bounding box center [1227, 269] width 399 height 499
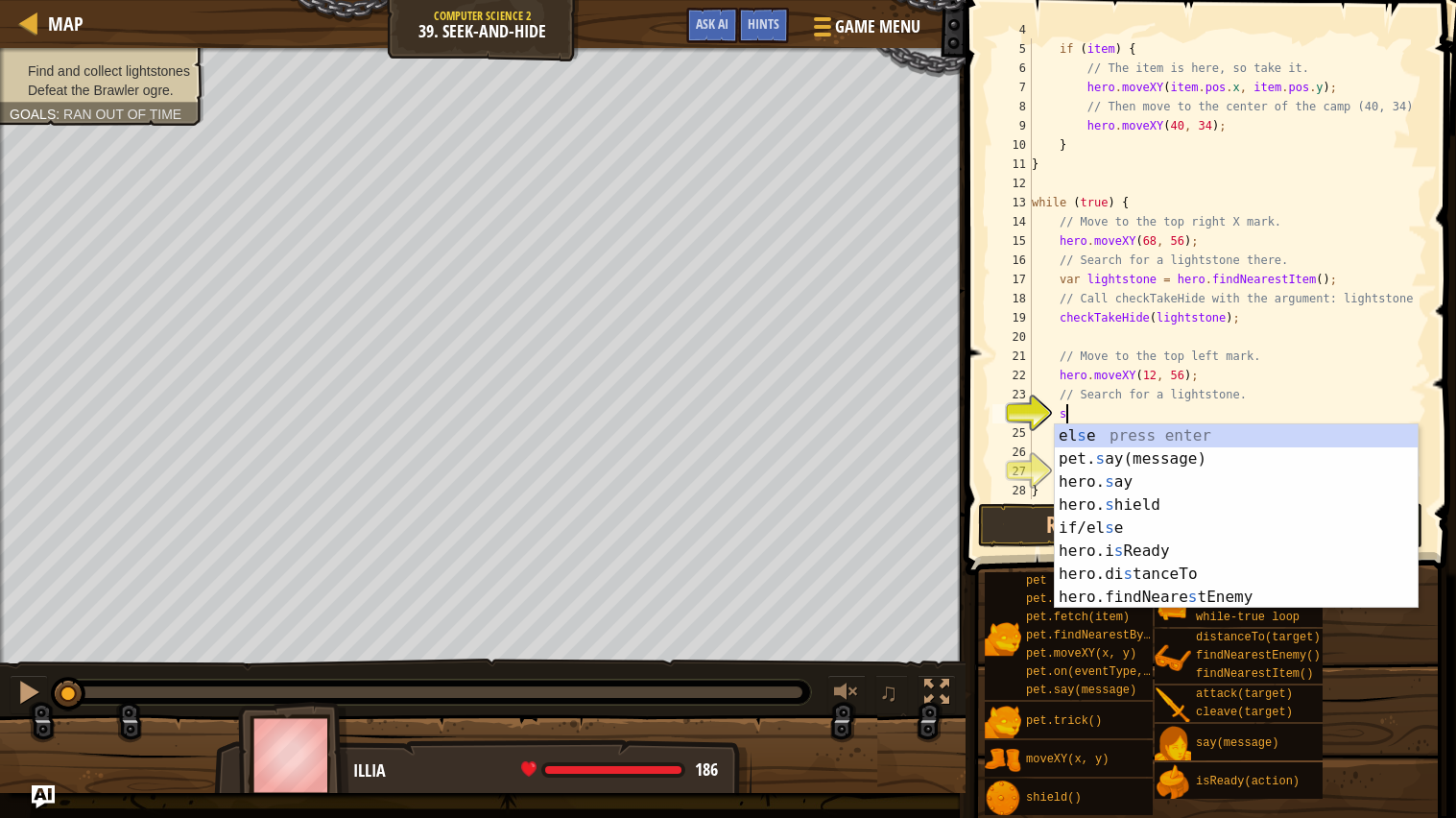
type textarea "se"
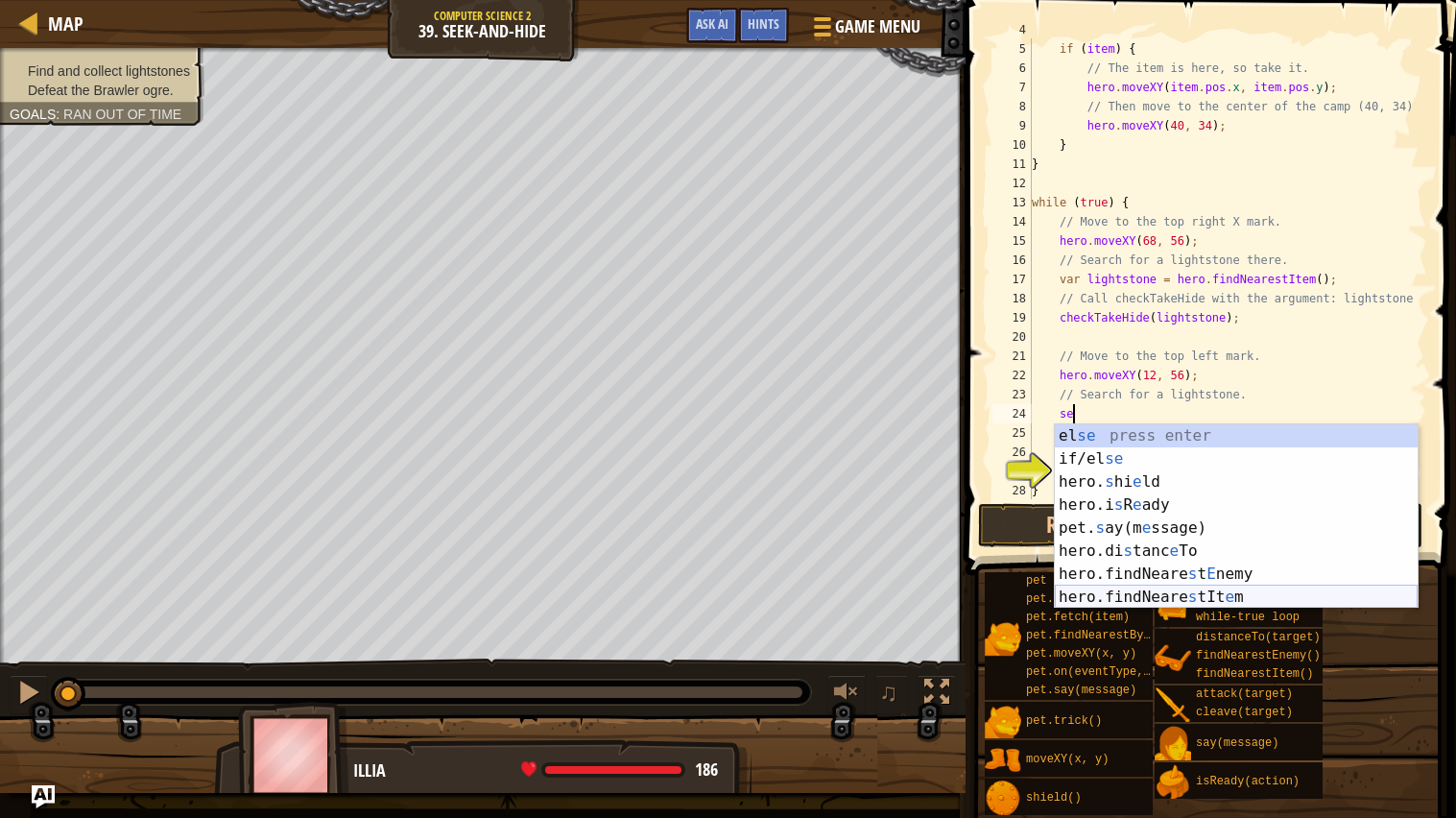
click at [1232, 595] on div "el se press enter if/el se press enter hero. s hi e ld press enter hero.i s [PE…" at bounding box center [1236, 539] width 363 height 230
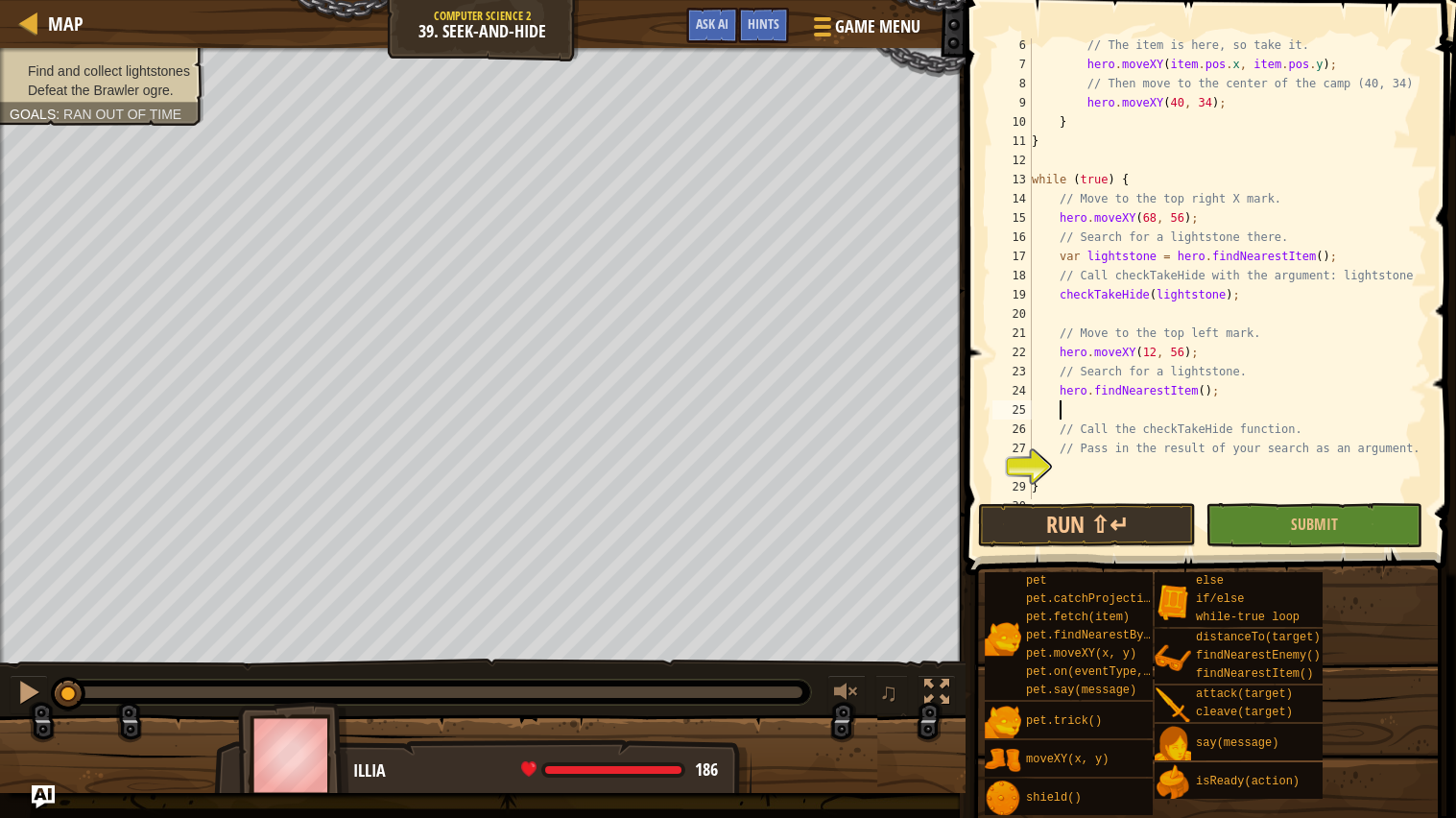
scroll to position [115, 0]
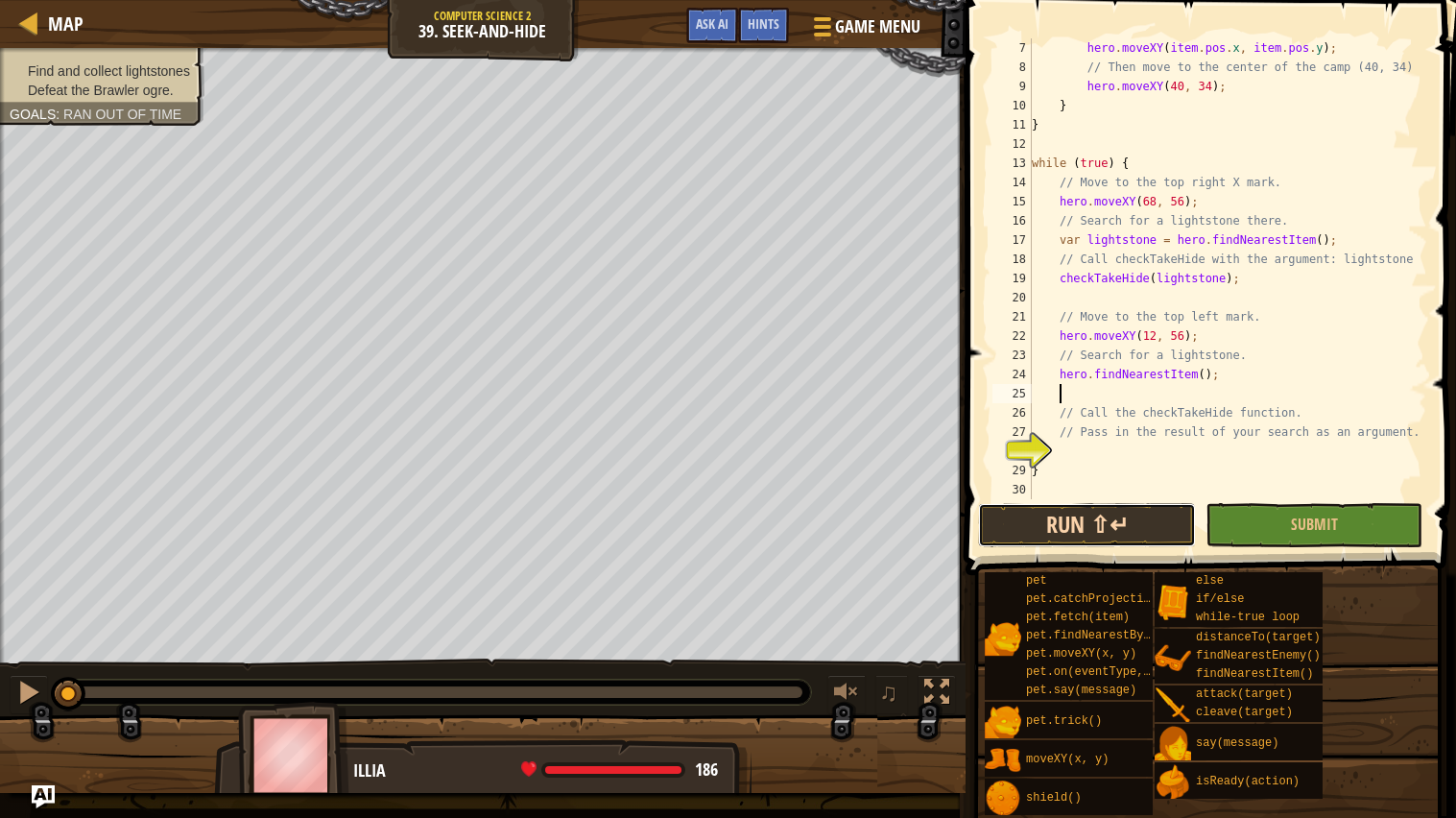
click at [1117, 520] on button "Run ⇧↵" at bounding box center [1086, 525] width 217 height 44
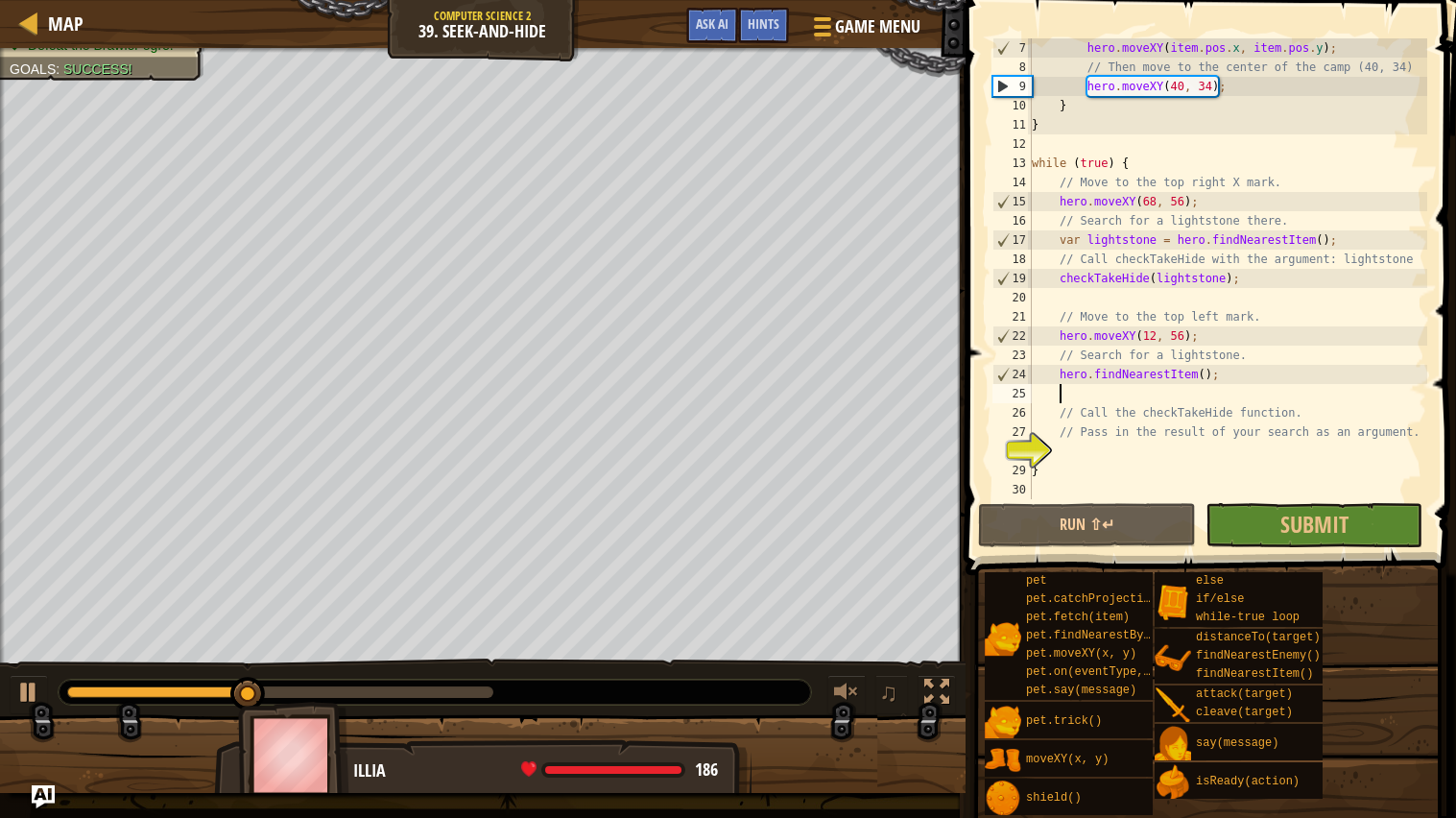
scroll to position [0, 0]
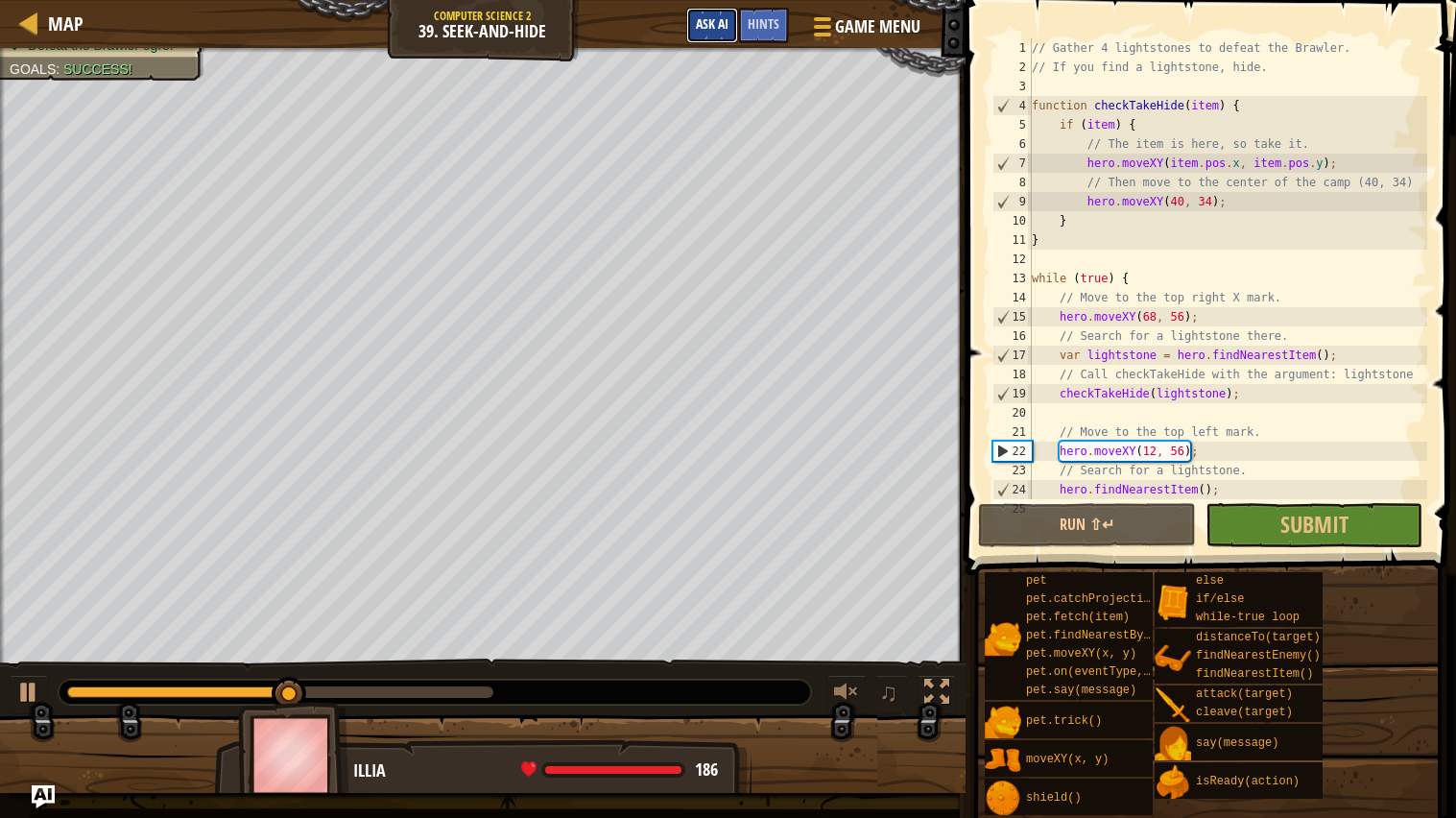
click at [733, 22] on button "Ask AI" at bounding box center [712, 25] width 52 height 36
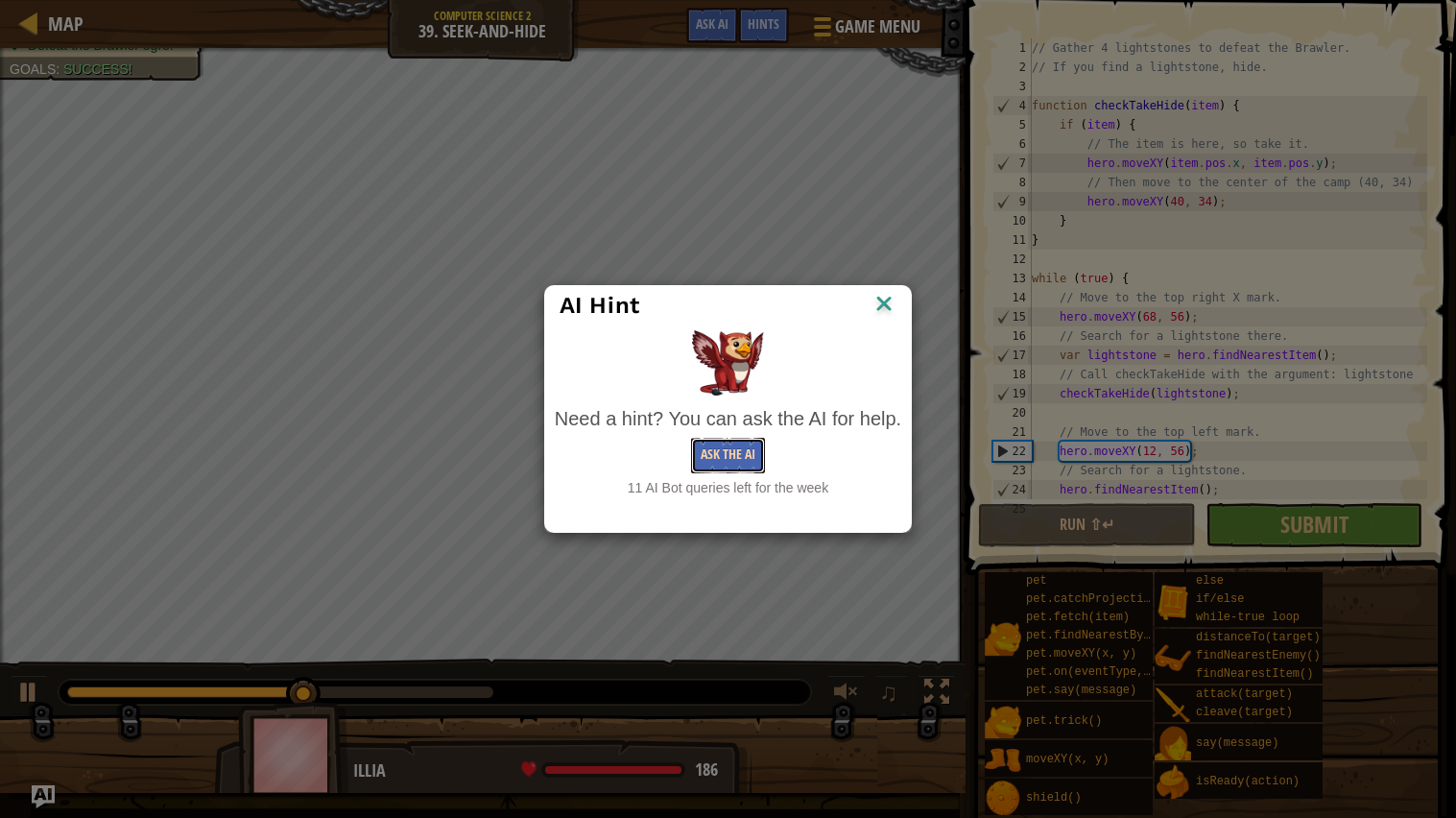
click at [734, 449] on button "Ask the AI" at bounding box center [728, 455] width 74 height 36
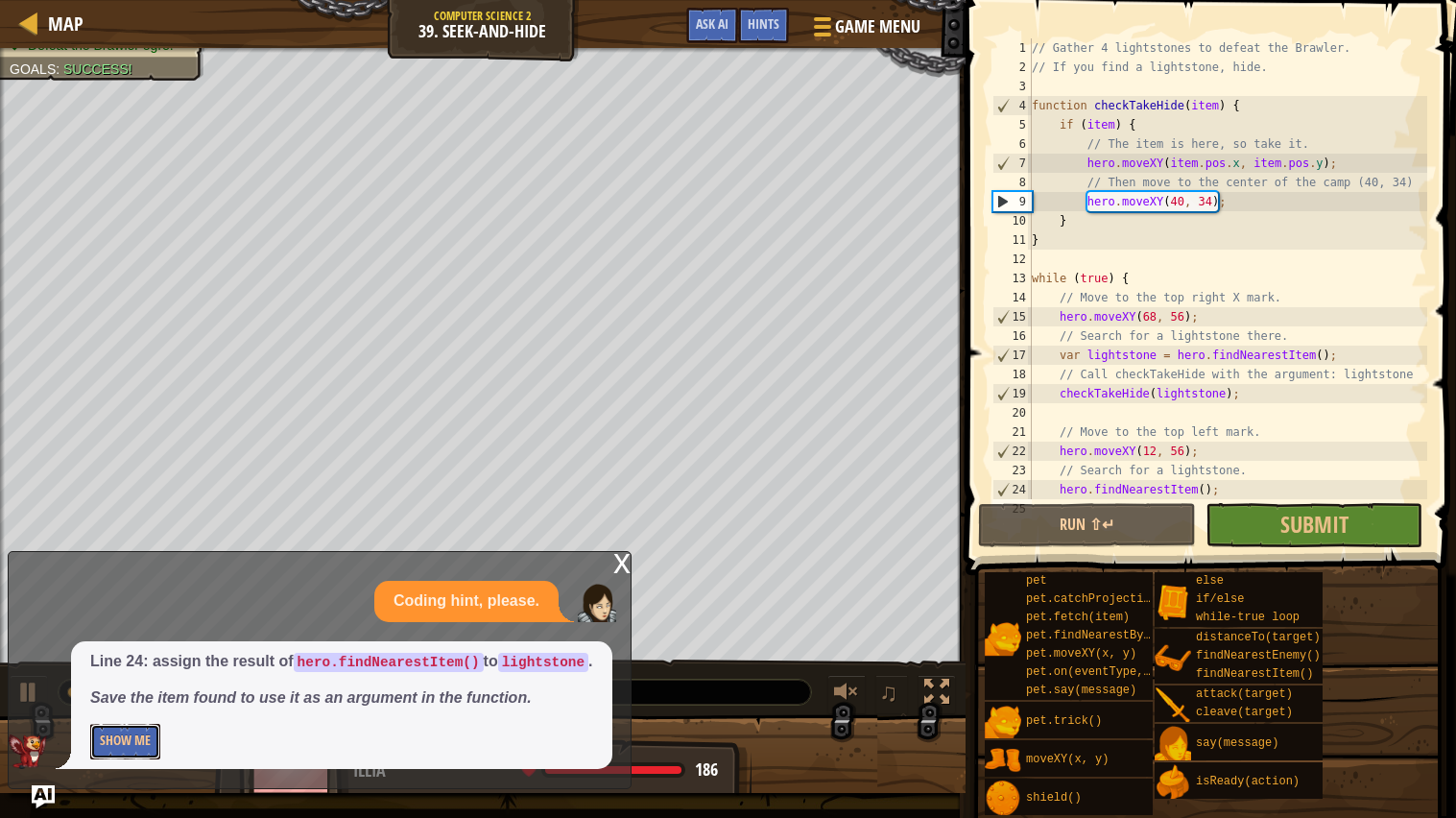
click at [142, 655] on button "Show Me" at bounding box center [125, 741] width 70 height 36
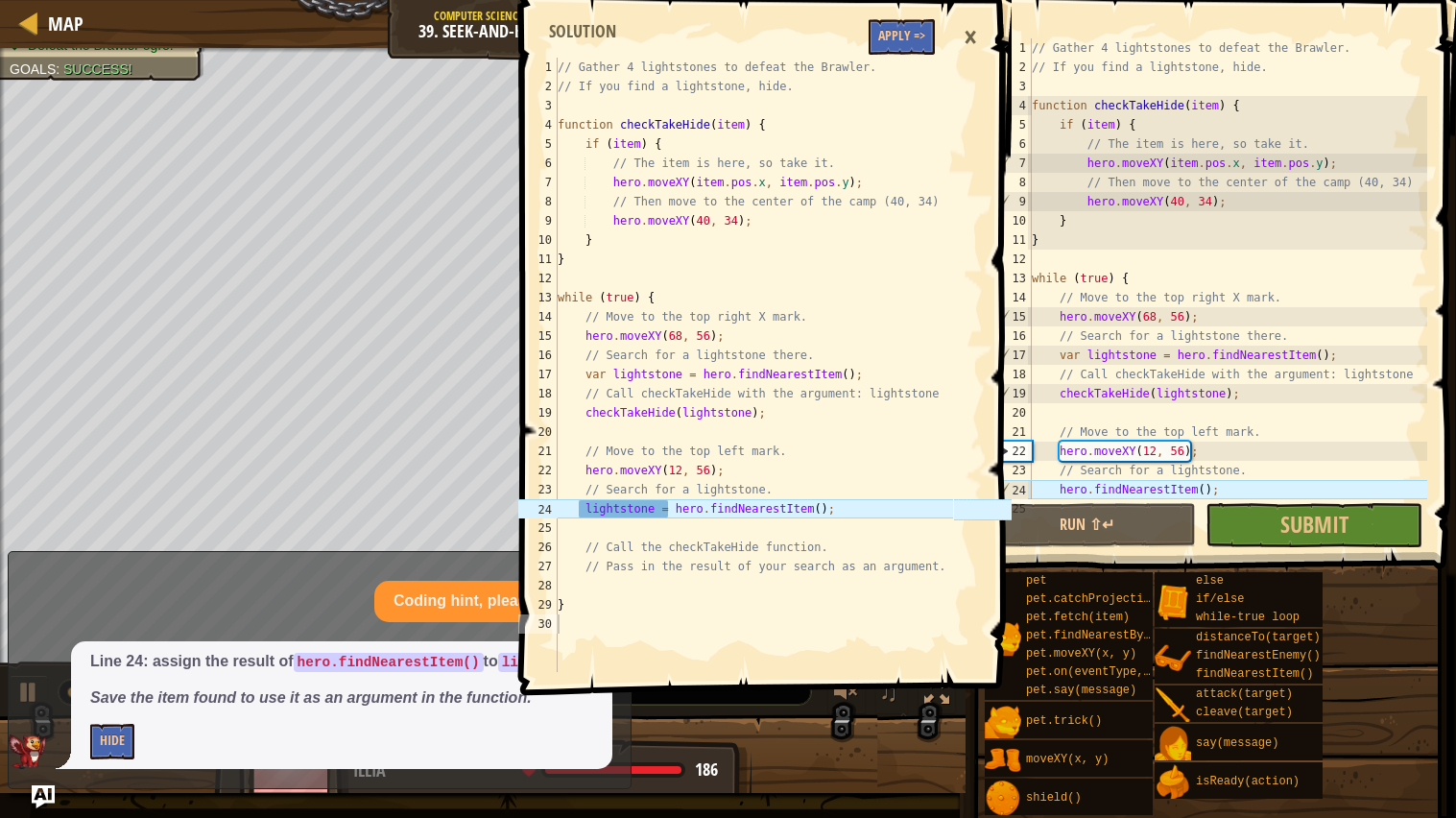
click at [1207, 489] on div "// Gather 4 lightstones to defeat the Brawler. // If you find a lightstone, hid…" at bounding box center [1227, 288] width 399 height 499
click at [1056, 483] on div "// Gather 4 lightstones to defeat the Brawler. // If you find a lightstone, hid…" at bounding box center [1227, 288] width 399 height 499
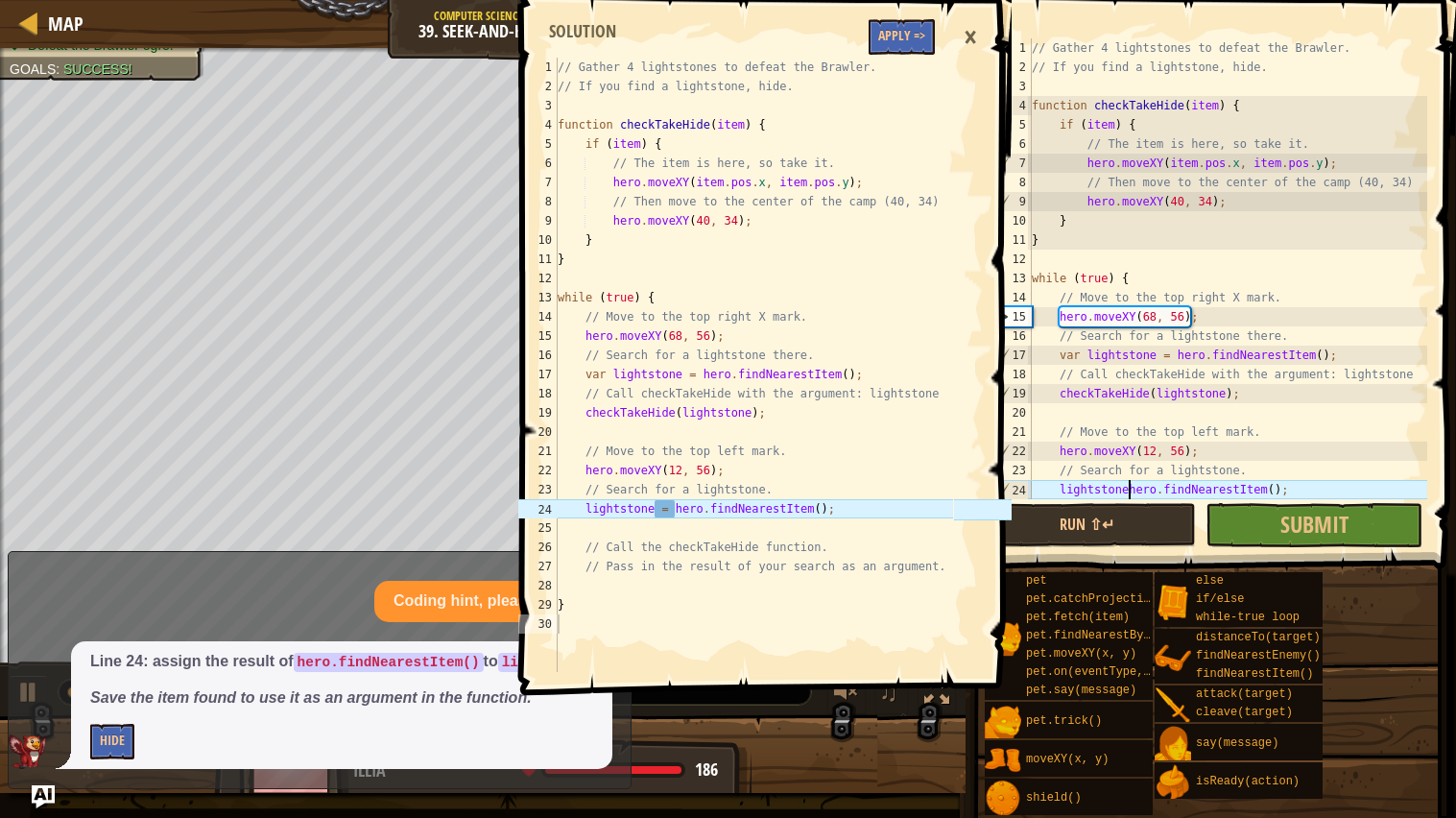
scroll to position [8, 8]
type textarea "lightstone = hero.findNearestItem();"
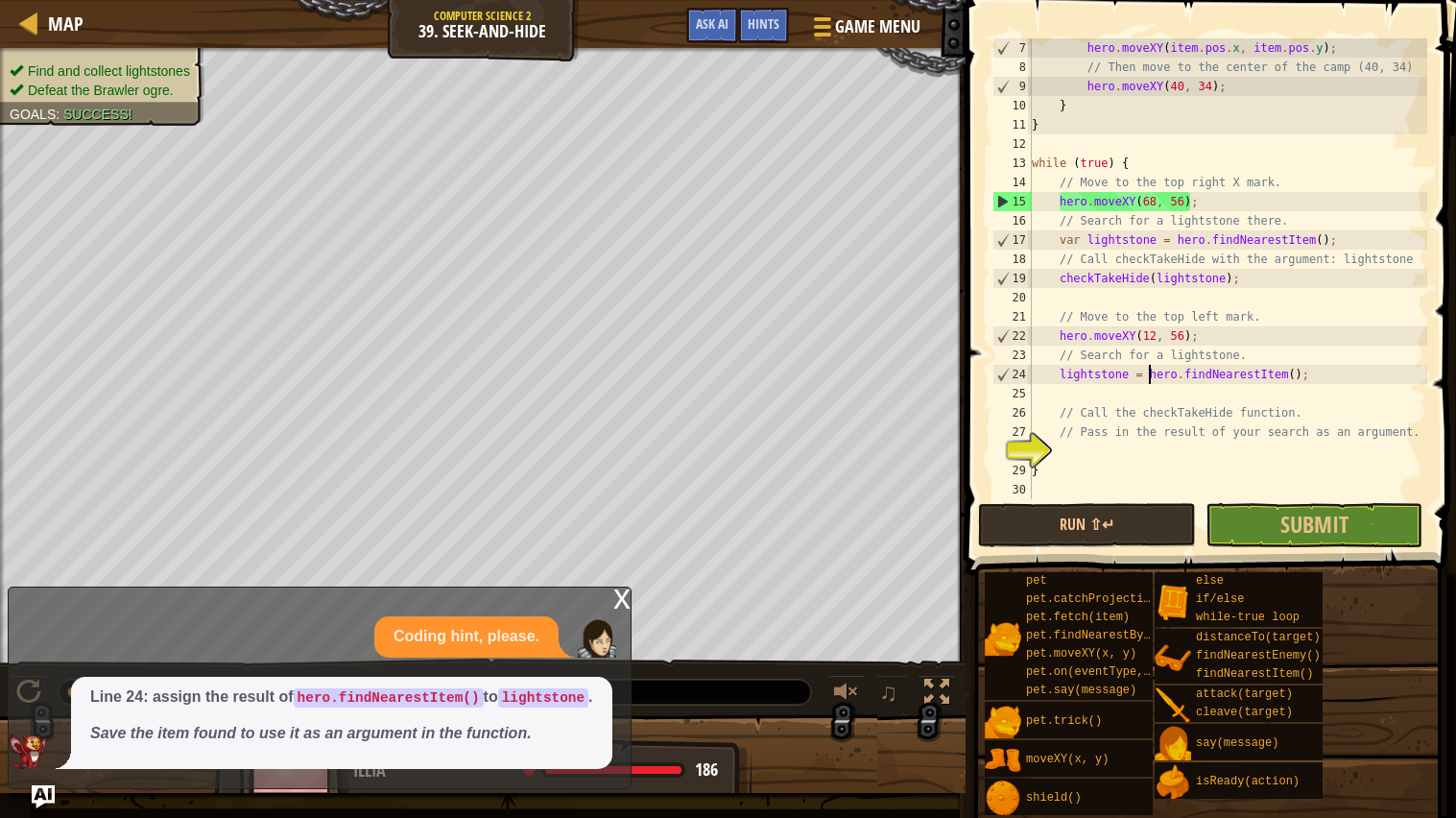
scroll to position [115, 0]
click at [1085, 450] on div "hero . moveXY ( item . pos . x , item . pos . y ) ; // Then move to the center …" at bounding box center [1227, 288] width 399 height 499
click at [1085, 447] on div "hero . moveXY ( item . pos . x , item . pos . y ) ; // Then move to the center …" at bounding box center [1227, 288] width 399 height 499
click at [1315, 399] on div "hero . moveXY ( item . pos . x , item . pos . y ) ; // Then move to the center …" at bounding box center [1227, 288] width 399 height 499
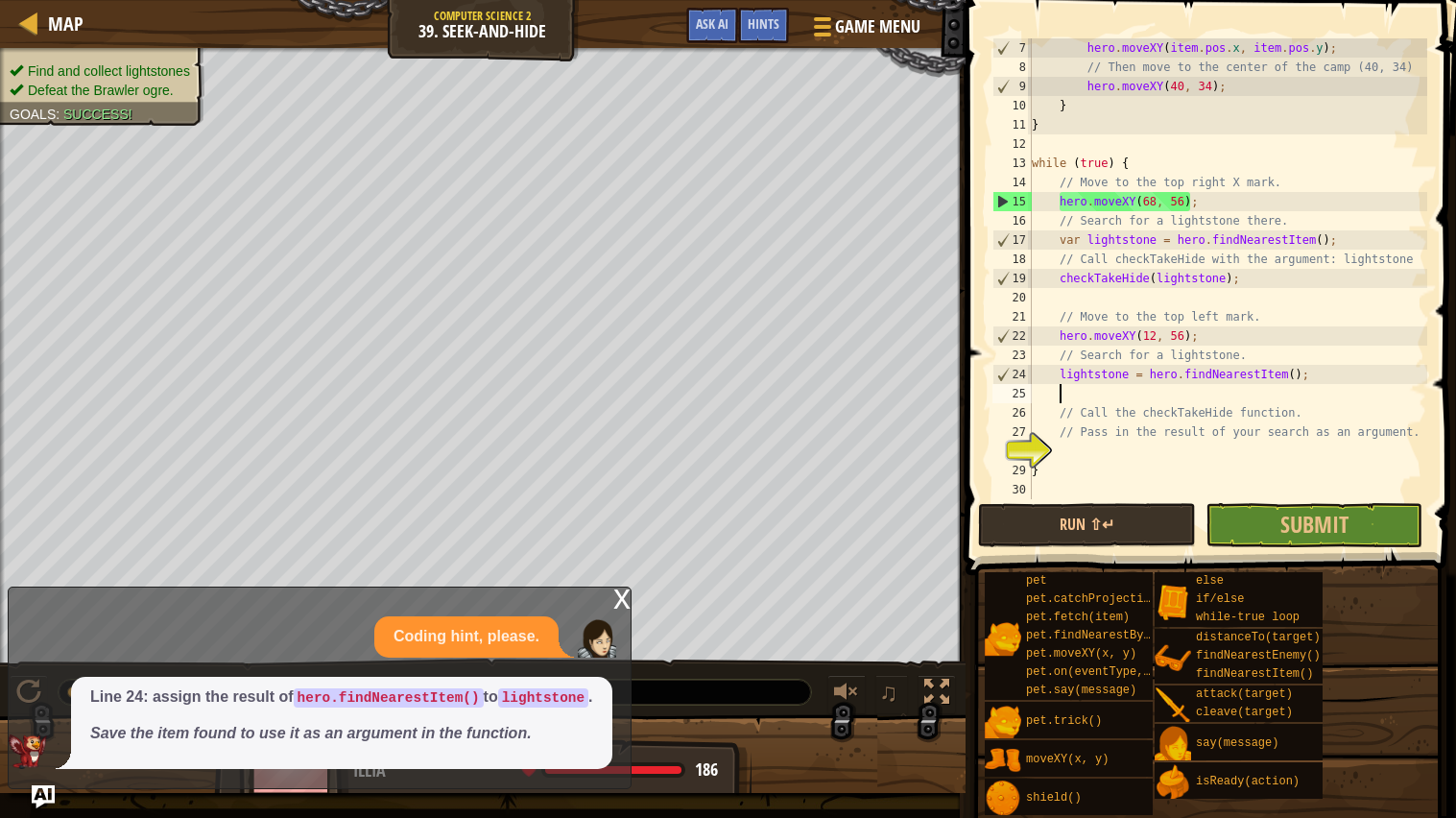
click at [1318, 414] on div "hero . moveXY ( item . pos . x , item . pos . y ) ; // Then move to the center …" at bounding box center [1227, 288] width 399 height 499
type textarea "// Call the checkTakeHide function."
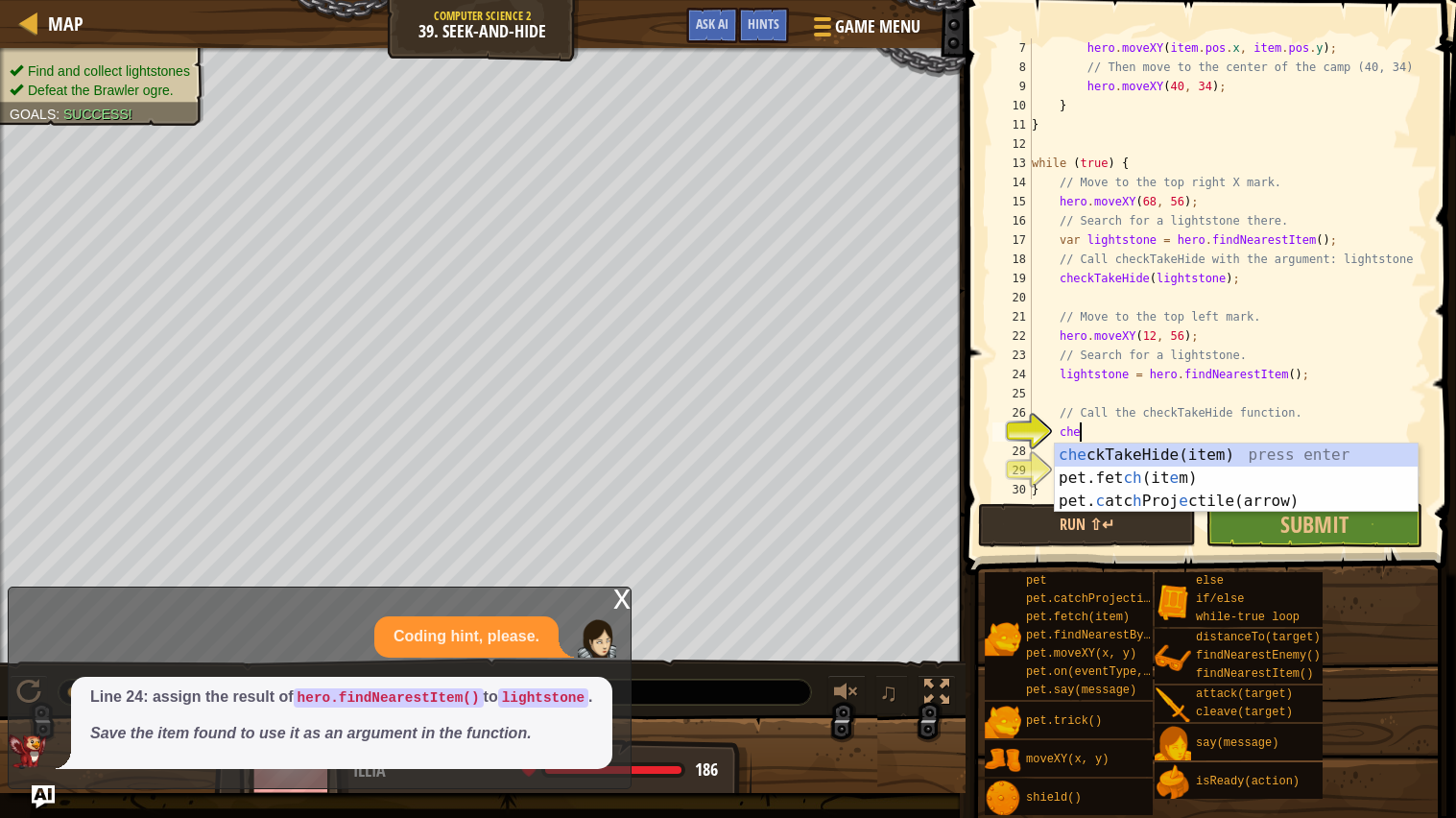
scroll to position [8, 3]
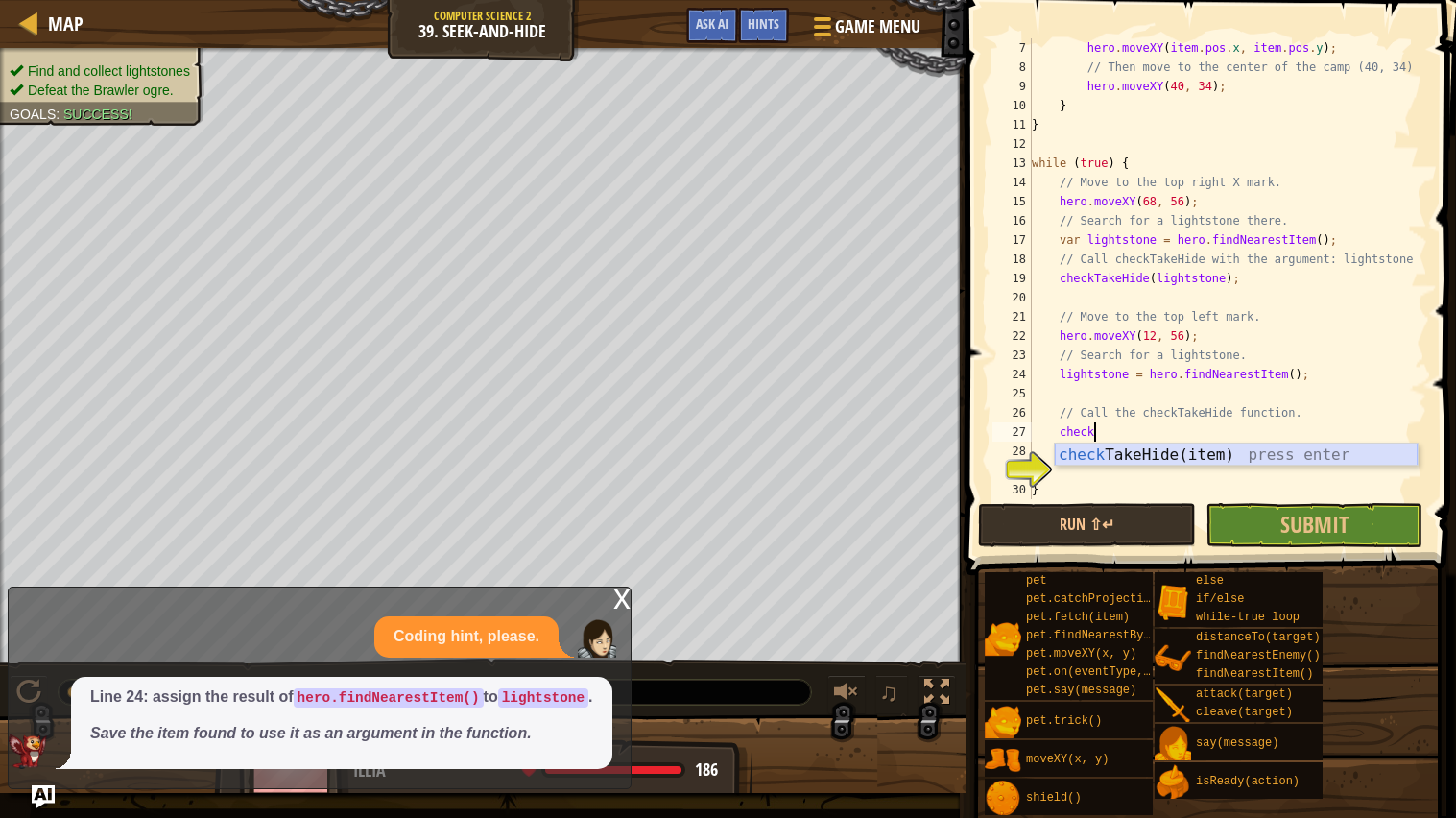
click at [1334, 453] on div "check TakeHide(item) press enter" at bounding box center [1236, 478] width 363 height 69
type textarea "checkTakeHide(lightstone);"
click at [1076, 473] on div "hero . moveXY ( item . pos . x , item . pos . y ) ; // Then move to the center …" at bounding box center [1227, 288] width 399 height 499
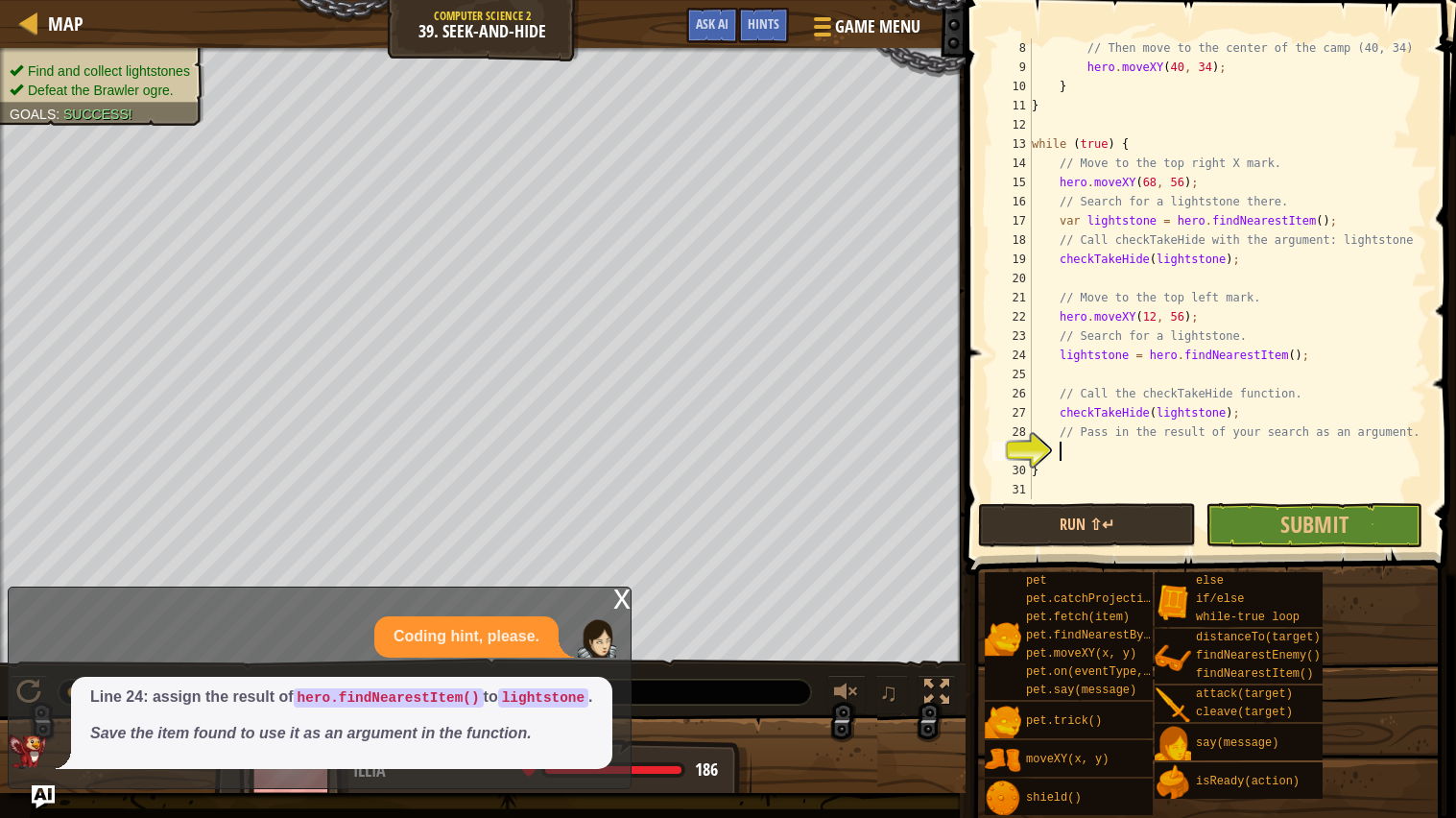
scroll to position [134, 0]
click at [705, 24] on span "Ask AI" at bounding box center [712, 23] width 33 height 18
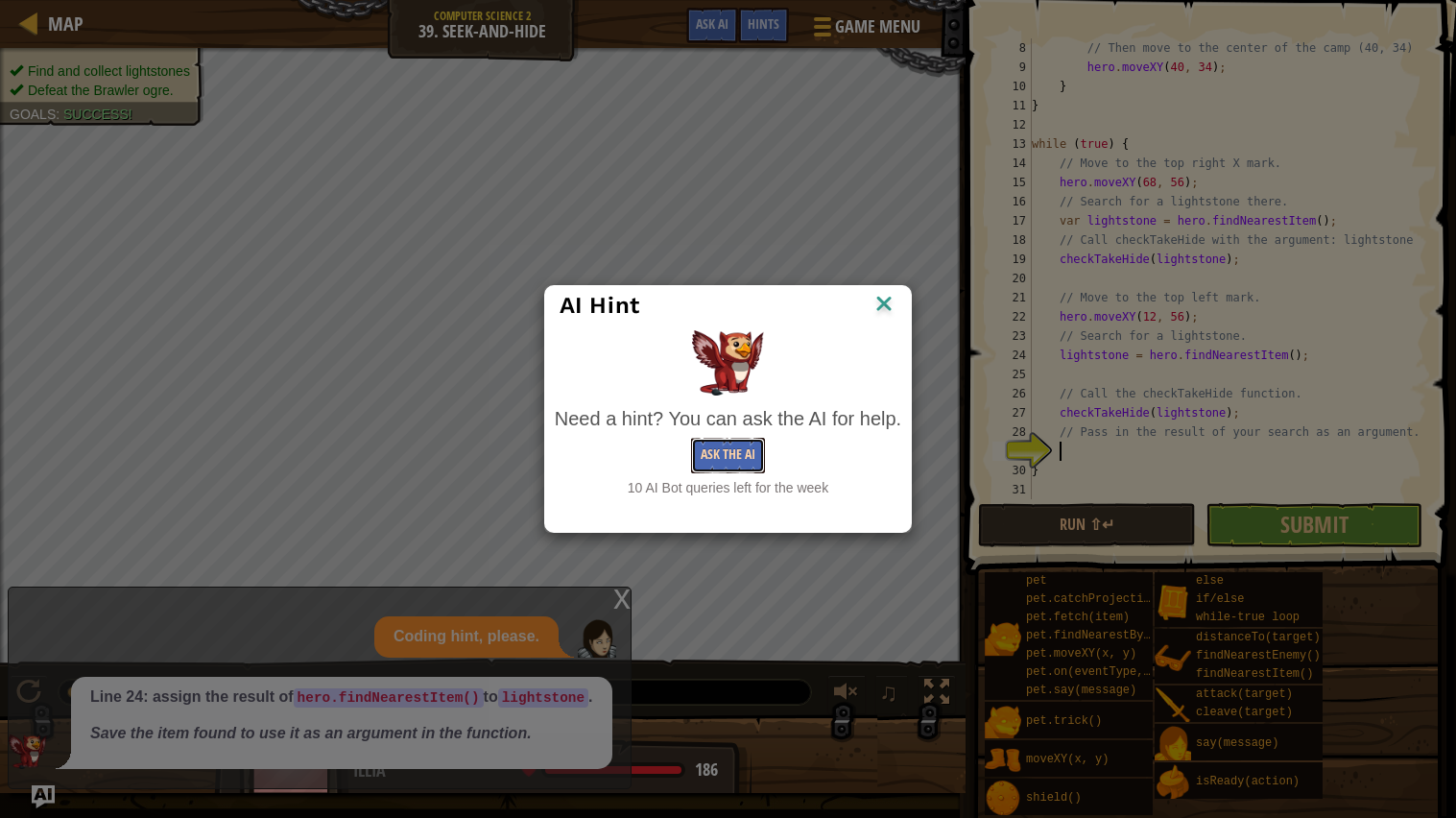
click at [747, 454] on button "Ask the AI" at bounding box center [728, 455] width 74 height 36
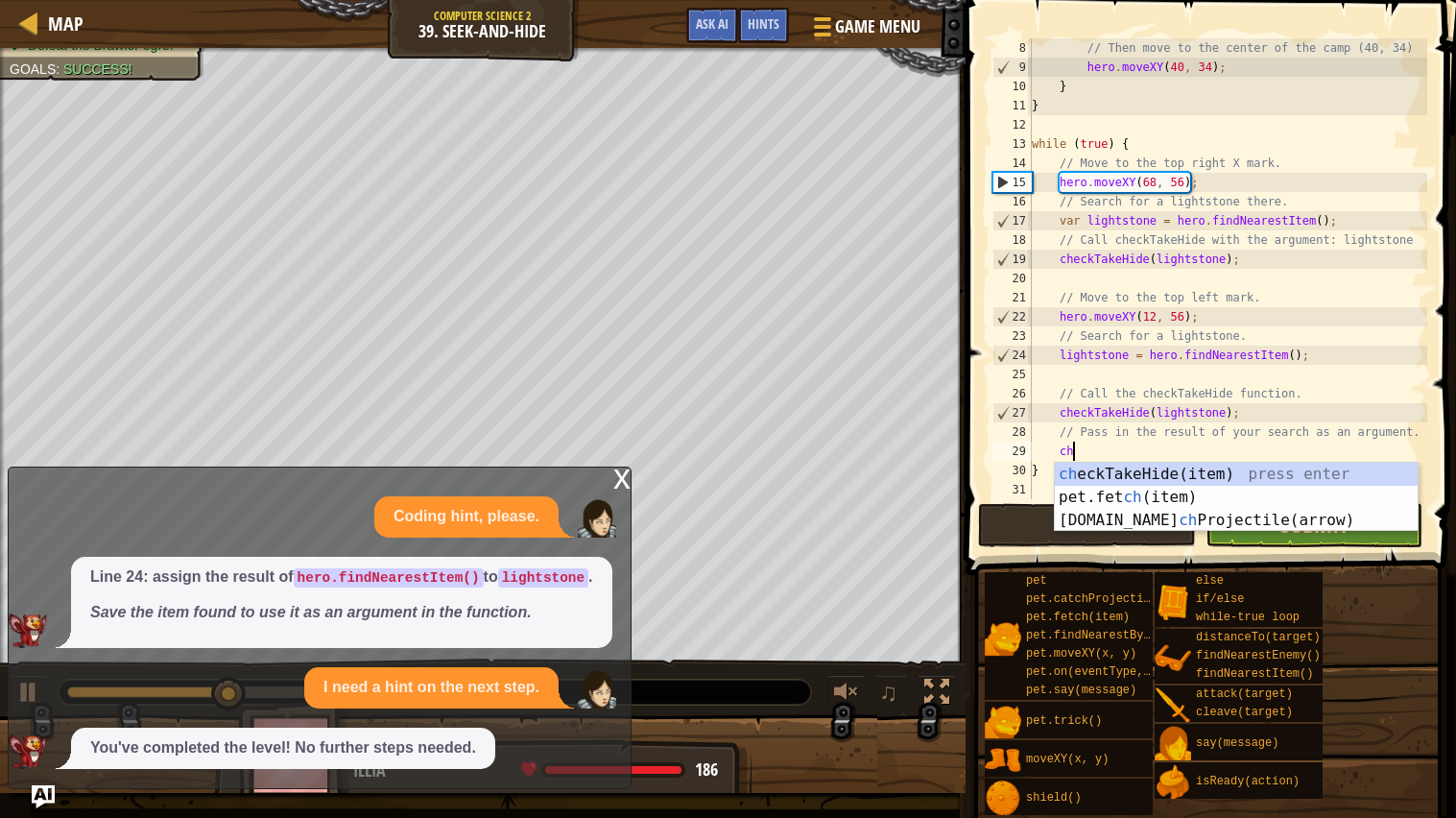
scroll to position [8, 3]
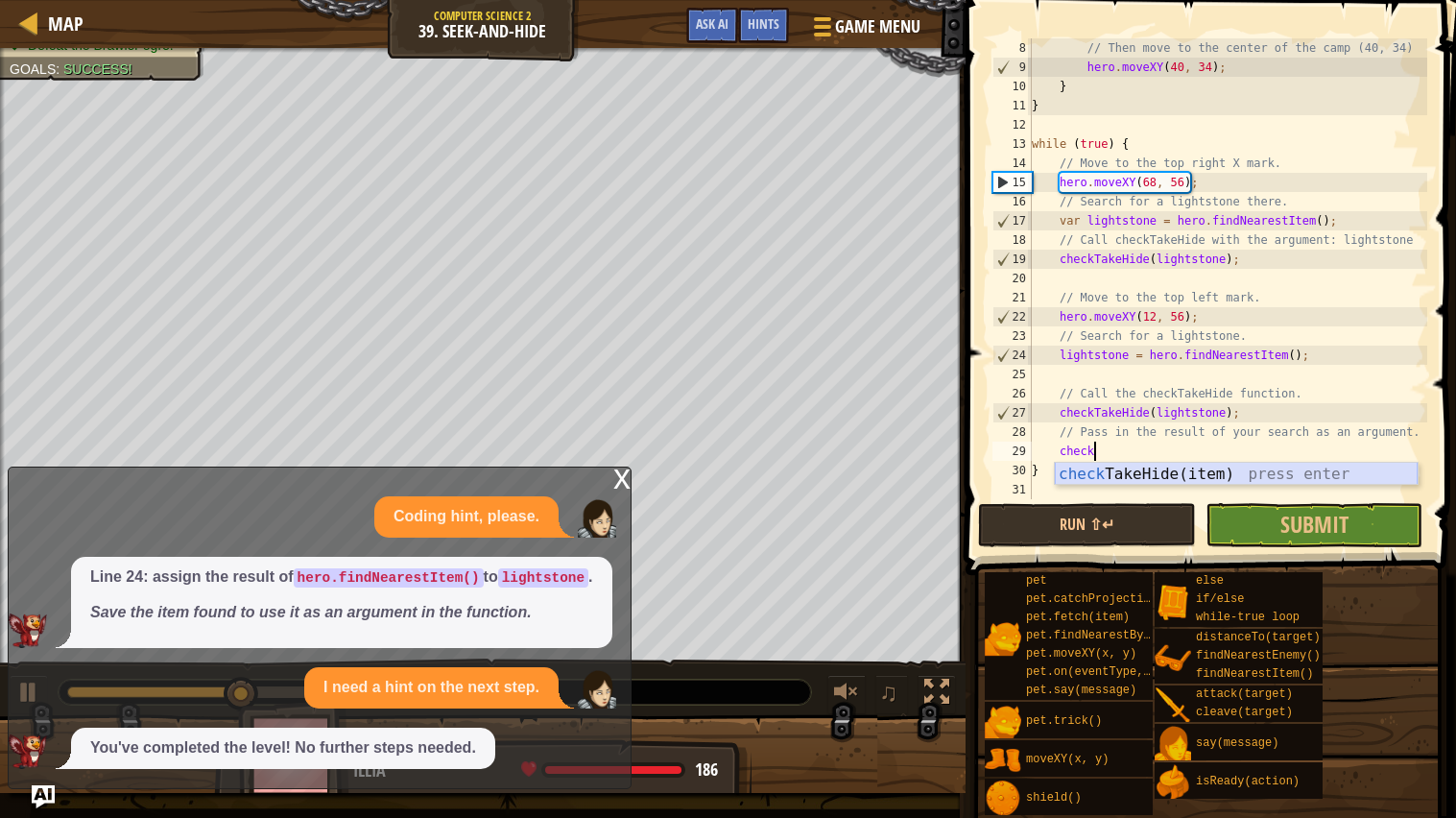
click at [1194, 479] on div "check TakeHide(item) press enter" at bounding box center [1236, 498] width 363 height 69
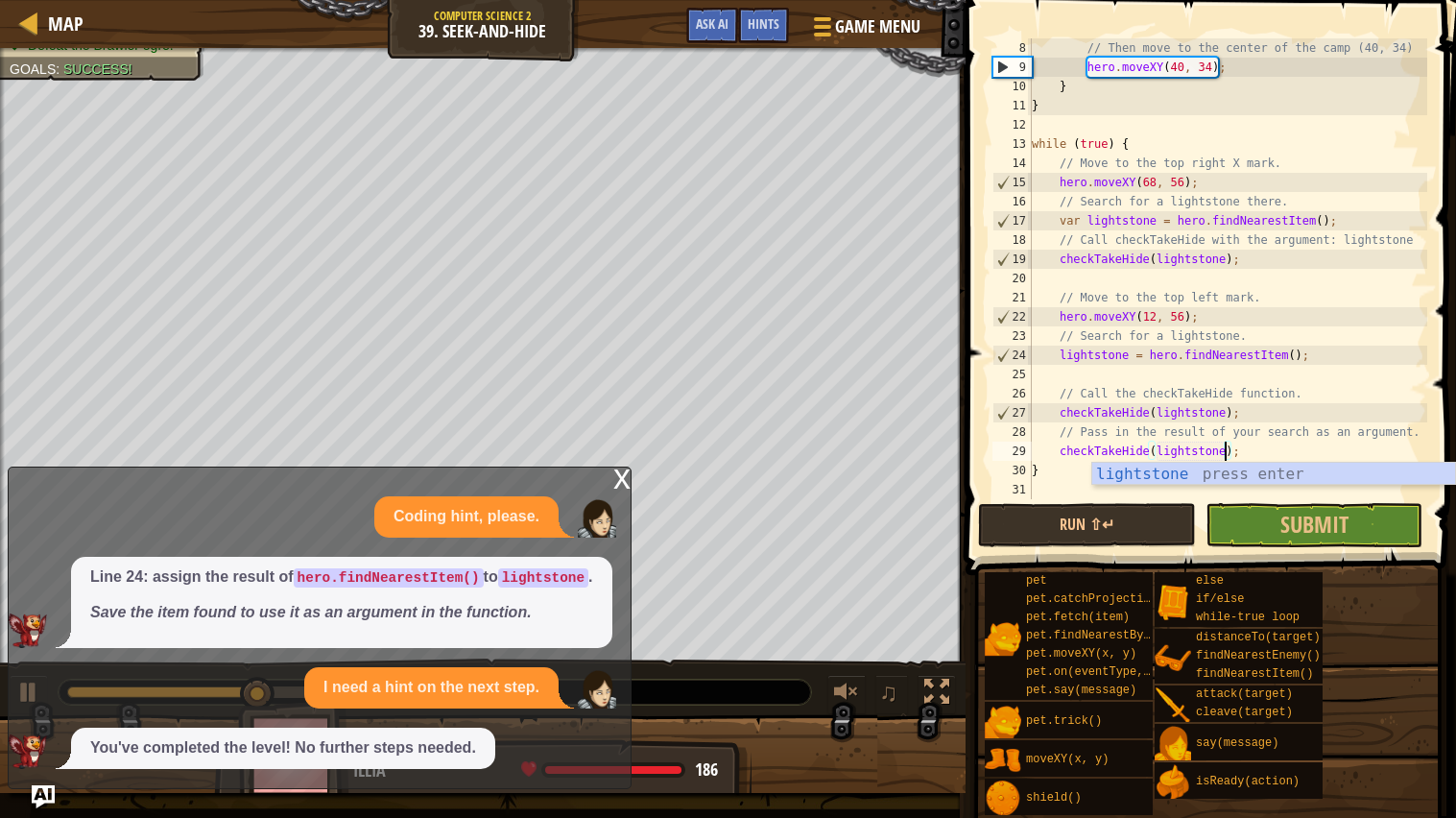
scroll to position [8, 15]
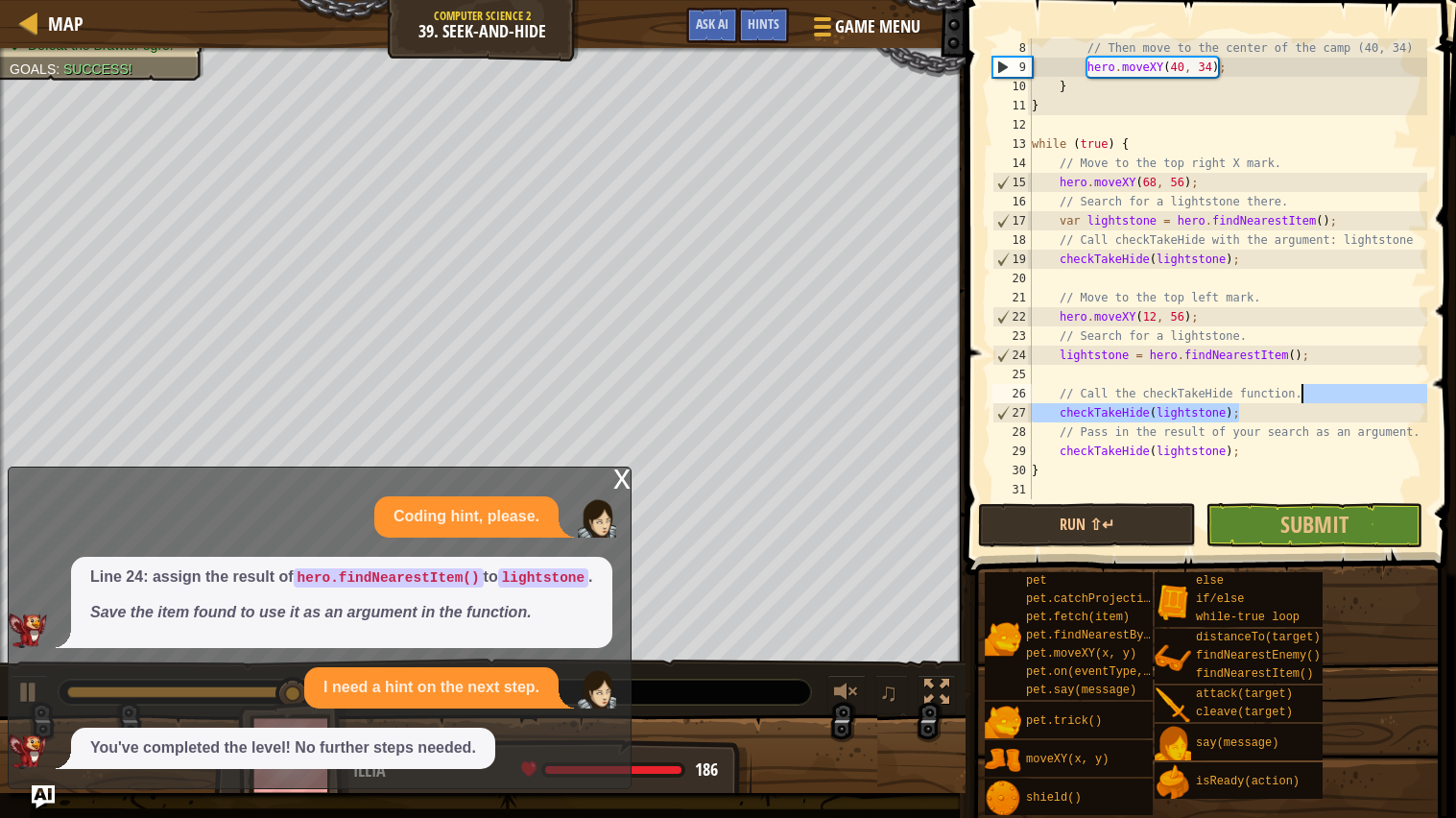
drag, startPoint x: 1260, startPoint y: 415, endPoint x: 1382, endPoint y: 392, distance: 124.1
click at [1382, 392] on div "// Then move to the center of the camp (40, 34) hero . moveXY ( 40 , 34 ) ; } }…" at bounding box center [1227, 288] width 399 height 499
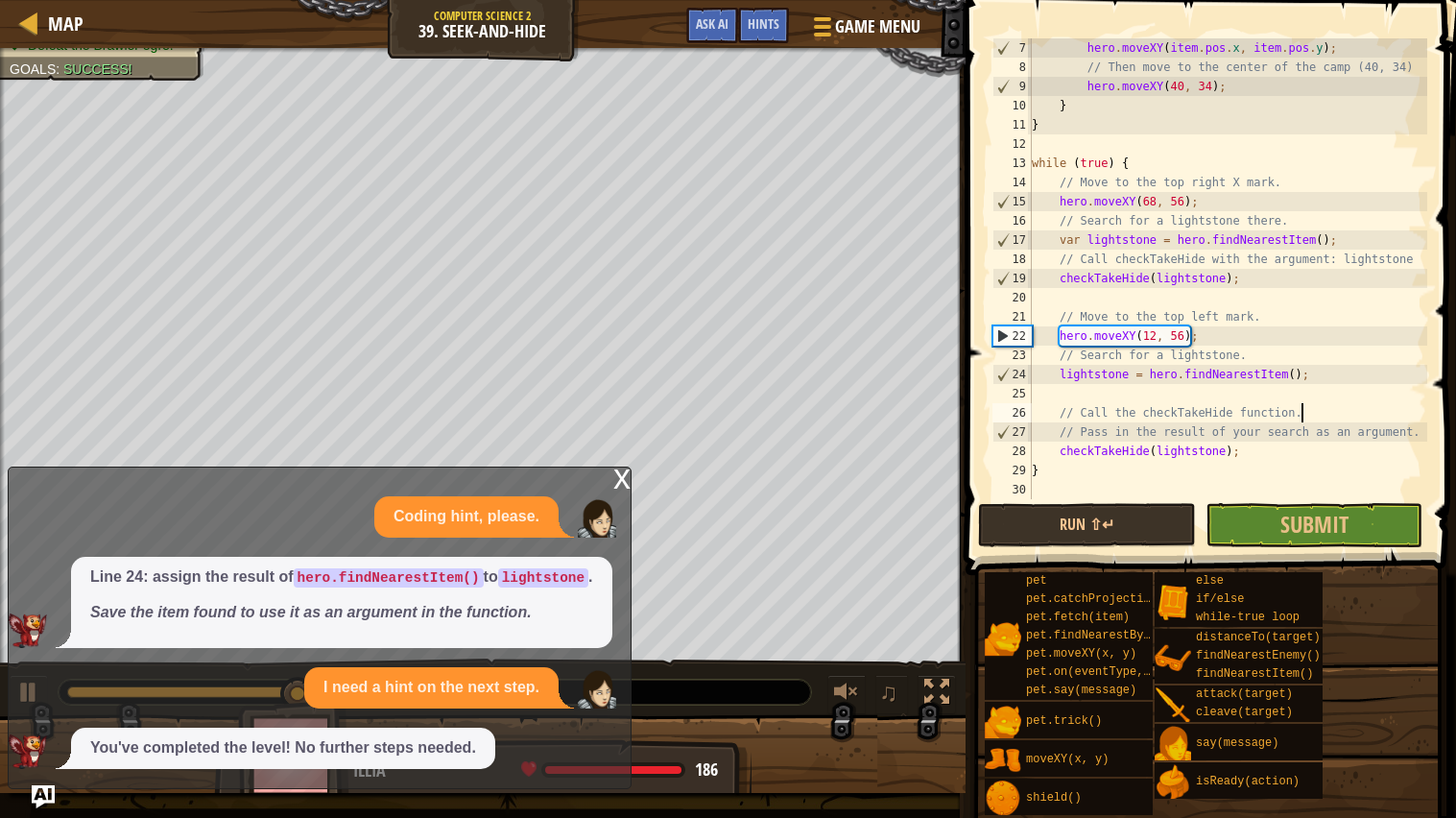
scroll to position [115, 0]
type textarea "// Call the checkTakeHide function."
click at [1237, 501] on span at bounding box center [1212, 260] width 505 height 631
click at [1243, 513] on button "Submit" at bounding box center [1313, 525] width 217 height 44
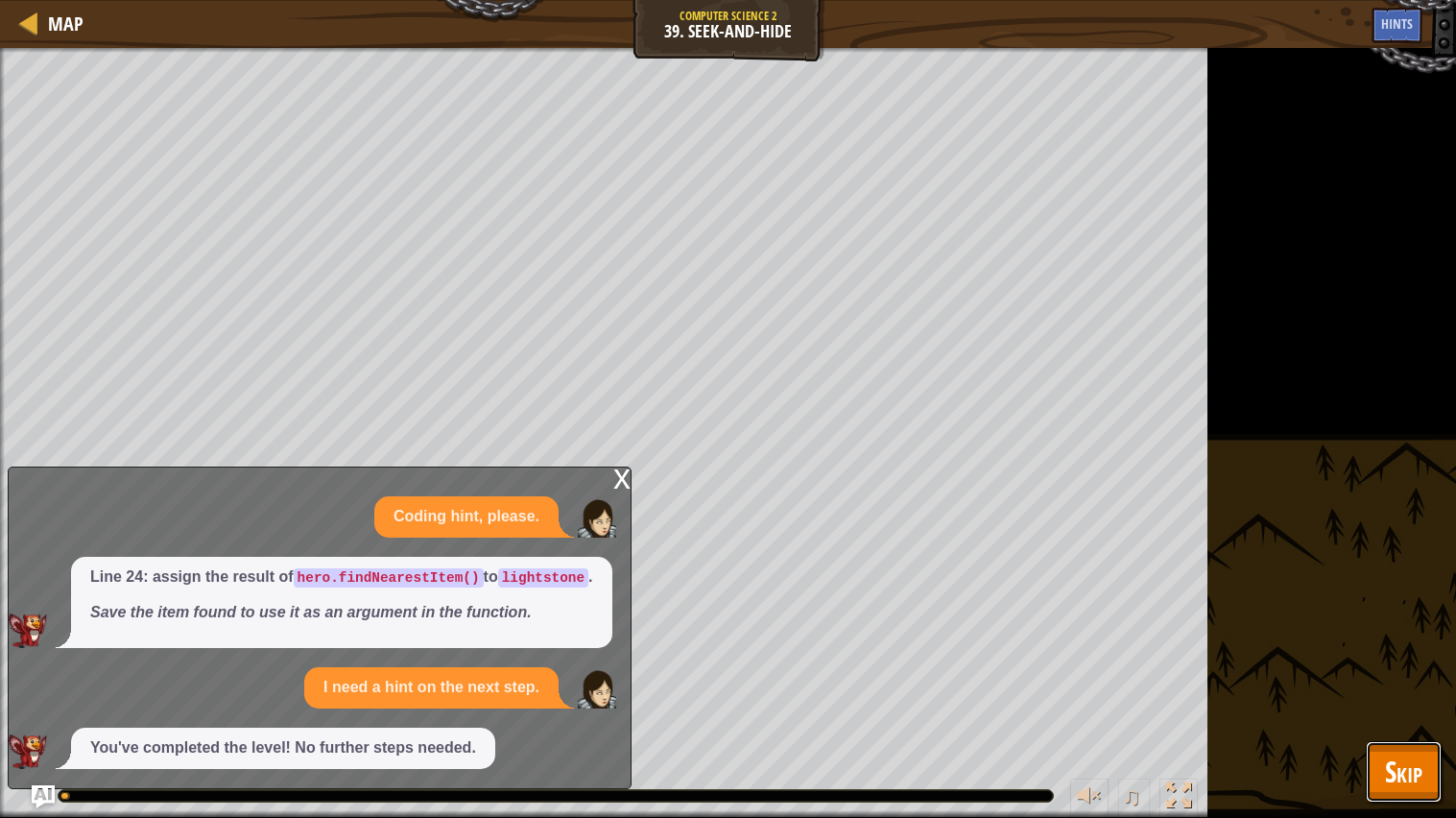
click at [1391, 655] on button "Skip" at bounding box center [1403, 772] width 76 height 62
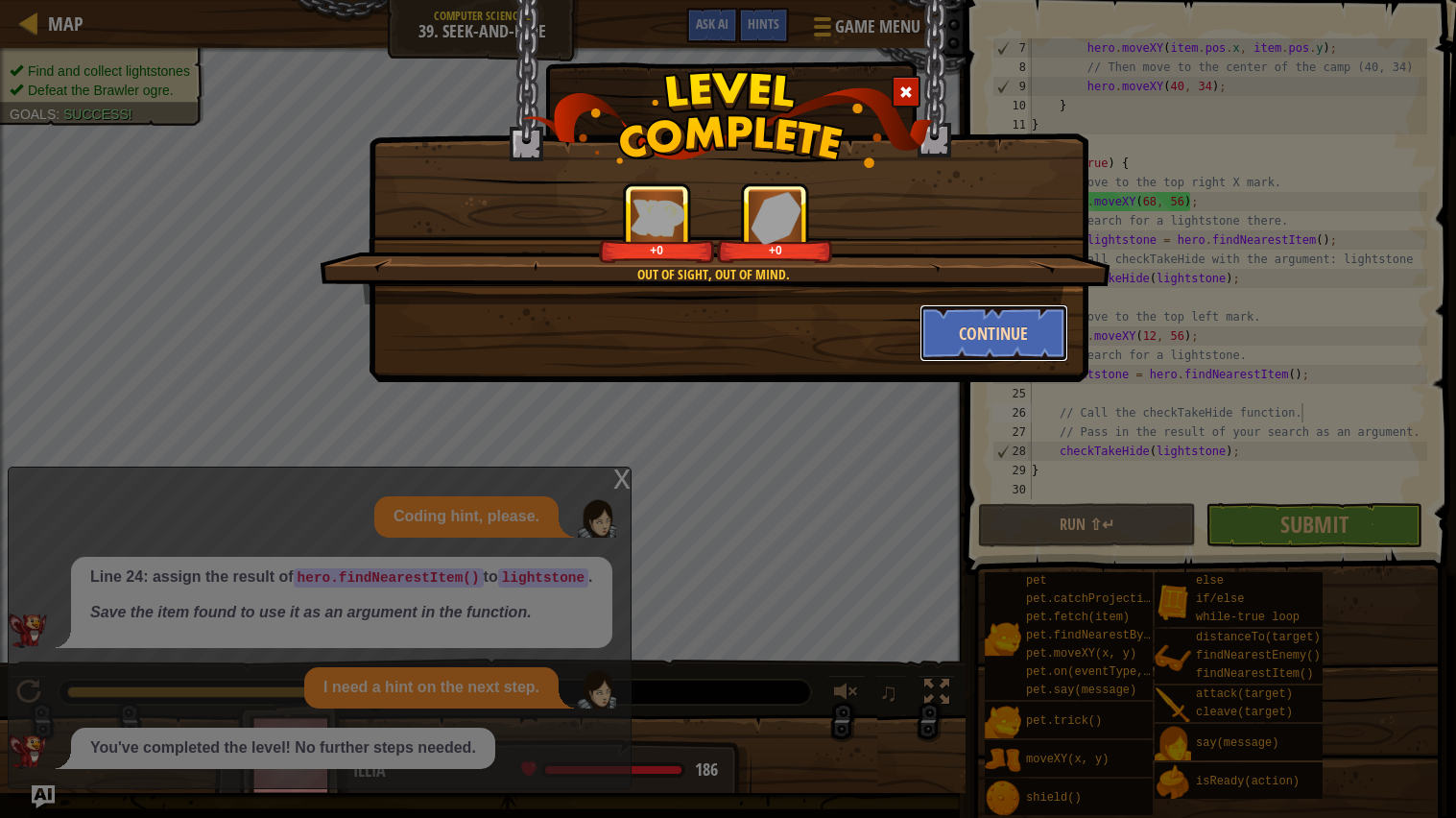
click at [1019, 345] on button "Continue" at bounding box center [993, 333] width 149 height 58
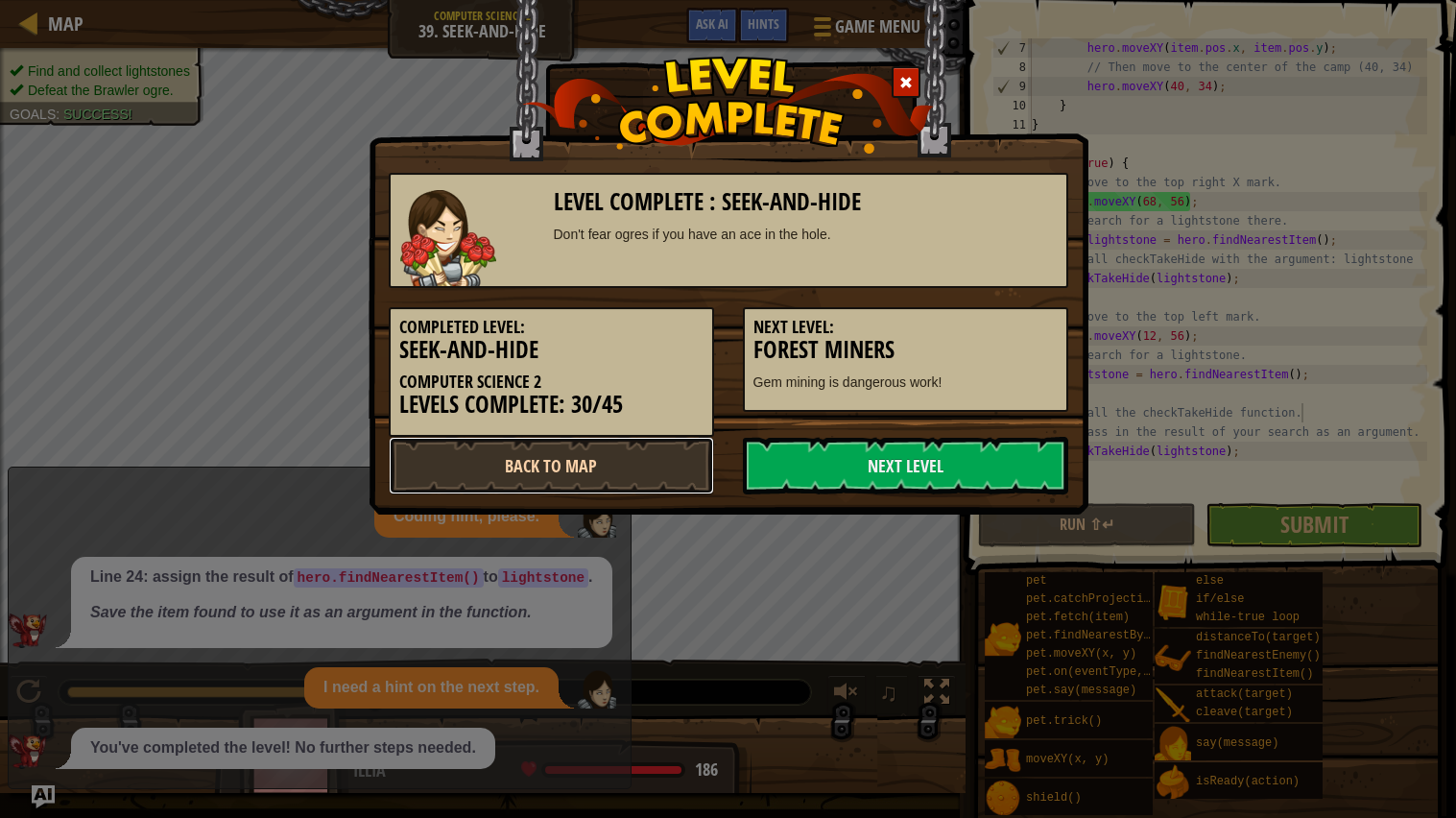
click at [524, 486] on link "Back to Map" at bounding box center [551, 466] width 325 height 58
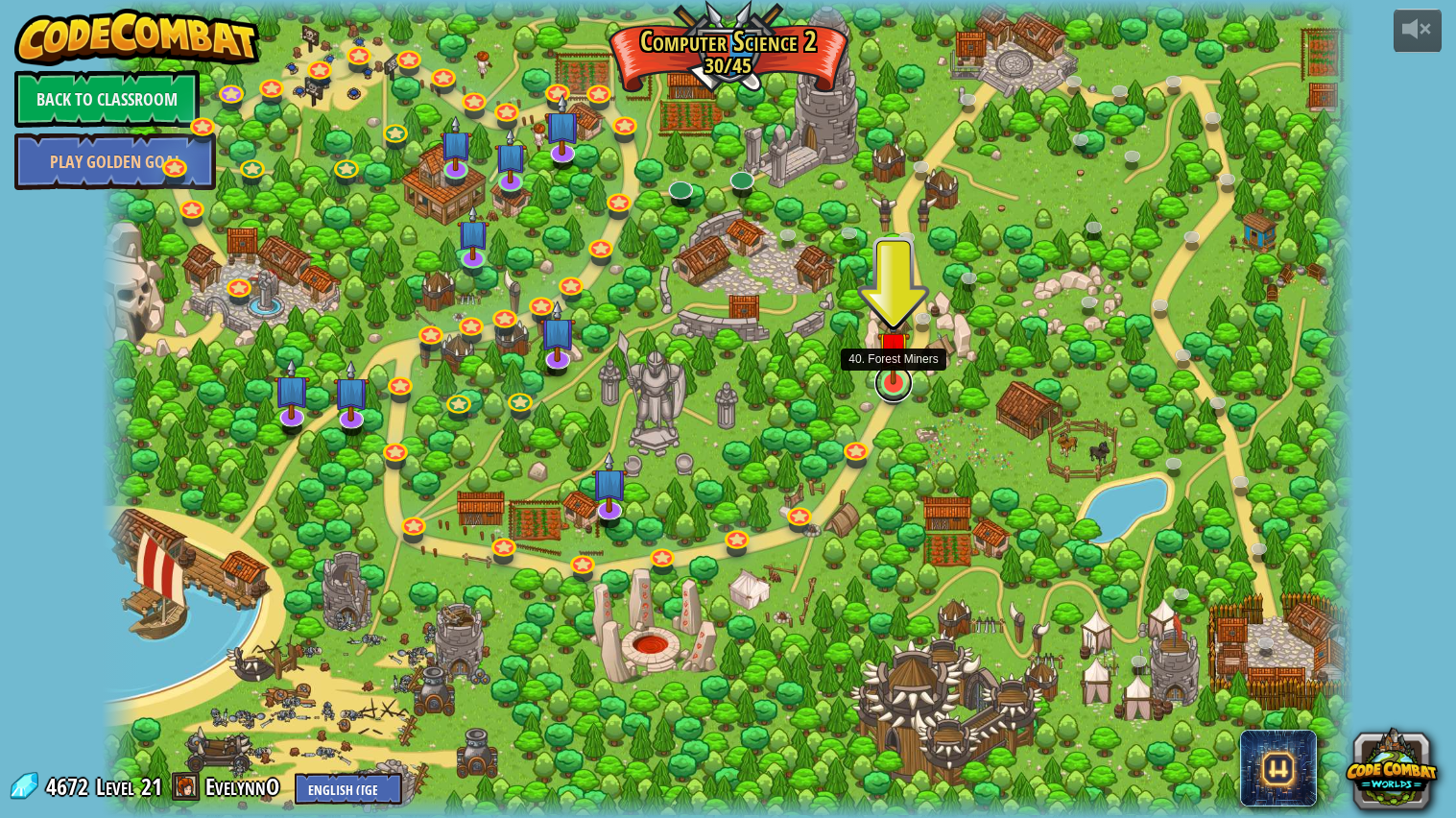
click at [895, 398] on link at bounding box center [893, 383] width 38 height 38
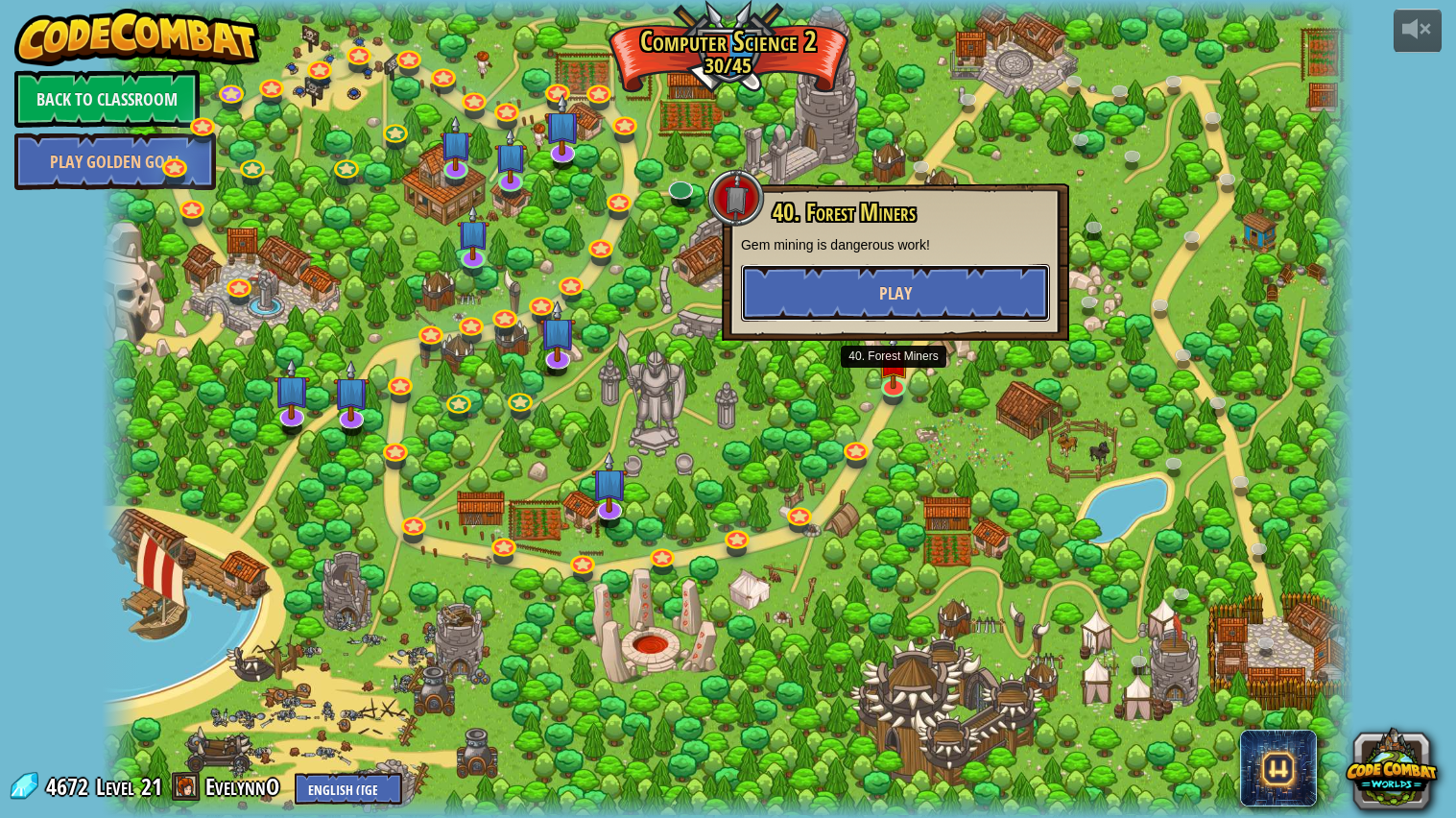
click at [899, 287] on span "Play" at bounding box center [895, 293] width 33 height 24
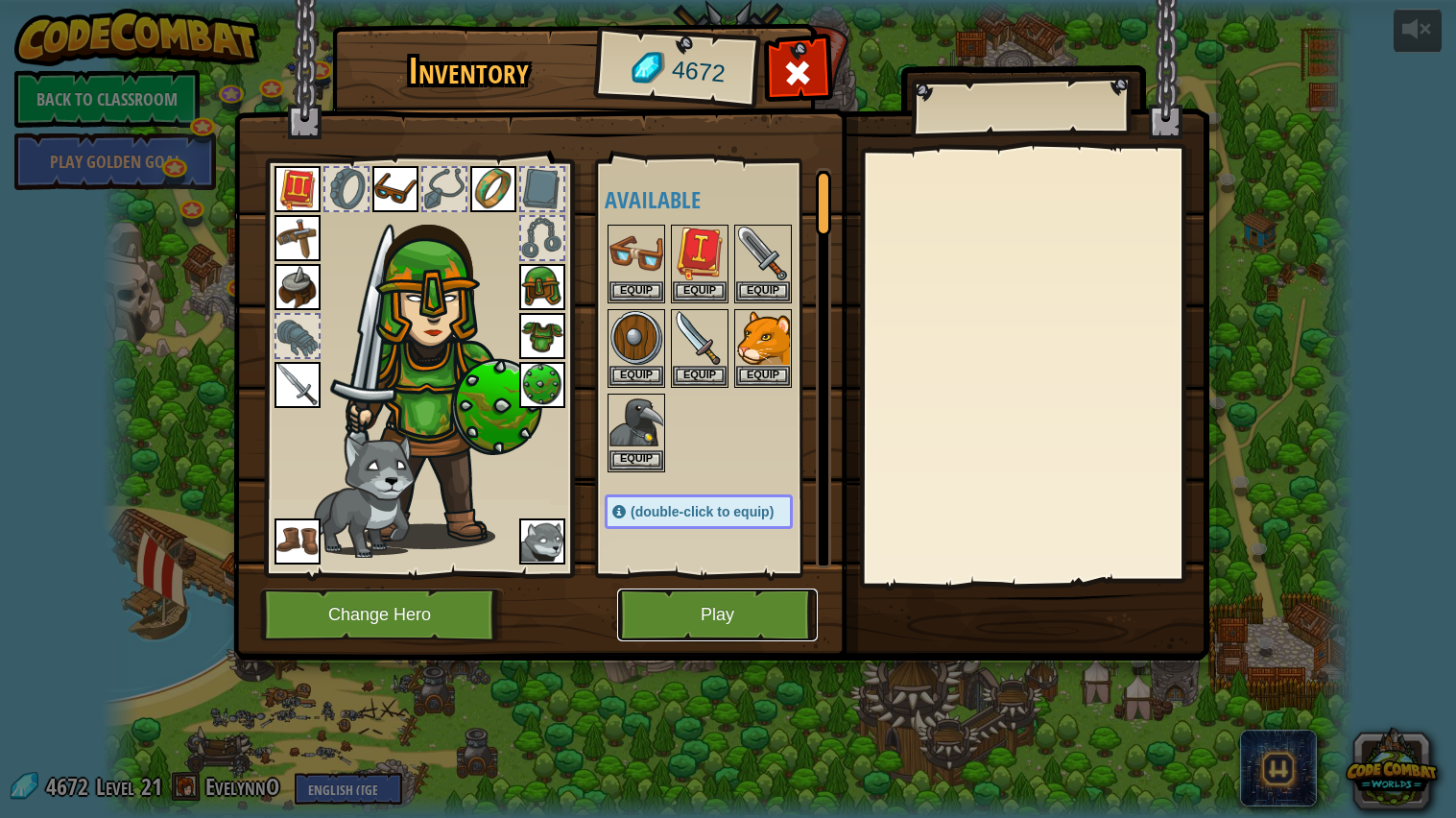
click at [705, 619] on button "Play" at bounding box center [717, 614] width 200 height 53
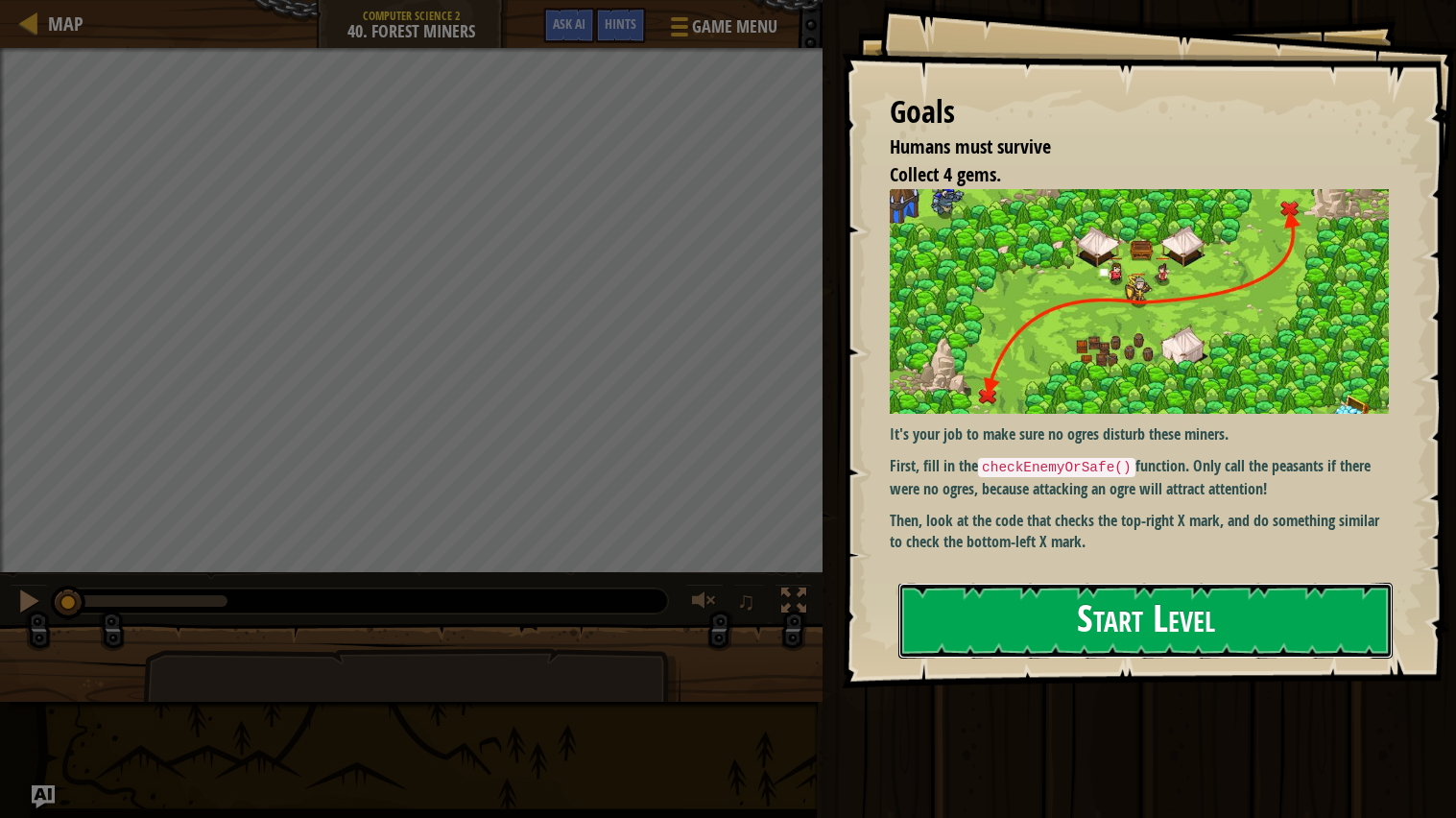
click at [1020, 617] on button "Start Level" at bounding box center [1145, 620] width 495 height 76
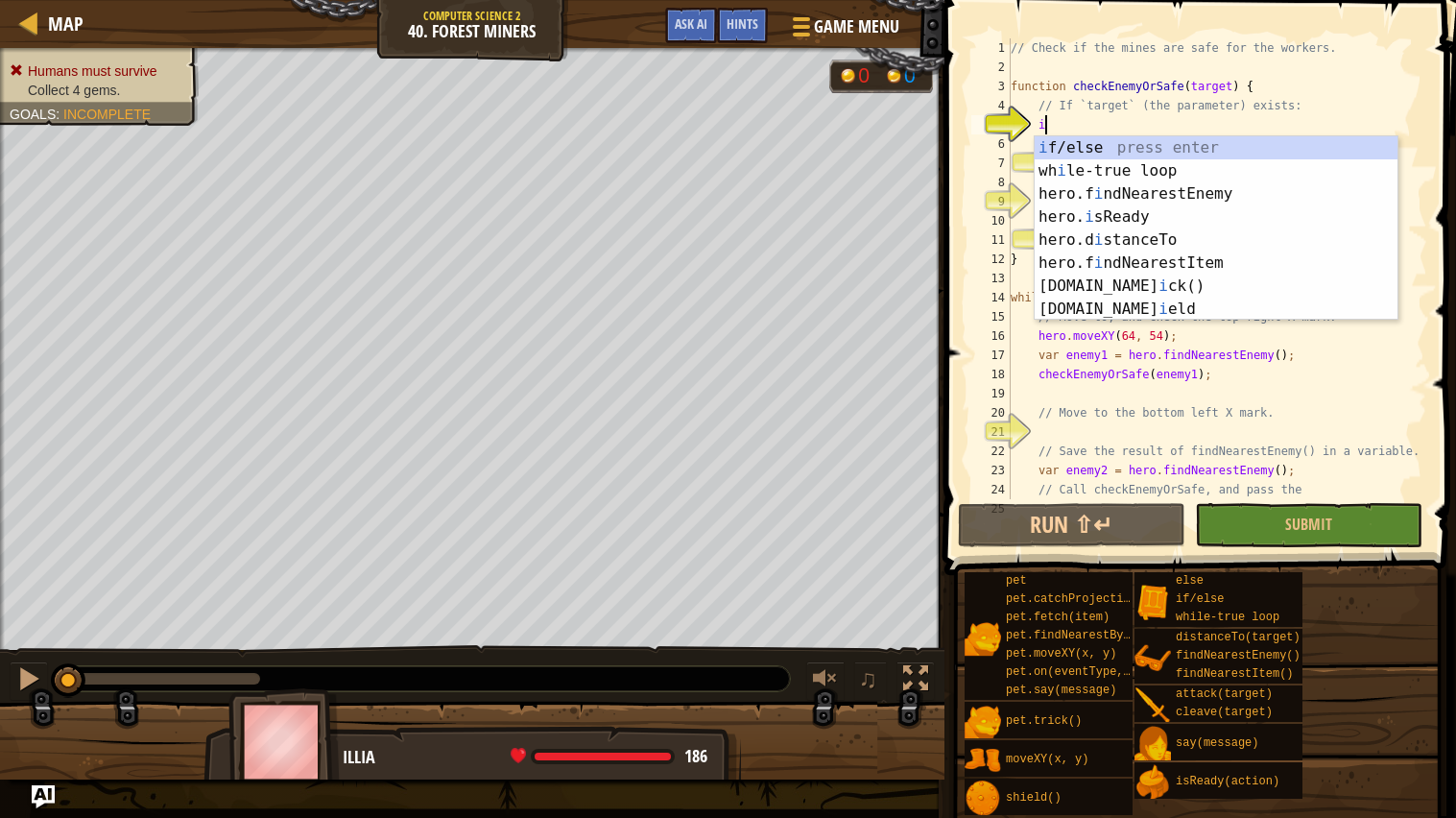
scroll to position [8, 2]
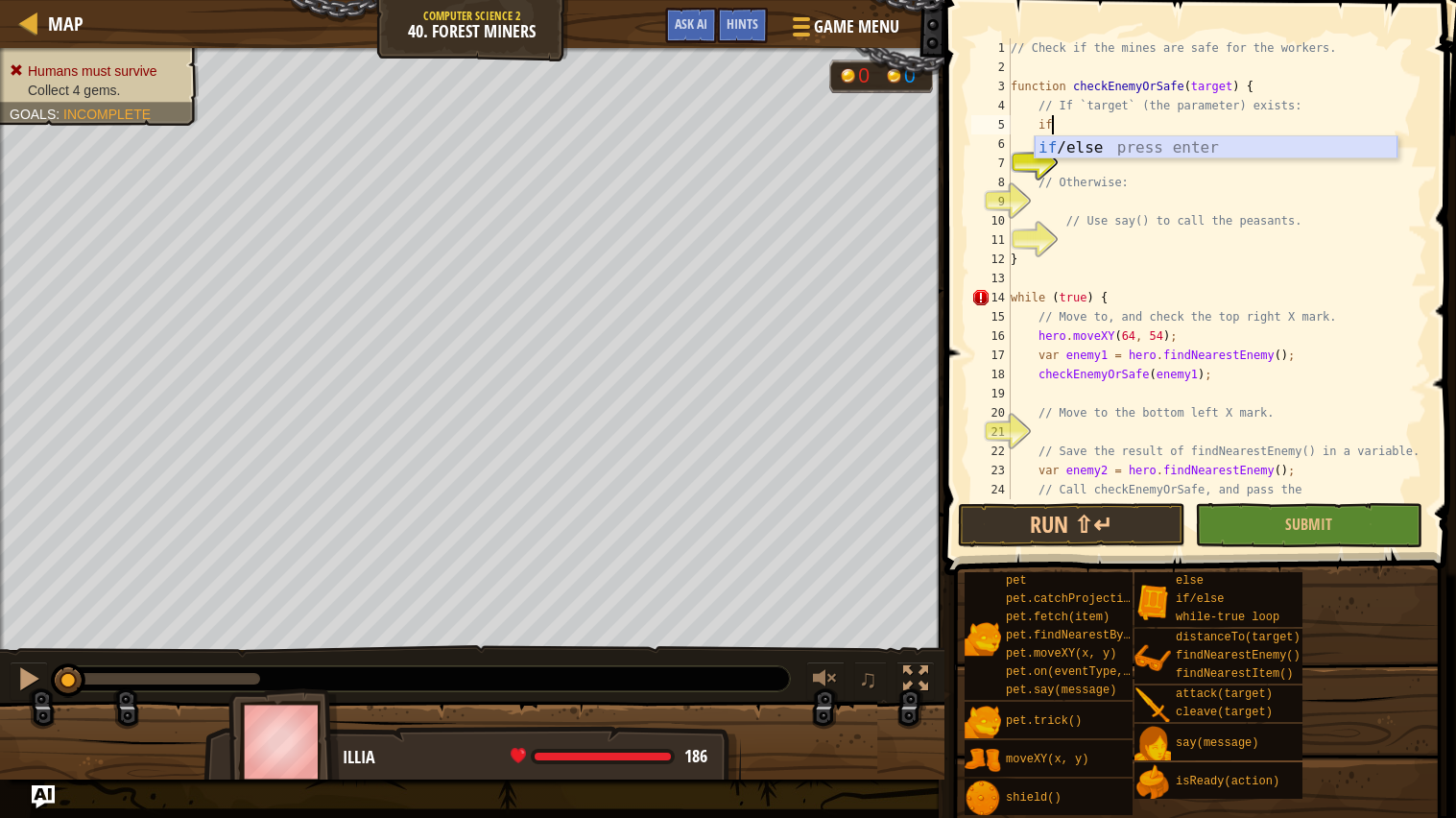
click at [1236, 148] on div "if /else press enter" at bounding box center [1215, 171] width 363 height 69
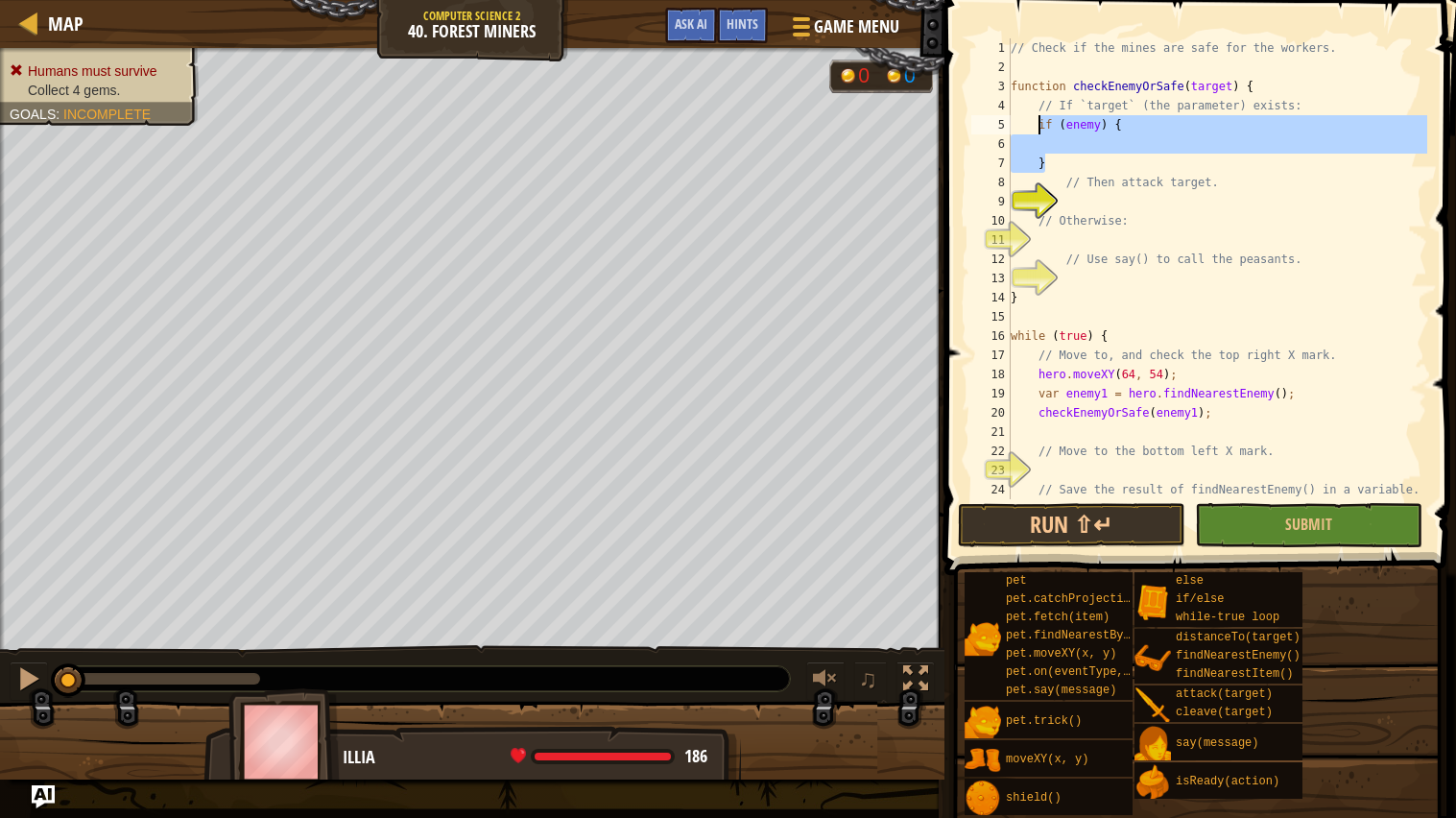
drag, startPoint x: 1132, startPoint y: 157, endPoint x: 1035, endPoint y: 126, distance: 101.8
click at [1035, 126] on div "// Check if the mines are safe for the workers. function checkEnemyOrSafe ( tar…" at bounding box center [1216, 288] width 421 height 499
type textarea "if (enemy) {"
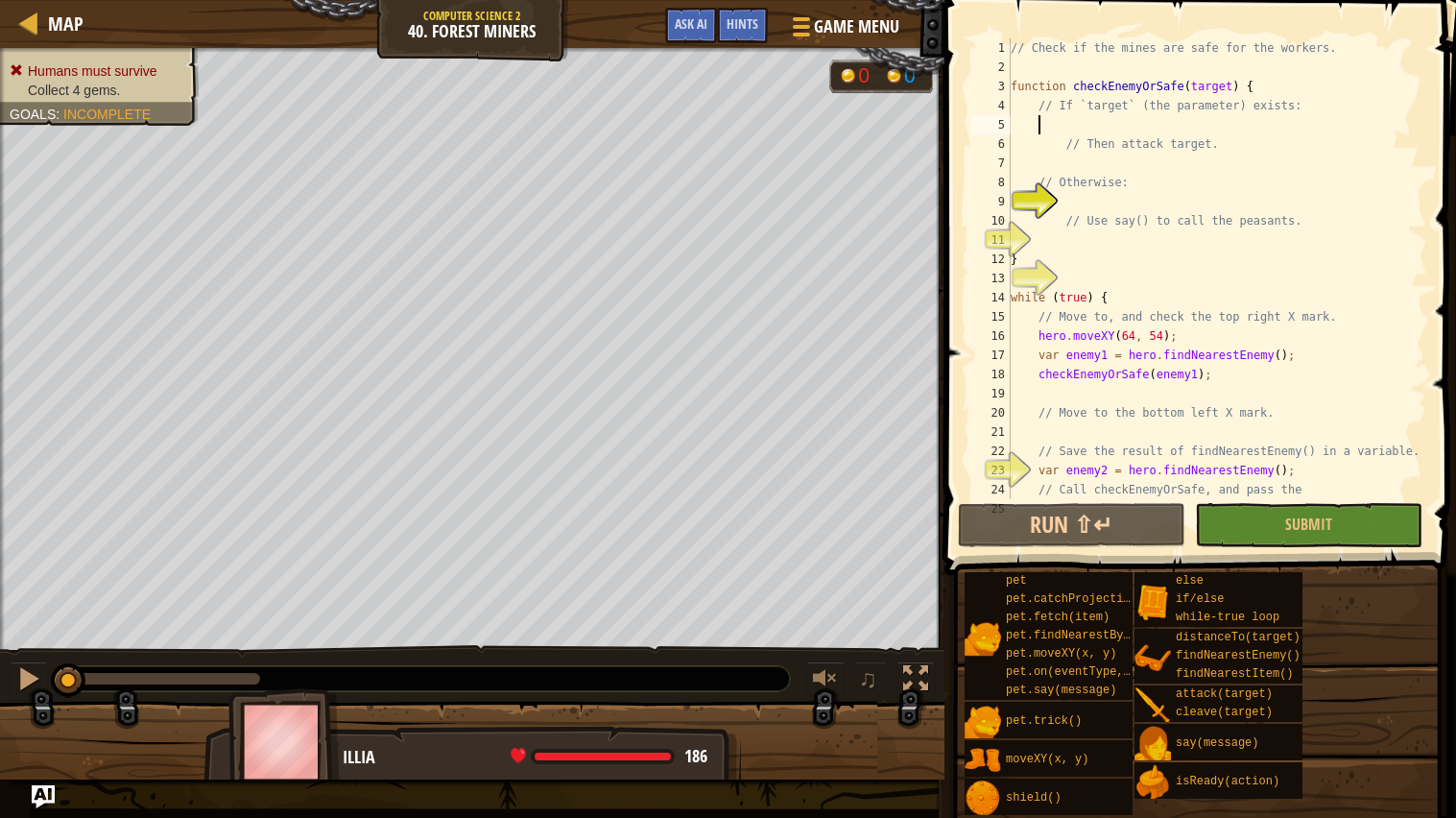
scroll to position [8, 1]
